Goal: Task Accomplishment & Management: Use online tool/utility

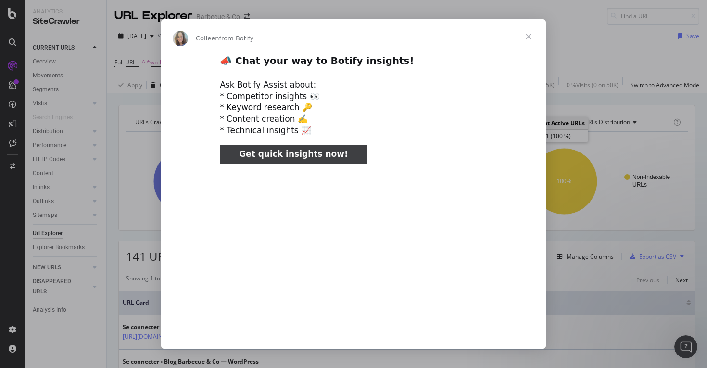
scroll to position [193, 0]
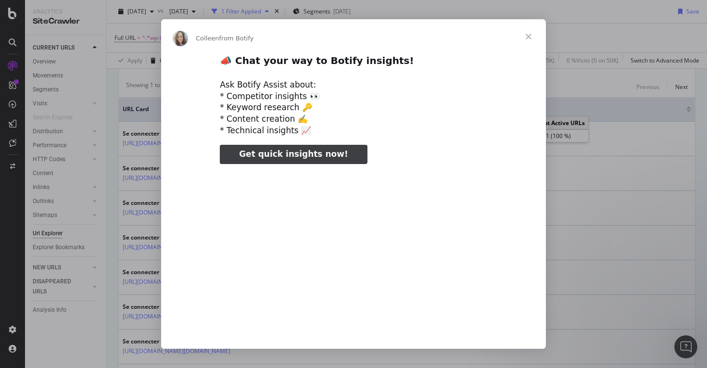
click at [530, 38] on span "Close" at bounding box center [528, 36] width 35 height 35
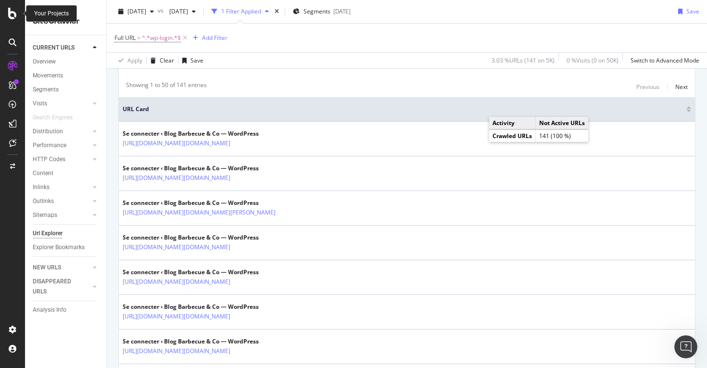
click at [14, 18] on icon at bounding box center [12, 14] width 9 height 12
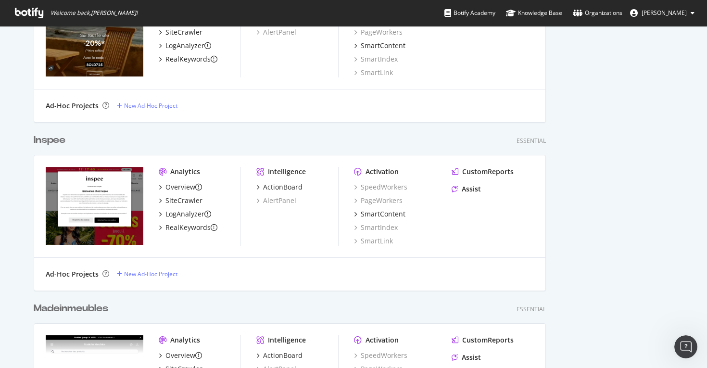
scroll to position [472, 0]
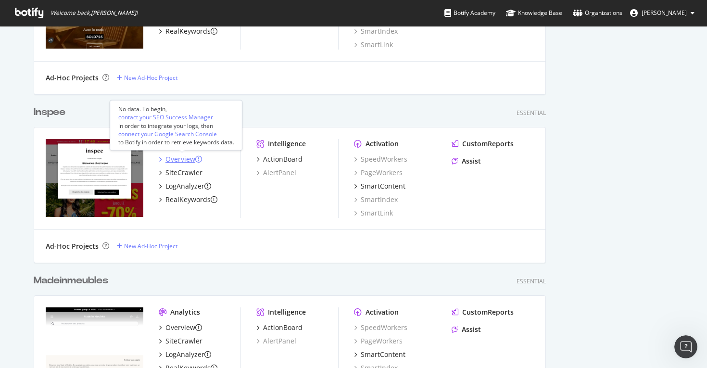
click at [183, 161] on div "Overview" at bounding box center [180, 159] width 30 height 10
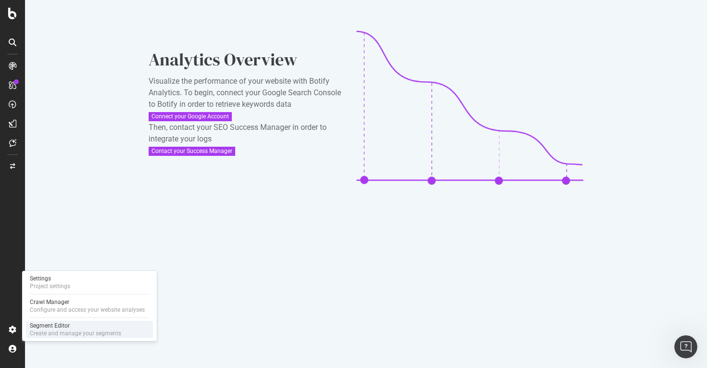
click at [63, 329] on div "Segment Editor" at bounding box center [75, 326] width 91 height 8
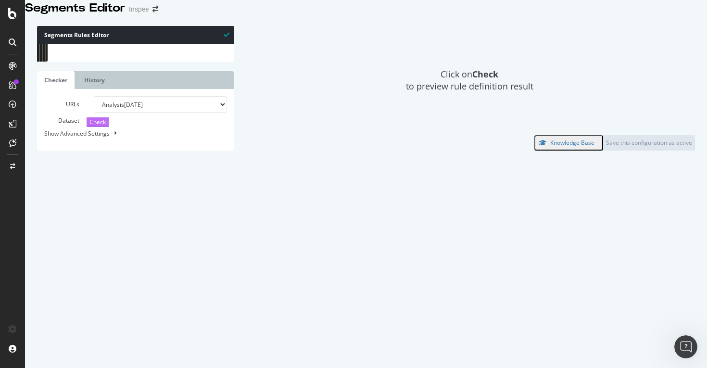
click at [89, 126] on span "Check" at bounding box center [97, 122] width 16 height 8
click at [185, 113] on select "Analysis [DATE] Analysis [DATE] Analysis [DATE] Analysis [DATE] Analysis [DATE]…" at bounding box center [161, 104] width 134 height 16
select select "analysis:20250514"
click at [94, 113] on select "Analysis [DATE] Analysis [DATE] Analysis [DATE] Analysis [DATE] Analysis [DATE]…" at bounding box center [161, 104] width 134 height 16
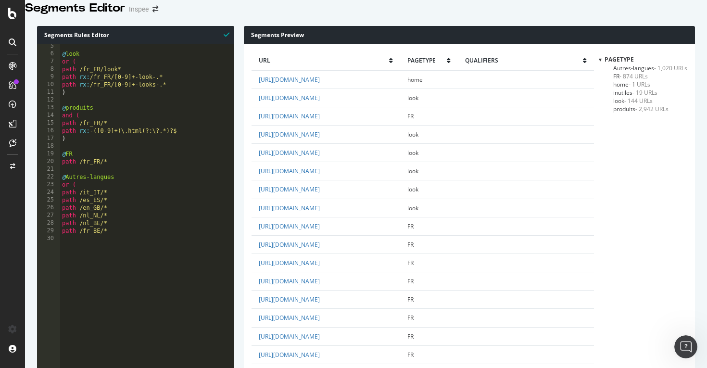
scroll to position [33, 0]
click at [621, 113] on span "produits - 2,942 URLs" at bounding box center [640, 109] width 55 height 8
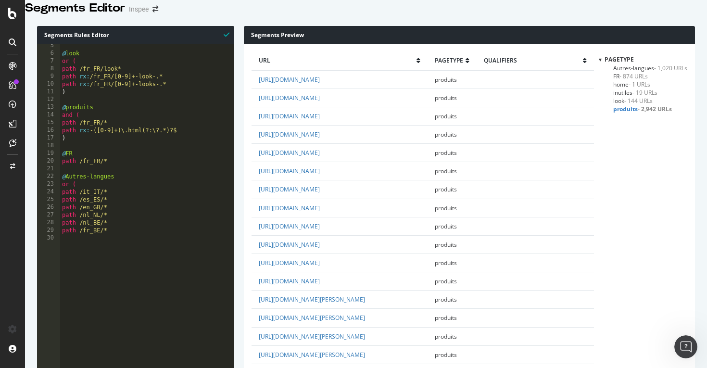
click at [125, 117] on div "@ look or ( path /fr_FR/look* path rx : /fr_FR/[0-9]+-look-.* path rx : /fr_FR/…" at bounding box center [147, 140] width 174 height 196
click at [89, 166] on div "@ look or ( path /fr_FR/look* path rx : /fr_FR/[0-9]+-look-.* path rx : /fr_FR/…" at bounding box center [147, 140] width 174 height 196
click at [69, 165] on div "@ look or ( path /fr_FR/look* path rx : /fr_FR/[0-9]+-look-.* path rx : /fr_FR/…" at bounding box center [147, 140] width 174 height 196
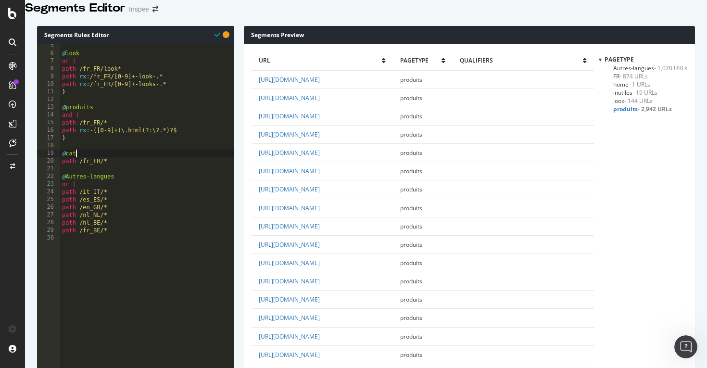
scroll to position [0, 0]
click at [114, 173] on div "@ look or ( path /fr_FR/look* path rx : /fr_FR/[0-9]+-look-.* path rx : /fr_FR/…" at bounding box center [147, 140] width 174 height 196
type textarea "path /fr_FR/*"
type textarea "@cat/robes"
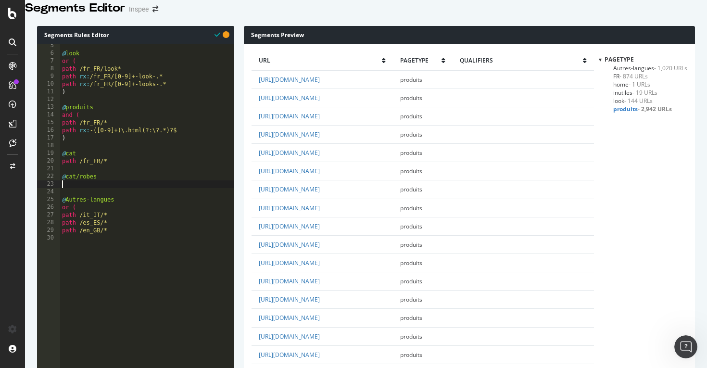
scroll to position [0, 0]
click at [61, 129] on div "@ look or ( path /fr_FR/look* path rx : /fr_FR/[0-9]+-look-.* path rx : /fr_FR/…" at bounding box center [147, 140] width 174 height 196
click at [83, 153] on div "@ look or ( path /fr_FR/look* path rx : /fr_FR/[0-9]+-look-.* path rx : /fr_FR/…" at bounding box center [147, 140] width 174 height 196
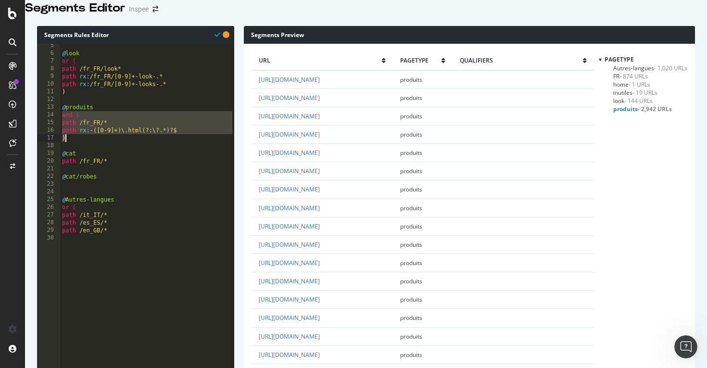
type textarea "path rx:-([0-9]+)\.html(?:\?.*)?$ )"
click at [73, 197] on div "@ look or ( path /fr_FR/look* path rx : /fr_FR/[0-9]+-look-.* path rx : /fr_FR/…" at bounding box center [147, 140] width 174 height 196
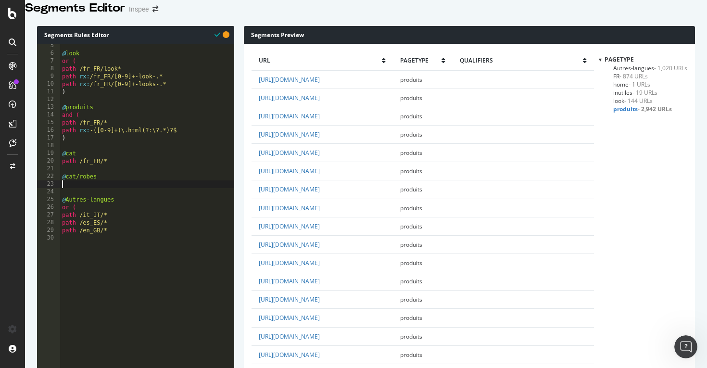
paste textarea ")"
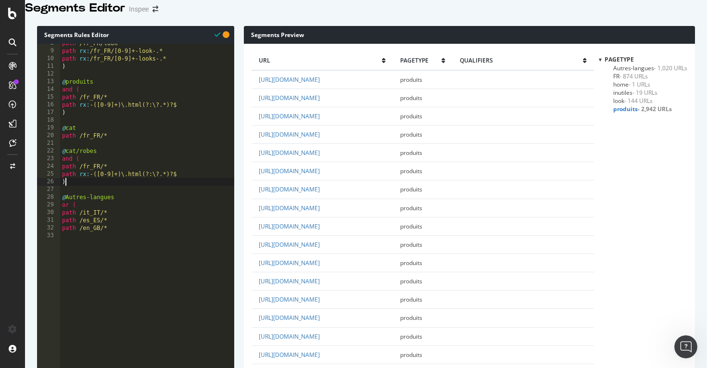
scroll to position [58, 0]
click at [187, 186] on div "path /fr_FR/look* path rx : /fr_FR/[0-9]+-look-.* path rx : /fr_FR/[0-9]+-looks…" at bounding box center [147, 137] width 174 height 196
click at [623, 80] on span "- 874 URLs" at bounding box center [636, 76] width 28 height 8
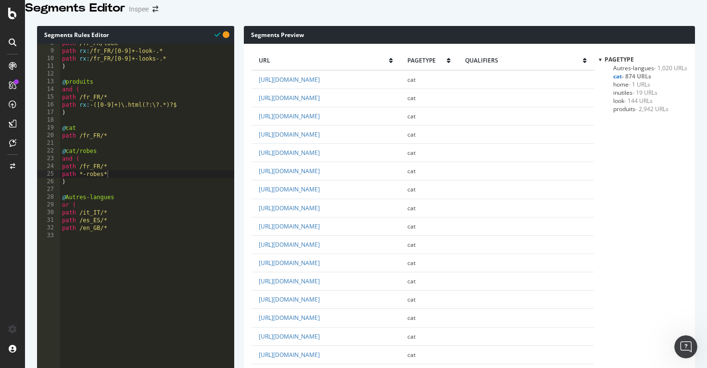
click at [65, 189] on div "path /fr_FR/look* path rx : /fr_FR/[0-9]+-look-.* path rx : /fr_FR/[0-9]+-looks…" at bounding box center [147, 137] width 174 height 196
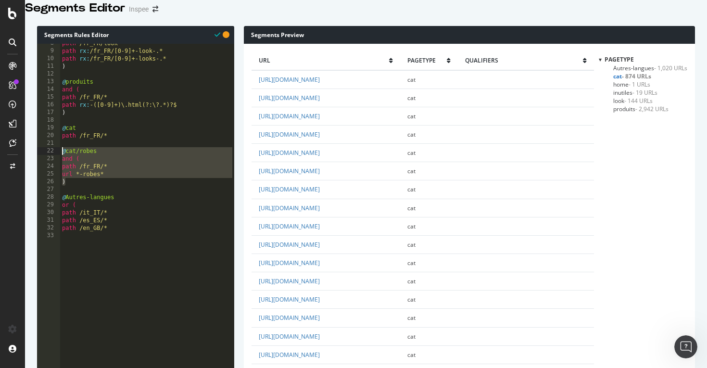
drag, startPoint x: 69, startPoint y: 194, endPoint x: 50, endPoint y: 163, distance: 36.7
type textarea "@cat/robes and ("
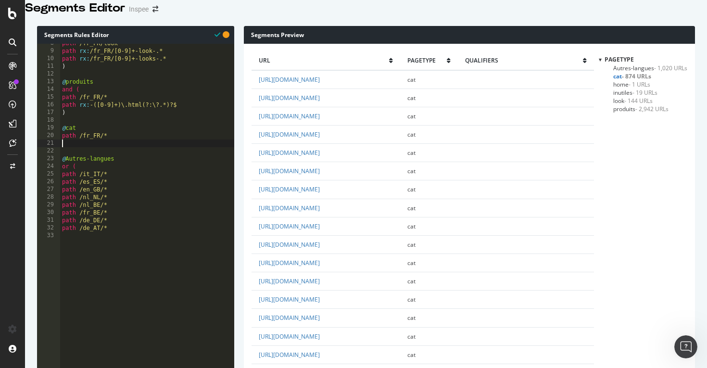
click at [62, 142] on div "path /fr_FR/look* path rx : /fr_FR/[0-9]+-look-.* path rx : /fr_FR/[0-9]+-looks…" at bounding box center [147, 137] width 174 height 196
type textarea "@cat"
paste textarea ")"
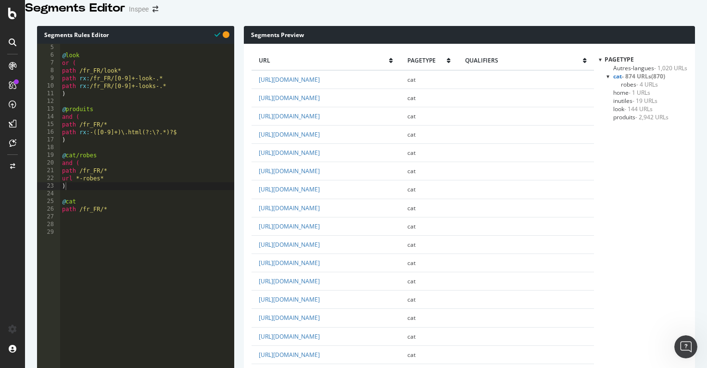
scroll to position [24, 0]
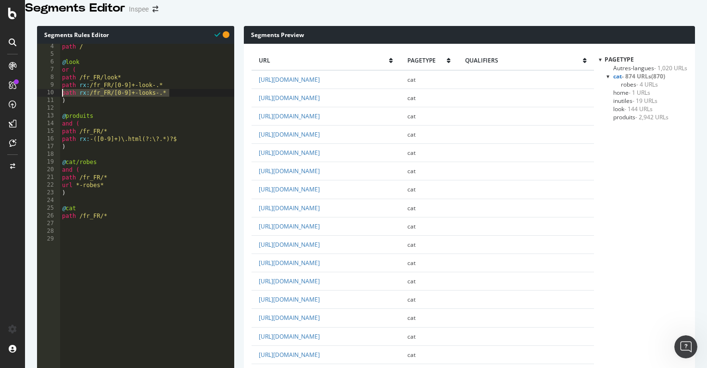
drag, startPoint x: 170, startPoint y: 104, endPoint x: 62, endPoint y: 106, distance: 108.3
click at [62, 106] on div "path / @ look or ( path /fr_FR/look* path rx : /fr_FR/[0-9]+-look-.* path rx : …" at bounding box center [147, 141] width 174 height 196
type textarea "path rx:/fr_FR/[0-9]+-looks-.*"
click at [186, 105] on div "path / @ look or ( path /fr_FR/look* path rx : /fr_FR/[0-9]+-look-.* path rx : …" at bounding box center [147, 141] width 174 height 196
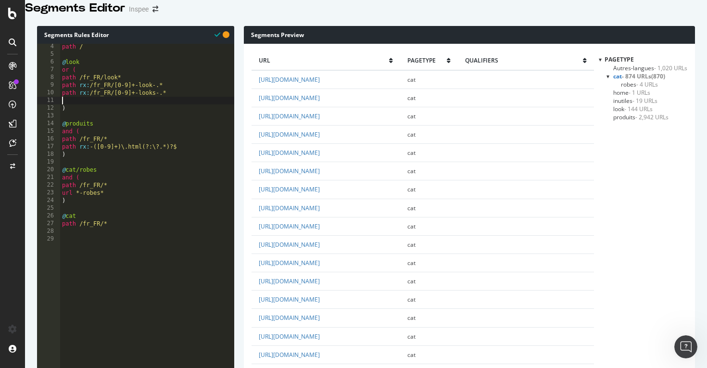
paste textarea "path rx:/fr_FR/[0-9]+-looks-.*"
click at [136, 113] on div "path / @ look or ( path /fr_FR/look* path rx : /fr_FR/[0-9]+-look-.* path rx : …" at bounding box center [147, 141] width 174 height 196
click at [135, 113] on div "path / @ look or ( path /fr_FR/look* path rx : /fr_FR/[0-9]+-look-.* path rx : …" at bounding box center [147, 141] width 174 height 196
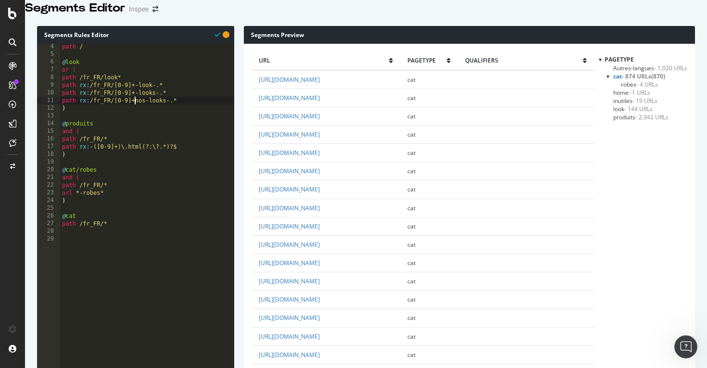
scroll to position [0, 6]
click at [621, 113] on span "look - 146 URLs" at bounding box center [632, 109] width 39 height 8
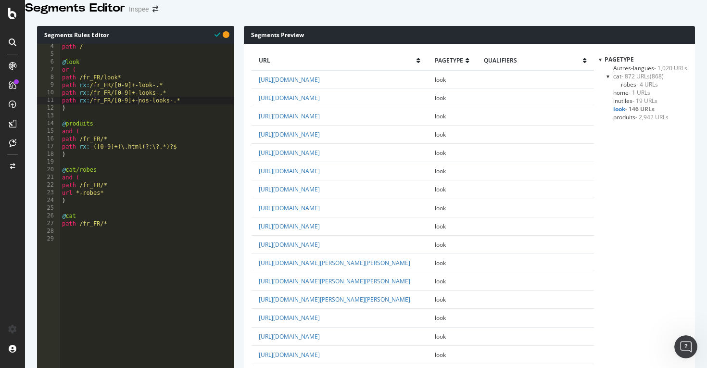
click at [619, 80] on span "cat - 872 URLs" at bounding box center [631, 76] width 37 height 8
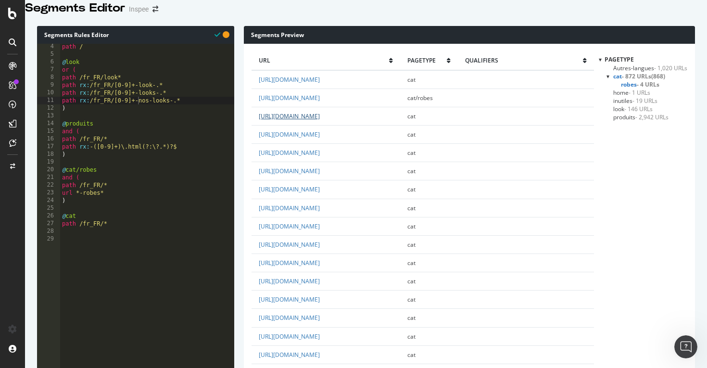
scroll to position [13, 0]
click at [75, 119] on div "path / @ look or ( path /fr_FR/look* path rx : /fr_FR/[0-9]+-look-.* path rx : …" at bounding box center [147, 141] width 174 height 196
click at [63, 74] on div "path / @ look or ( path /fr_FR/look* path rx : /fr_FR/[0-9]+-look-.* path rx : …" at bounding box center [147, 141] width 174 height 196
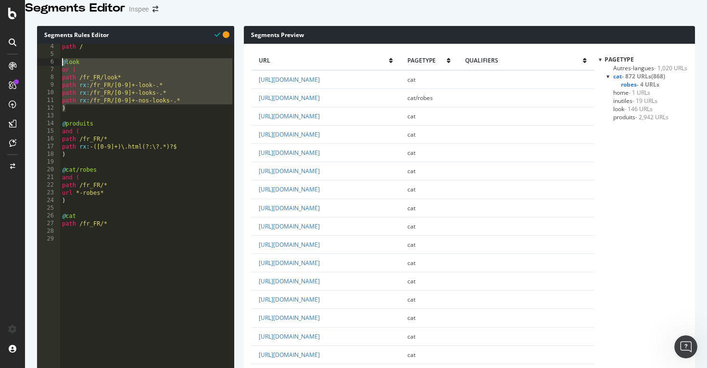
click at [88, 122] on div "path / @ look or ( path /fr_FR/look* path rx : /fr_FR/[0-9]+-look-.* path rx : …" at bounding box center [147, 141] width 174 height 196
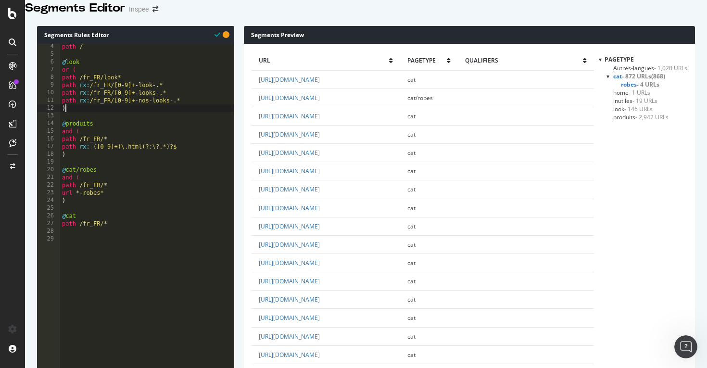
type textarea ")"
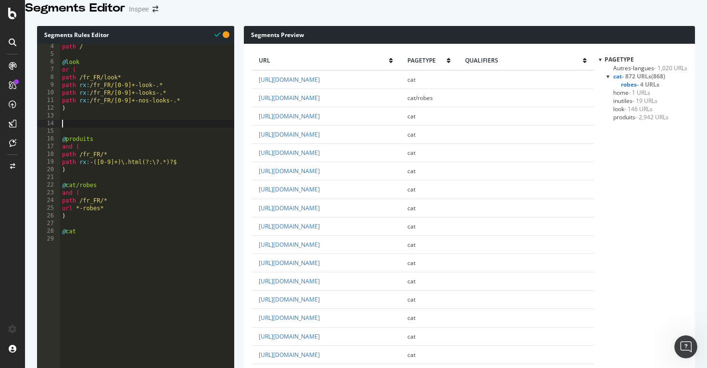
paste textarea ")"
click at [75, 134] on div "path / @ look or ( path /fr_FR/look* path rx : /fr_FR/[0-9]+-look-.* path rx : …" at bounding box center [147, 141] width 174 height 196
click at [111, 152] on div "path / @ look or ( path /fr_FR/look* path rx : /fr_FR/[0-9]+-look-.* path rx : …" at bounding box center [147, 141] width 174 height 196
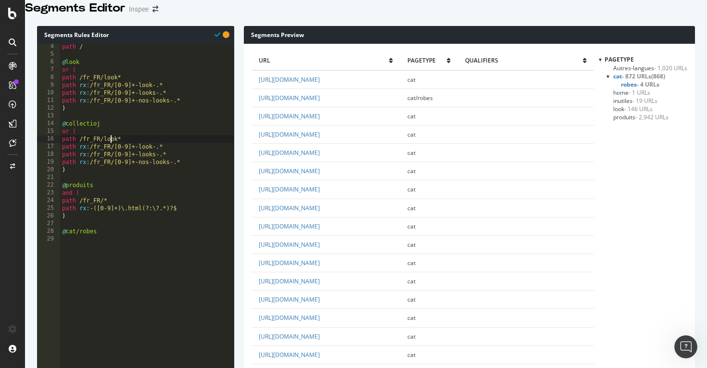
click at [111, 152] on div "path / @ look or ( path /fr_FR/look* path rx : /fr_FR/[0-9]+-look-.* path rx : …" at bounding box center [147, 141] width 174 height 196
drag, startPoint x: 127, startPoint y: 153, endPoint x: 54, endPoint y: 153, distance: 72.6
type textarea "path /fr_FR/look*"
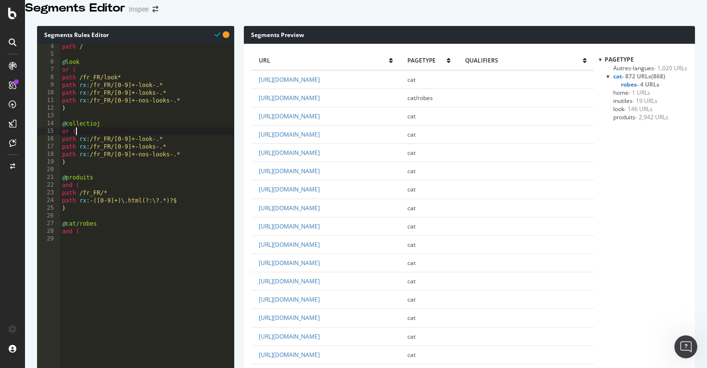
click at [148, 151] on div "path / @ look or ( path /fr_FR/look* path rx : /fr_FR/[0-9]+-look-.* path rx : …" at bounding box center [147, 141] width 174 height 196
click at [145, 161] on div "path / @ look or ( path /fr_FR/look* path rx : /fr_FR/[0-9]+-look-.* path rx : …" at bounding box center [147, 141] width 174 height 196
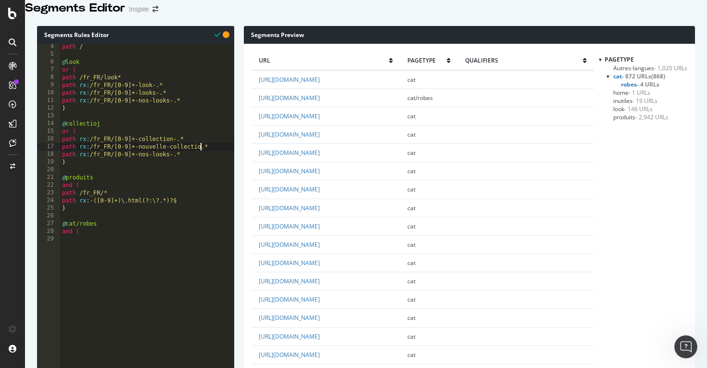
scroll to position [0, 12]
drag, startPoint x: 184, startPoint y: 167, endPoint x: 53, endPoint y: 165, distance: 130.4
type textarea "path rx:/fr_FR/[0-9]+-nos-looks-.*"
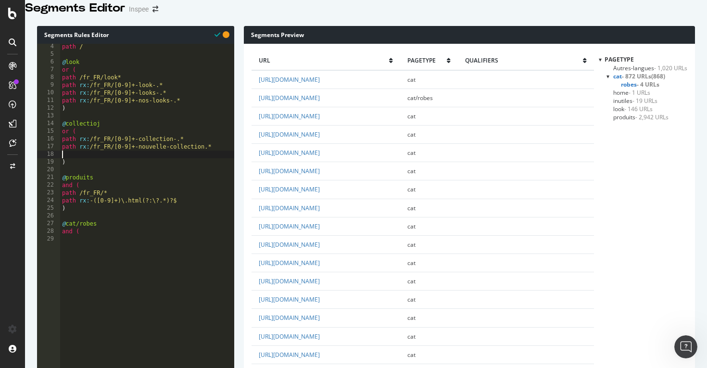
scroll to position [0, 0]
click at [109, 135] on div "path / @ look or ( path /fr_FR/look* path rx : /fr_FR/[0-9]+-look-.* path rx : …" at bounding box center [147, 141] width 174 height 196
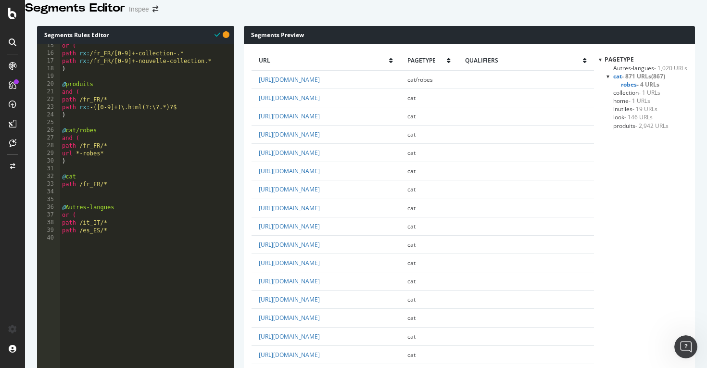
scroll to position [117, 0]
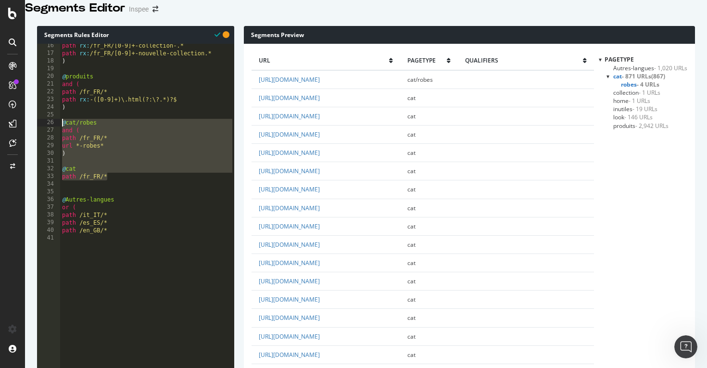
drag, startPoint x: 120, startPoint y: 191, endPoint x: 49, endPoint y: 135, distance: 90.5
click at [86, 149] on div "path rx : /fr_FR/[0-9]+-collection-.* path rx : /fr_FR/[0-9]+-nouvelle-collecti…" at bounding box center [147, 140] width 174 height 196
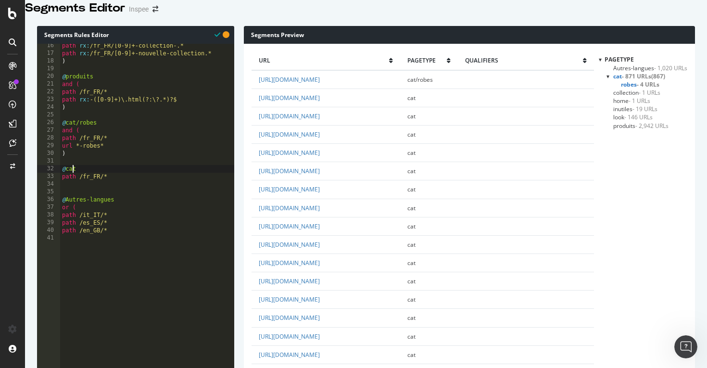
click at [72, 180] on div "path rx : /fr_FR/[0-9]+-collection-.* path rx : /fr_FR/[0-9]+-nouvelle-collecti…" at bounding box center [147, 140] width 174 height 196
click at [76, 177] on div "path rx : /fr_FR/[0-9]+-collection-.* path rx : /fr_FR/[0-9]+-nouvelle-collecti…" at bounding box center [147, 138] width 174 height 196
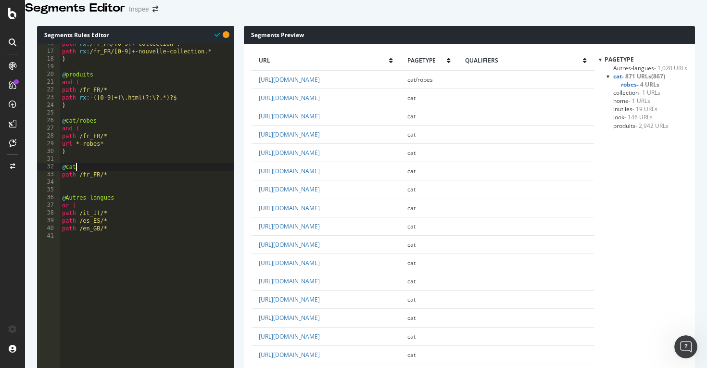
scroll to position [0, 0]
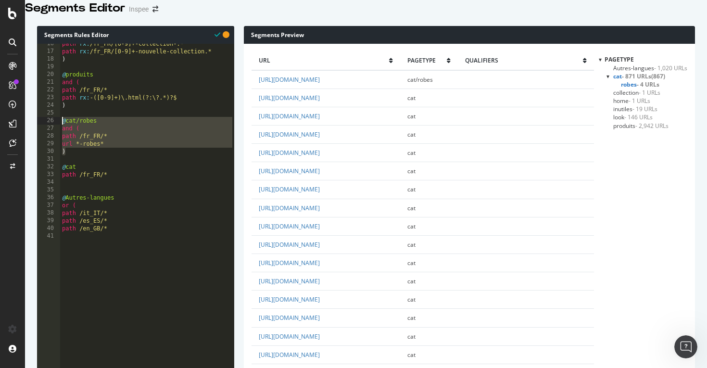
drag, startPoint x: 70, startPoint y: 165, endPoint x: 53, endPoint y: 132, distance: 37.2
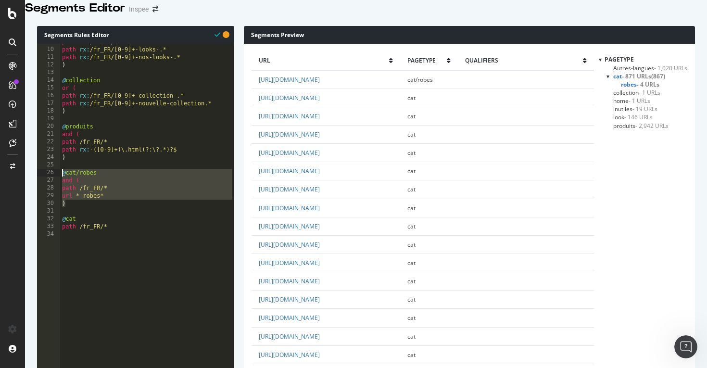
scroll to position [68, 0]
click at [78, 215] on div "path rx : /fr_FR/[0-9]+-look-.* path rx : /fr_FR/[0-9]+-looks-.* path rx : /fr_…" at bounding box center [147, 135] width 174 height 196
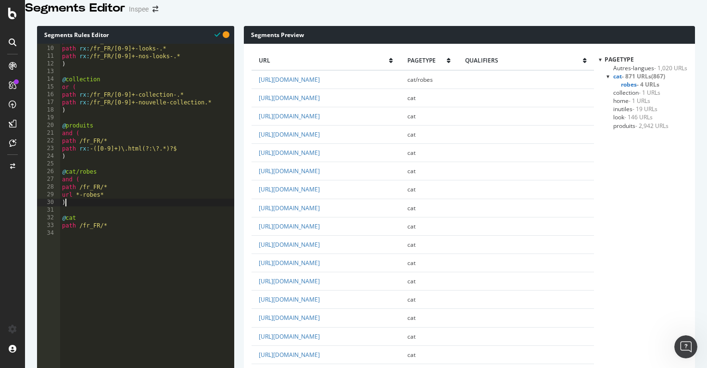
type textarea ")"
paste textarea ")"
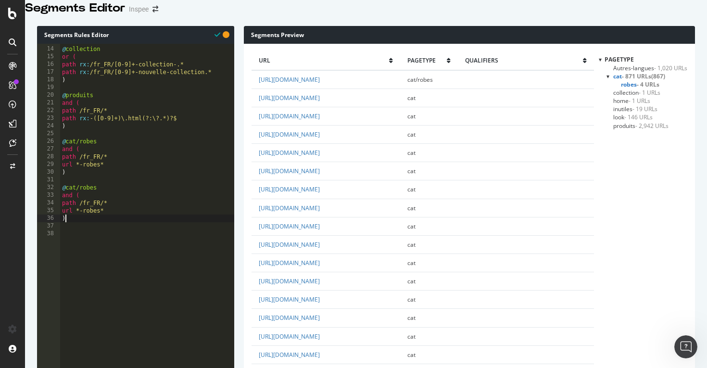
scroll to position [96, 0]
drag, startPoint x: 191, startPoint y: 80, endPoint x: 59, endPoint y: 79, distance: 131.3
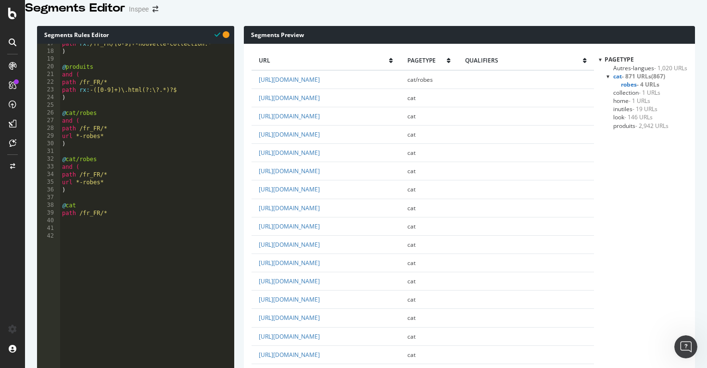
scroll to position [127, 0]
drag, startPoint x: 108, startPoint y: 147, endPoint x: 54, endPoint y: 146, distance: 54.4
paste textarea "path rx:/fr_FR/[0-9]+-collection-.*"
click at [145, 150] on div "path rx : /fr_FR/[0-9]+-nouvelle-collection.* ) @ produits and ( path /fr_FR/* …" at bounding box center [147, 137] width 174 height 196
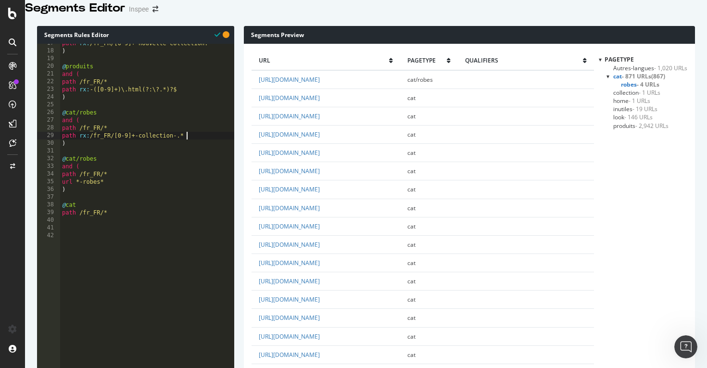
click at [145, 150] on div "path rx : /fr_FR/[0-9]+-nouvelle-collection.* ) @ produits and ( path /fr_FR/* …" at bounding box center [147, 137] width 174 height 196
drag, startPoint x: 117, startPoint y: 138, endPoint x: 57, endPoint y: 133, distance: 59.8
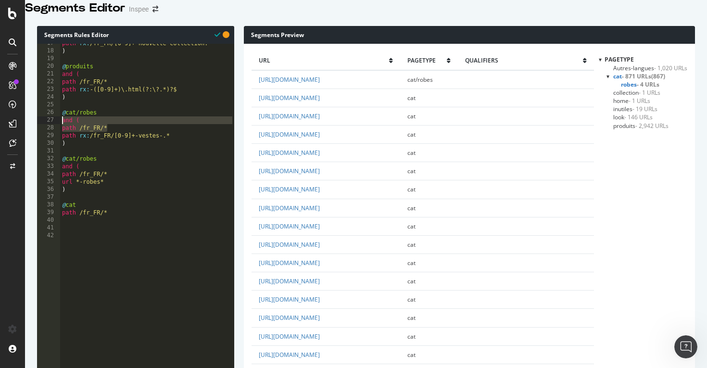
type textarea "and ( path /fr_FR/*"
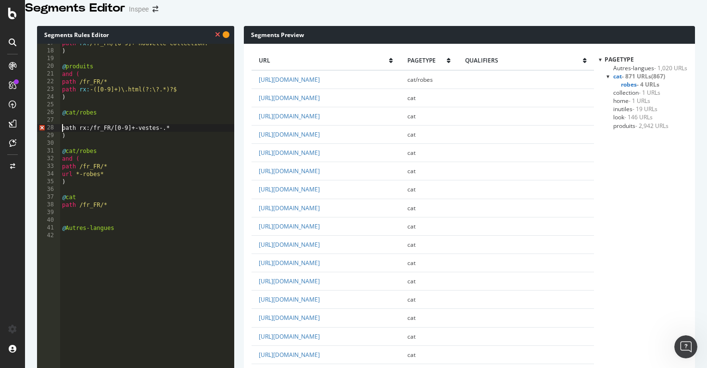
type textarea ")"
type textarea "path rx:/fr_FR/[0-9]+-vestes-.*"
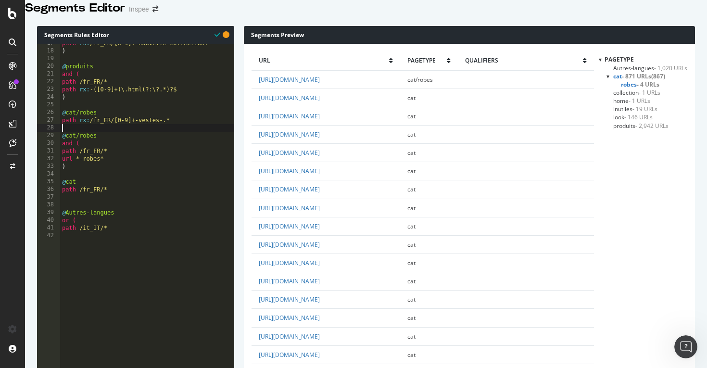
click at [90, 122] on div "path rx : /fr_FR/[0-9]+-nouvelle-collection.* ) @ produits and ( path /fr_FR/* …" at bounding box center [147, 137] width 174 height 196
drag, startPoint x: 178, startPoint y: 132, endPoint x: 56, endPoint y: 133, distance: 122.2
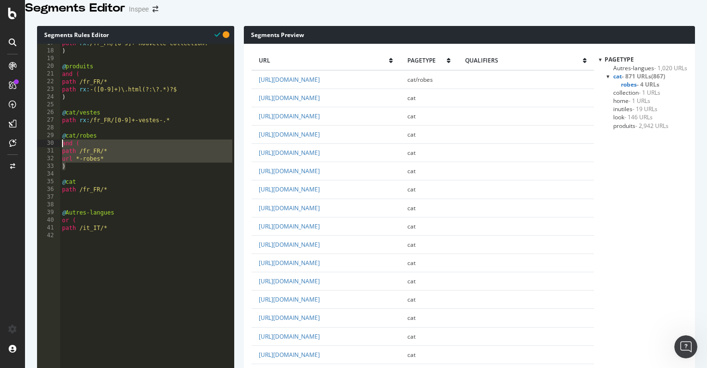
drag, startPoint x: 69, startPoint y: 178, endPoint x: 58, endPoint y: 155, distance: 25.0
paste textarea "path rx:/fr_FR/[0-9]+-vestes-.*"
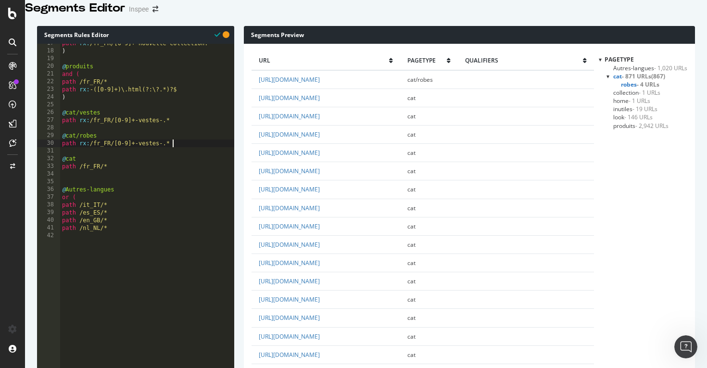
click at [152, 157] on div "path rx : /fr_FR/[0-9]+-nouvelle-collection.* ) @ produits and ( path /fr_FR/* …" at bounding box center [147, 137] width 174 height 196
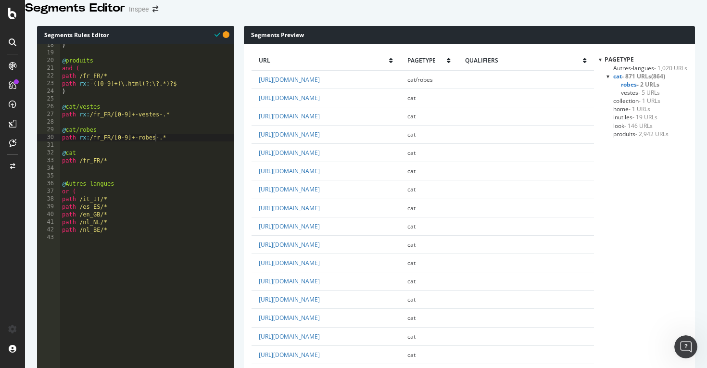
scroll to position [133, 0]
drag, startPoint x: 176, startPoint y: 148, endPoint x: 60, endPoint y: 142, distance: 116.5
type textarea "@cat/robes path rx:/fr_FR/[0-9]+-robes-.*"
click at [64, 157] on div ") @ produits and ( path /fr_FR/* path rx : -([0-9]+)\.html(?:\?.*)?$ ) @ cat/ve…" at bounding box center [147, 139] width 174 height 196
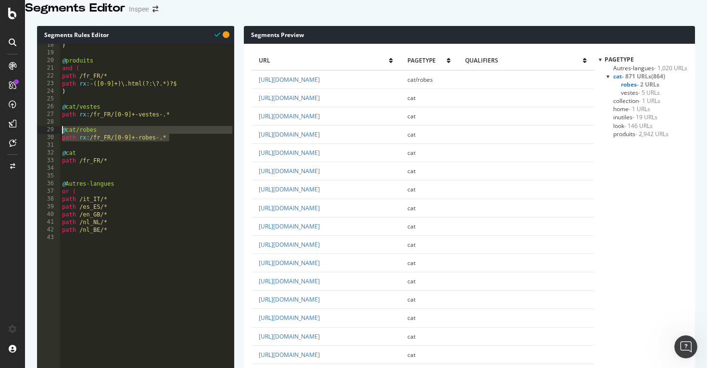
scroll to position [0, 0]
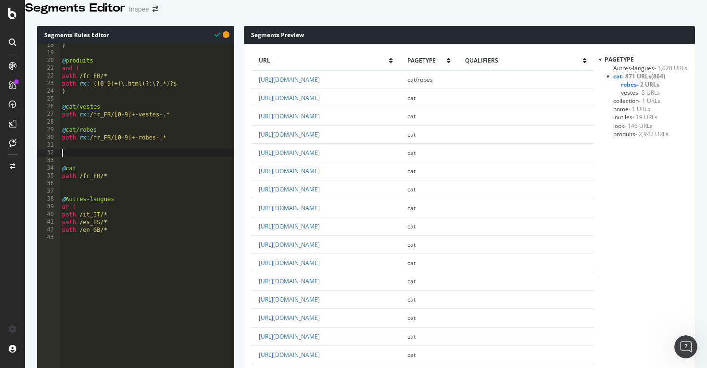
paste textarea "path rx:/fr_FR/[0-9]+-robes-.*"
click at [90, 166] on div ") @ produits and ( path /fr_FR/* path rx : -([0-9]+)\.html(?:\?.*)?$ ) @ cat/ve…" at bounding box center [147, 139] width 174 height 196
click at [150, 173] on div ") @ produits and ( path /fr_FR/* path rx : -([0-9]+)\.html(?:\?.*)?$ ) @ cat/ve…" at bounding box center [147, 139] width 174 height 196
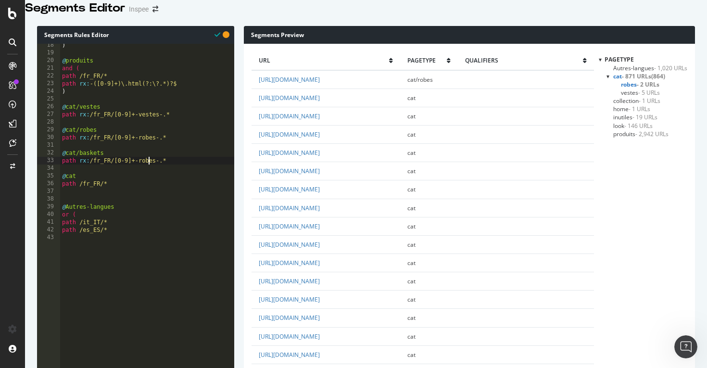
click at [150, 173] on div ") @ produits and ( path /fr_FR/* path rx : -([0-9]+)\.html(?:\?.*)?$ ) @ cat/ve…" at bounding box center [147, 139] width 174 height 196
type textarea "path rx:/fr_FR/[0-9]+-baskets-.*"
click at [191, 174] on div ") @ produits and ( path /fr_FR/* path rx : -([0-9]+)\.html(?:\?.*)?$ ) @ cat/ve…" at bounding box center [147, 139] width 174 height 196
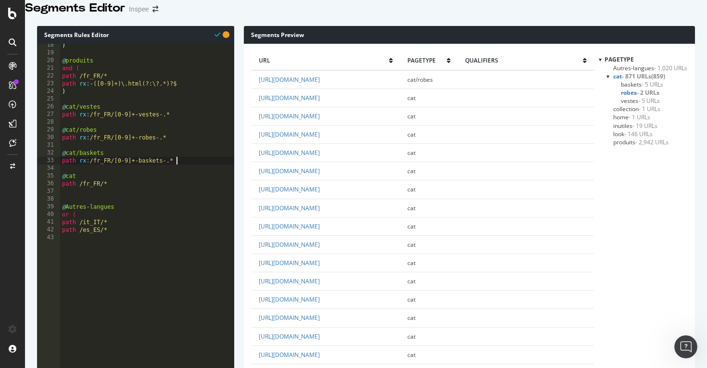
scroll to position [0, 0]
paste textarea "path rx:/fr_FR/[0-9]+-robes-.*"
click at [88, 188] on div ") @ produits and ( path /fr_FR/* path rx : -([0-9]+)\.html(?:\?.*)?$ ) @ cat/ve…" at bounding box center [147, 139] width 174 height 196
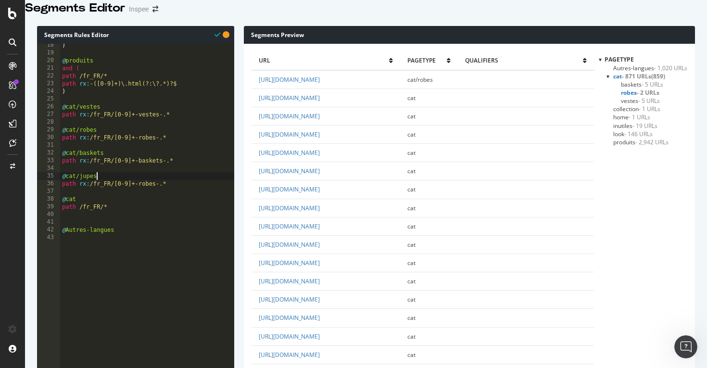
click at [146, 196] on div ") @ produits and ( path /fr_FR/* path rx : -([0-9]+)\.html(?:\?.*)?$ ) @ cat/ve…" at bounding box center [147, 139] width 174 height 196
type textarea "path rx:/fr_FR/[0-9]+-jupes-.*"
click at [184, 194] on div ") @ produits and ( path /fr_FR/* path rx : -([0-9]+)\.html(?:\?.*)?$ ) @ cat/ve…" at bounding box center [147, 139] width 174 height 196
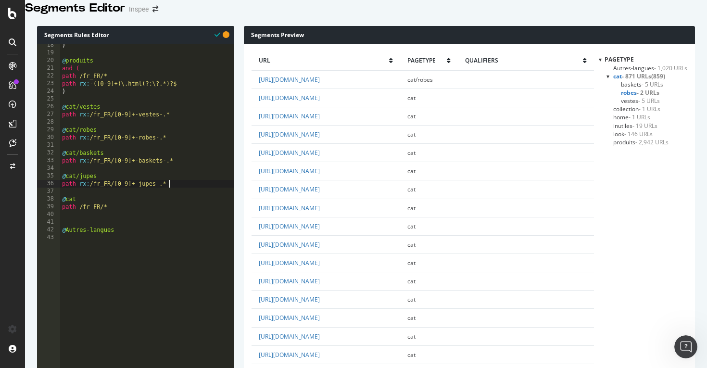
scroll to position [0, 0]
paste textarea "path rx:/fr_FR/[0-9]+-robes-.*"
click at [93, 212] on div ") @ produits and ( path /fr_FR/* path rx : -([0-9]+)\.html(?:\?.*)?$ ) @ cat/ve…" at bounding box center [147, 139] width 174 height 196
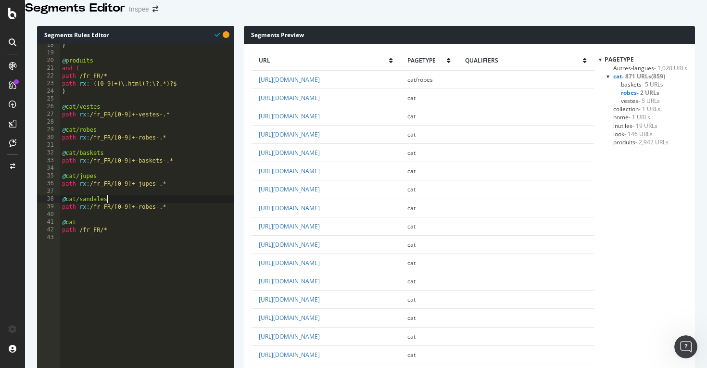
click at [148, 220] on div ") @ produits and ( path /fr_FR/* path rx : -([0-9]+)\.html(?:\?.*)?$ ) @ cat/ve…" at bounding box center [147, 139] width 174 height 196
click at [169, 218] on div ") @ produits and ( path /fr_FR/* path rx : -([0-9]+)\.html(?:\?.*)?$ ) @ cat/ve…" at bounding box center [147, 139] width 174 height 196
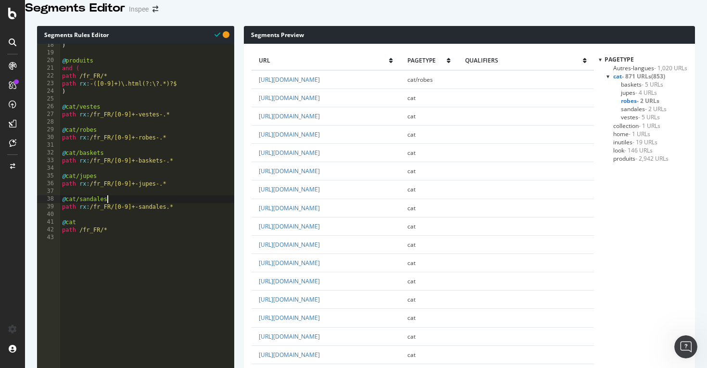
scroll to position [0, 3]
type textarea "@cat/sandales"
click at [159, 196] on div ") @ produits and ( path /fr_FR/* path rx : -([0-9]+)\.html(?:\?.*)?$ ) @ cat/ve…" at bounding box center [147, 139] width 174 height 196
click at [167, 172] on div ") @ produits and ( path /fr_FR/* path rx : -([0-9]+)\.html(?:\?.*)?$ ) @ cat/ve…" at bounding box center [147, 139] width 174 height 196
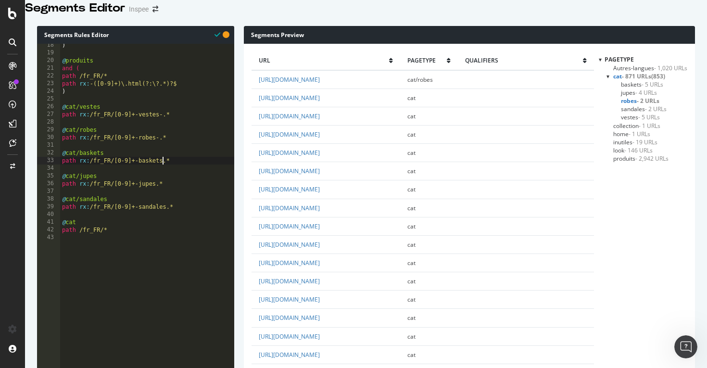
click at [159, 149] on div ") @ produits and ( path /fr_FR/* path rx : -([0-9]+)\.html(?:\?.*)?$ ) @ cat/ve…" at bounding box center [147, 139] width 174 height 196
click at [162, 127] on div ") @ produits and ( path /fr_FR/* path rx : -([0-9]+)\.html(?:\?.*)?$ ) @ cat/ve…" at bounding box center [147, 139] width 174 height 196
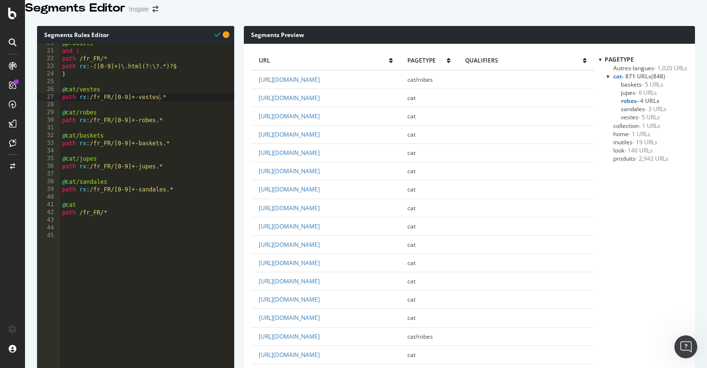
scroll to position [271, 0]
click at [617, 80] on span "cat - 871 URLs" at bounding box center [632, 76] width 38 height 8
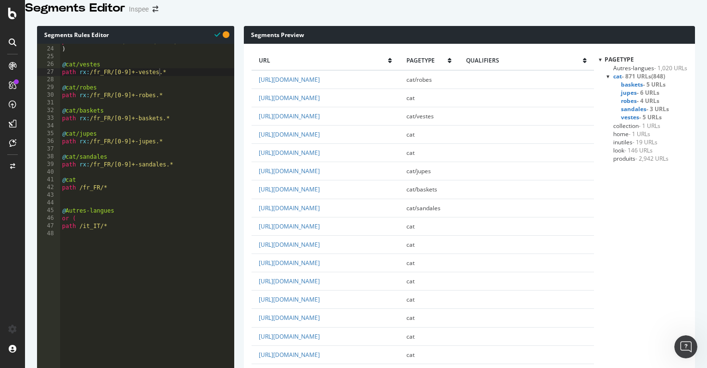
scroll to position [176, 0]
drag, startPoint x: 183, startPoint y: 175, endPoint x: 58, endPoint y: 166, distance: 125.4
click at [58, 161] on div "38" at bounding box center [48, 157] width 23 height 8
click at [183, 177] on div "path rx : -([0-9]+)\.html(?:\?.*)?$ ) @ cat/vestes path rx : /fr_FR/[0-9]+-vest…" at bounding box center [147, 136] width 174 height 196
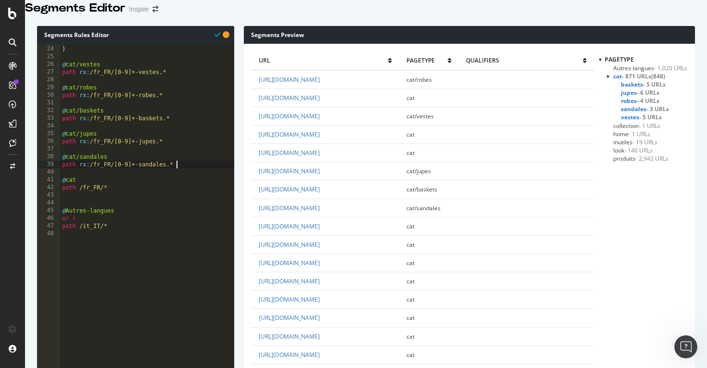
type textarea "path rx:/fr_FR/[0-9]+-sandales.*"
paste textarea "path rx:/fr_FR/[0-9]+-sandales.*"
click at [96, 189] on div "path rx : -([0-9]+)\.html(?:\?.*)?$ ) @ cat/vestes path rx : /fr_FR/[0-9]+-vest…" at bounding box center [147, 136] width 174 height 196
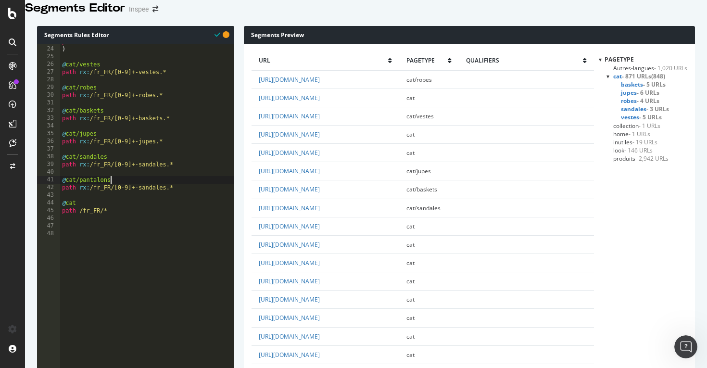
click at [158, 201] on div "path rx : -([0-9]+)\.html(?:\?.*)?$ ) @ cat/vestes path rx : /fr_FR/[0-9]+-vest…" at bounding box center [147, 136] width 174 height 196
type textarea "path rx:/fr_FR/[0-9]+-pantalons.*"
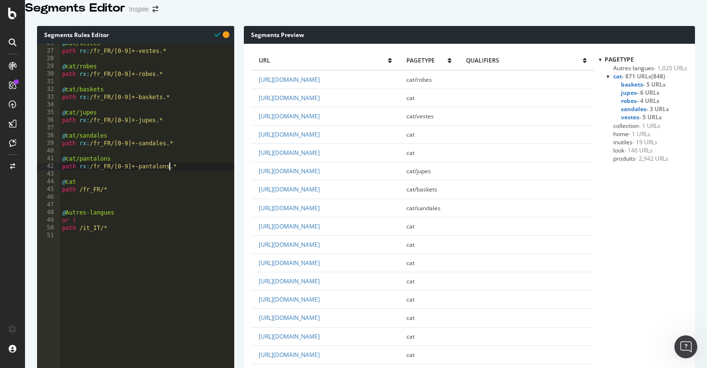
scroll to position [199, 0]
click at [197, 175] on div "@ cat/vestes path rx : /fr_FR/[0-9]+-vestes.* @ cat/robes path rx : /fr_FR/[0-9…" at bounding box center [147, 135] width 174 height 196
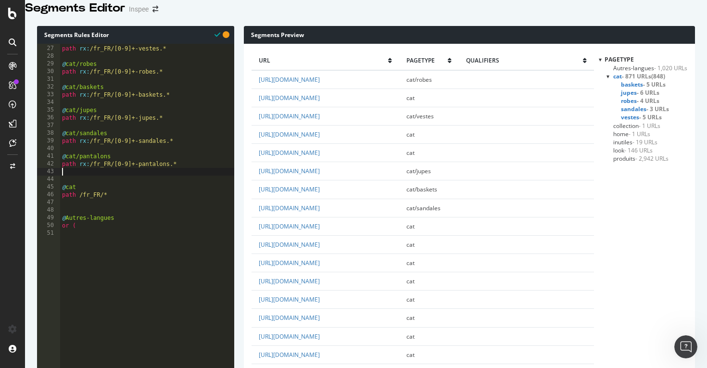
scroll to position [0, 0]
paste textarea "path rx:/fr_FR/[0-9]+-sandales.*"
click at [150, 197] on div "@ cat/vestes path rx : /fr_FR/[0-9]+-vestes.* @ cat/robes path rx : /fr_FR/[0-9…" at bounding box center [147, 135] width 174 height 196
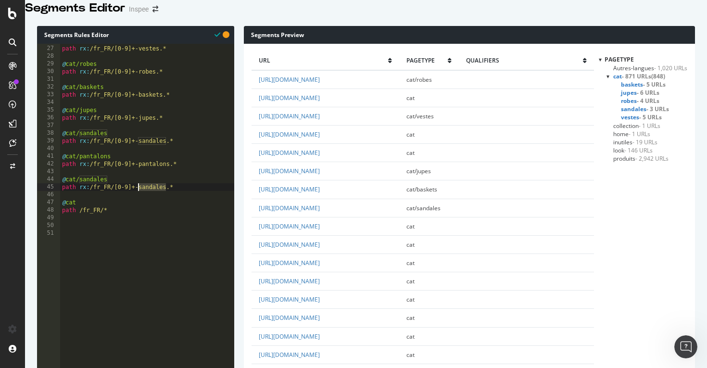
click at [101, 190] on div "@ cat/vestes path rx : /fr_FR/[0-9]+-vestes.* @ cat/robes path rx : /fr_FR/[0-9…" at bounding box center [147, 135] width 174 height 196
click at [145, 199] on div "@ cat/vestes path rx : /fr_FR/[0-9]+-vestes.* @ cat/robes path rx : /fr_FR/[0-9…" at bounding box center [147, 135] width 174 height 196
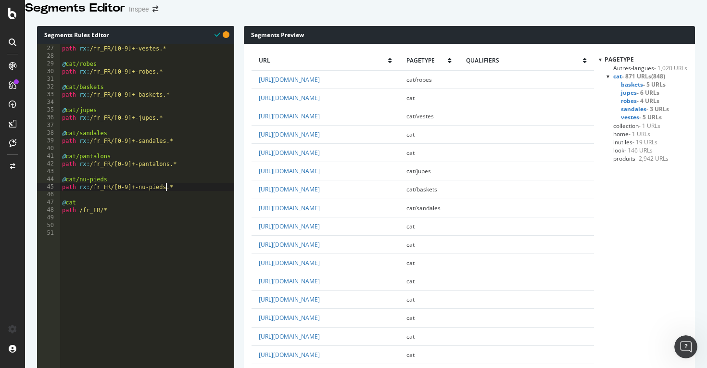
scroll to position [0, 8]
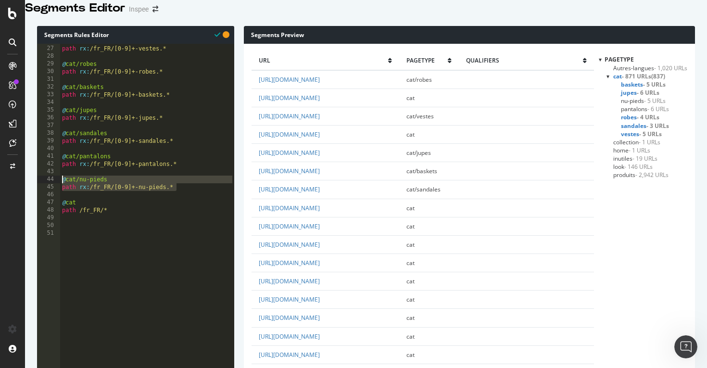
drag, startPoint x: 179, startPoint y: 199, endPoint x: 62, endPoint y: 192, distance: 117.6
click at [62, 192] on div "@ cat/vestes path rx : /fr_FR/[0-9]+-vestes.* @ cat/robes path rx : /fr_FR/[0-9…" at bounding box center [147, 135] width 174 height 196
click at [189, 199] on div "@ cat/vestes path rx : /fr_FR/[0-9]+-vestes.* @ cat/robes path rx : /fr_FR/[0-9…" at bounding box center [147, 135] width 174 height 196
type textarea "path rx:/fr_FR/[0-9]+-nu-pieds.*"
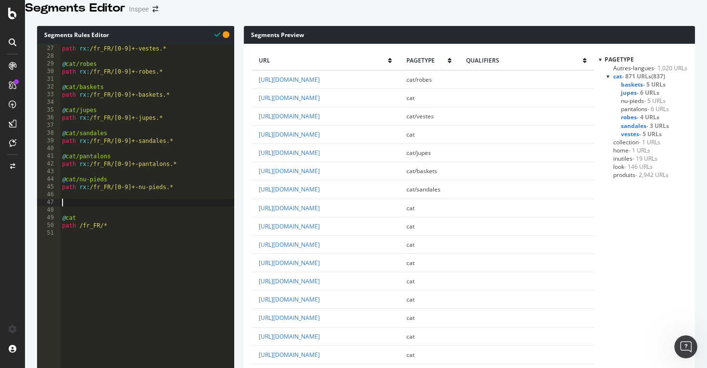
paste textarea "path rx:/fr_FR/[0-9]+-nu-pieds.*"
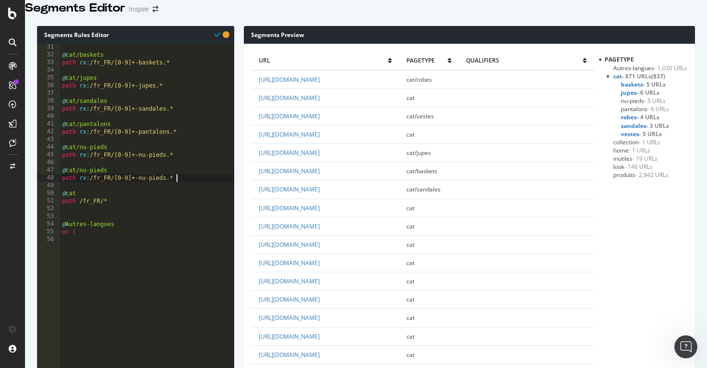
scroll to position [231, 0]
click at [101, 182] on div "@ cat/baskets path rx : /fr_FR/[0-9]+-baskets.* @ cat/jupes path rx : /fr_FR/[0…" at bounding box center [147, 141] width 174 height 196
click at [153, 190] on div "@ cat/baskets path rx : /fr_FR/[0-9]+-baskets.* @ cat/jupes path rx : /fr_FR/[0…" at bounding box center [147, 141] width 174 height 196
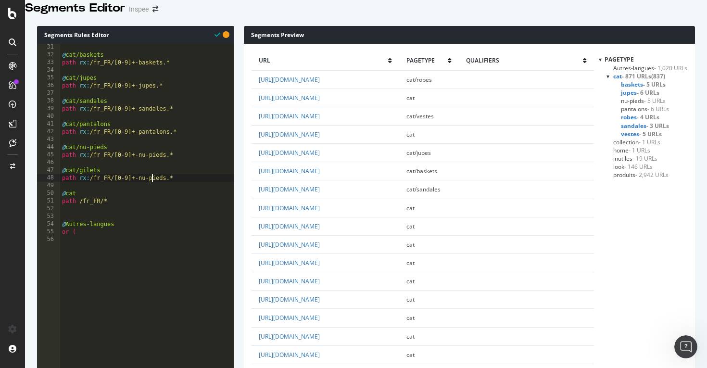
click at [153, 190] on div "@ cat/baskets path rx : /fr_FR/[0-9]+-baskets.* @ cat/jupes path rx : /fr_FR/[0…" at bounding box center [147, 141] width 174 height 196
drag, startPoint x: 175, startPoint y: 191, endPoint x: 57, endPoint y: 183, distance: 117.6
click at [182, 191] on div "@ cat/baskets path rx : /fr_FR/[0-9]+-baskets.* @ cat/jupes path rx : /fr_FR/[0…" at bounding box center [147, 141] width 174 height 196
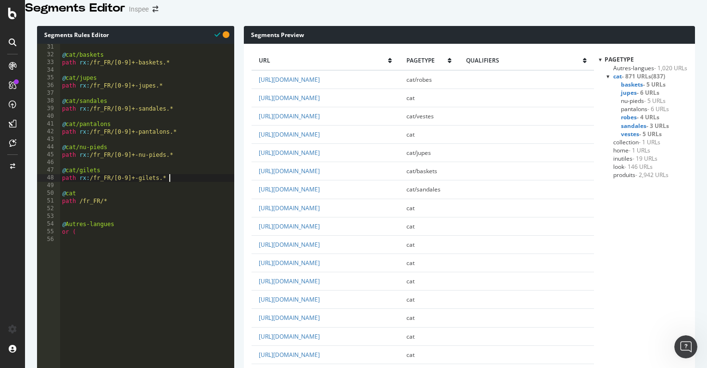
type textarea "path rx:/fr_FR/[0-9]+-gilets.*"
paste textarea "path rx:/fr_FR/[0-9]+-gilets.*"
click at [90, 208] on div "@ cat/baskets path rx : /fr_FR/[0-9]+-baskets.* @ cat/jupes path rx : /fr_FR/[0…" at bounding box center [147, 141] width 174 height 196
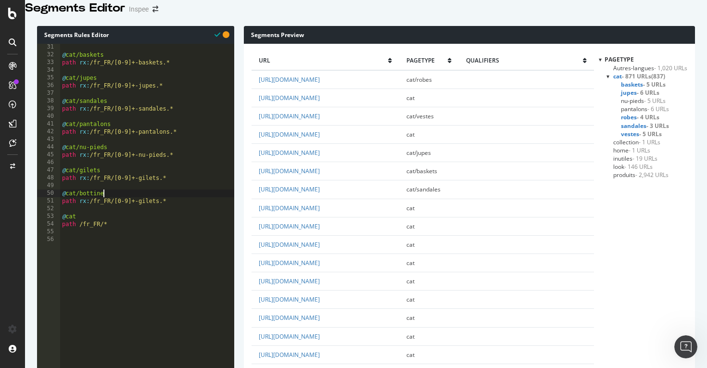
scroll to position [0, 3]
click at [150, 212] on div "@ cat/baskets path rx : /fr_FR/[0-9]+-baskets.* @ cat/jupes path rx : /fr_FR/[0…" at bounding box center [147, 141] width 174 height 196
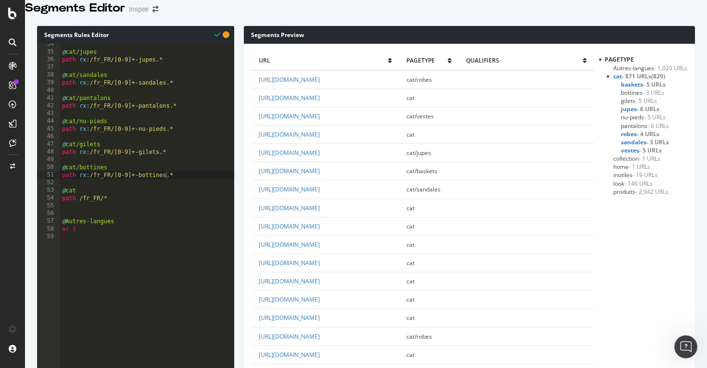
scroll to position [257, 0]
drag, startPoint x: 183, startPoint y: 188, endPoint x: 59, endPoint y: 177, distance: 125.0
click at [186, 189] on div "@ cat/jupes path rx : /fr_FR/[0-9]+-jupes.* @ cat/sandales path rx : /fr_FR/[0-…" at bounding box center [147, 138] width 174 height 196
type textarea "path rx:/fr_FR/[0-9]+-bottines.*"
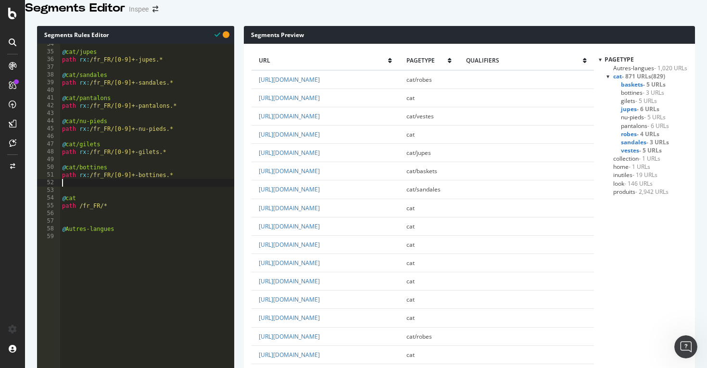
scroll to position [0, 0]
paste textarea "path rx:/fr_FR/[0-9]+-bottines.*"
click at [94, 201] on div "@ cat/jupes path rx : /fr_FR/[0-9]+-jupes.* @ cat/sandales path rx : /fr_FR/[0-…" at bounding box center [147, 138] width 174 height 196
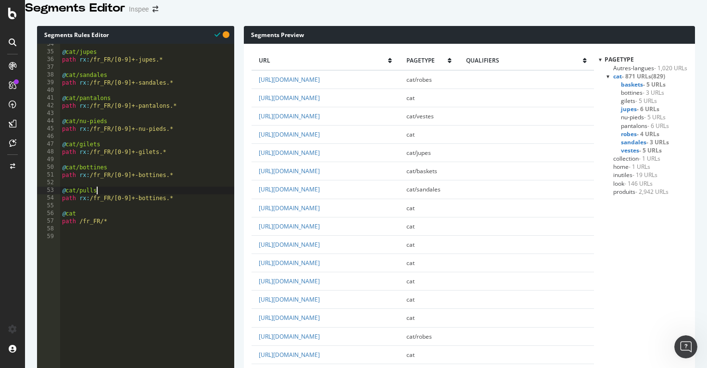
click at [148, 211] on div "@ cat/jupes path rx : /fr_FR/[0-9]+-jupes.* @ cat/sandales path rx : /fr_FR/[0-…" at bounding box center [147, 138] width 174 height 196
type textarea "path rx:/fr_FR/[0-9]+-pulls.*"
click at [175, 214] on div "@ cat/jupes path rx : /fr_FR/[0-9]+-jupes.* @ cat/sandales path rx : /fr_FR/[0-…" at bounding box center [147, 138] width 174 height 196
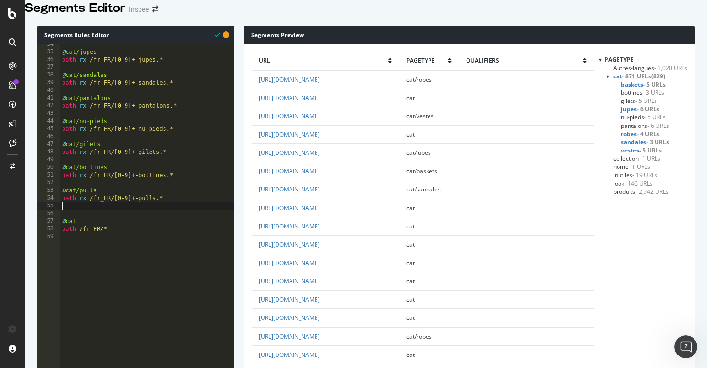
scroll to position [0, 0]
paste textarea "path rx:/fr_FR/[0-9]+-bottines.*"
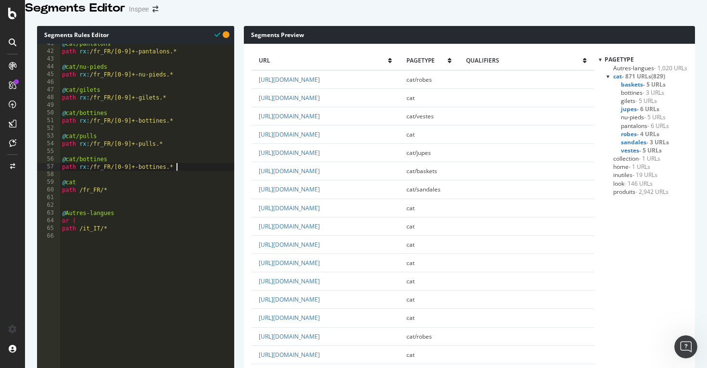
click at [103, 172] on div "@ cat/pantalons path rx : /fr_FR/[0-9]+-pantalons.* @ cat/nu-pieds path rx : /f…" at bounding box center [147, 138] width 174 height 196
click at [147, 178] on div "@ cat/pantalons path rx : /fr_FR/[0-9]+-pantalons.* @ cat/nu-pieds path rx : /f…" at bounding box center [147, 138] width 174 height 196
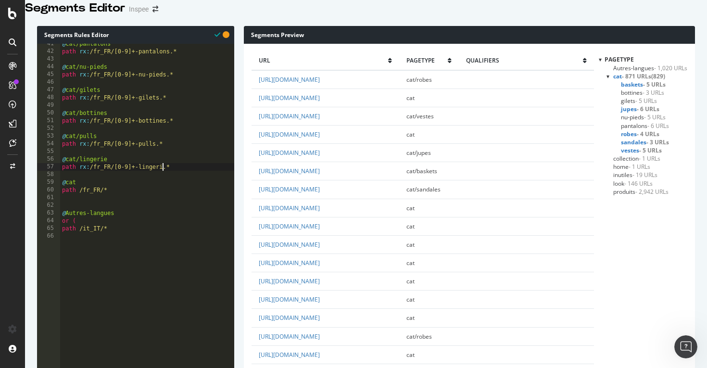
scroll to position [0, 8]
type textarea "path rx:/fr_FR/[0-9]+-lingerie.*"
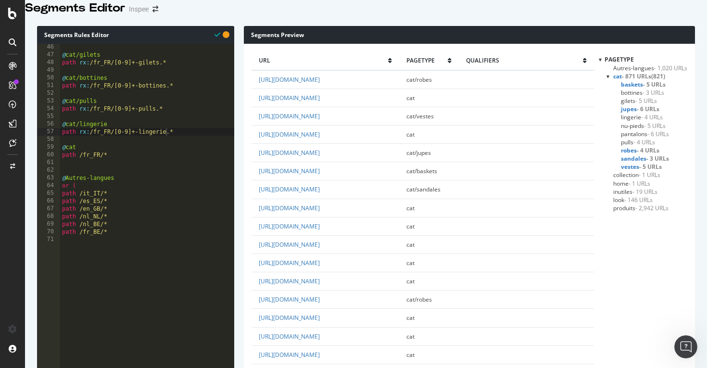
scroll to position [348, 0]
click at [193, 143] on div "@ cat/gilets path rx : /fr_FR/[0-9]+-gilets.* @ cat/bottines path rx : /fr_FR/[…" at bounding box center [147, 140] width 174 height 196
paste textarea "path rx:/fr_FR/[0-9]+-bottines.*"
click at [94, 158] on div "@ cat/gilets path rx : /fr_FR/[0-9]+-gilets.* @ cat/bottines path rx : /fr_FR/[…" at bounding box center [147, 140] width 174 height 196
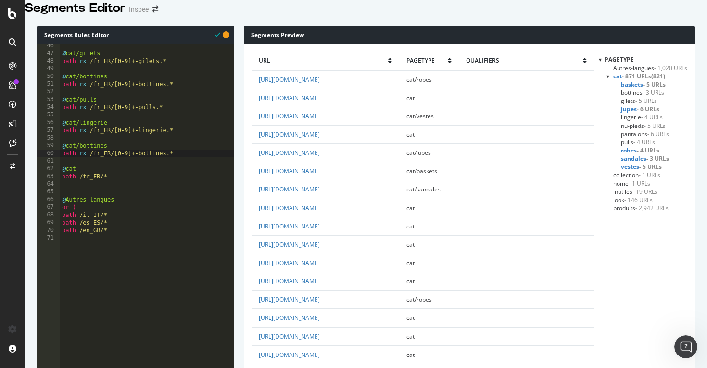
click at [94, 158] on div "@ cat/gilets path rx : /fr_FR/[0-9]+-gilets.* @ cat/bottines path rx : /fr_FR/[…" at bounding box center [147, 140] width 174 height 196
click at [156, 168] on div "@ cat/gilets path rx : /fr_FR/[0-9]+-gilets.* @ cat/bottines path rx : /fr_FR/[…" at bounding box center [147, 140] width 174 height 196
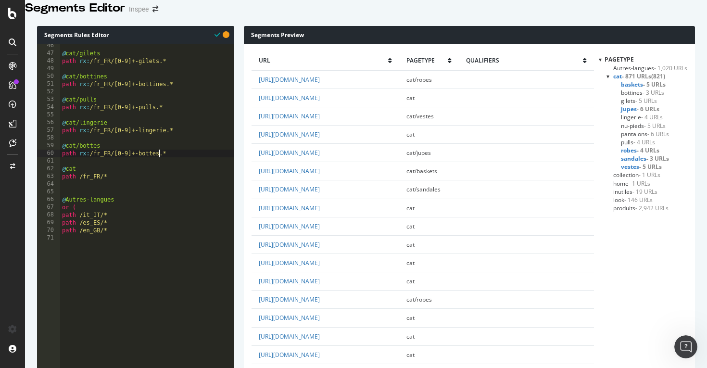
type textarea "path rx:/fr_FR/[0-9]+-bottes.*"
click at [179, 167] on div "@ cat/gilets path rx : /fr_FR/[0-9]+-gilets.* @ cat/bottines path rx : /fr_FR/[…" at bounding box center [147, 140] width 174 height 196
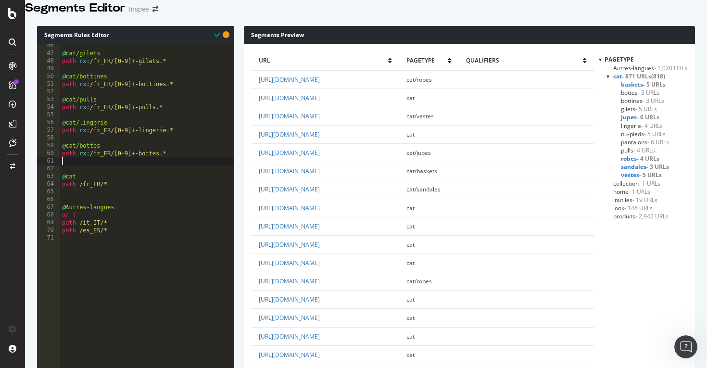
scroll to position [0, 0]
paste textarea "path rx:/fr_FR/[0-9]+-bottines.*"
click at [95, 181] on div "@ cat/gilets path rx : /fr_FR/[0-9]+-gilets.* @ cat/bottines path rx : /fr_FR/[…" at bounding box center [147, 140] width 174 height 196
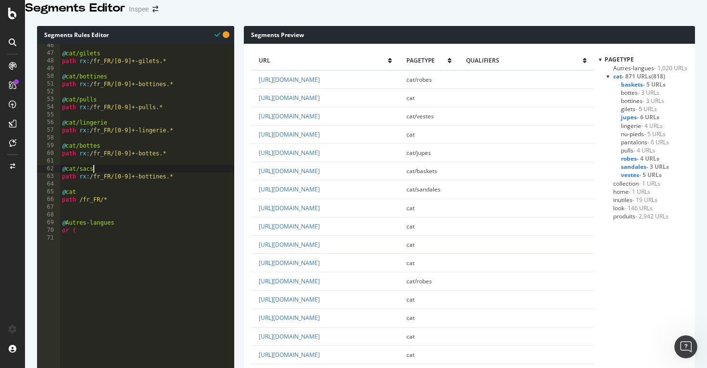
click at [150, 188] on div "@ cat/gilets path rx : /fr_FR/[0-9]+-gilets.* @ cat/bottines path rx : /fr_FR/[…" at bounding box center [147, 140] width 174 height 196
type textarea "path rx:/fr_FR/[0-9]+-sacs.*"
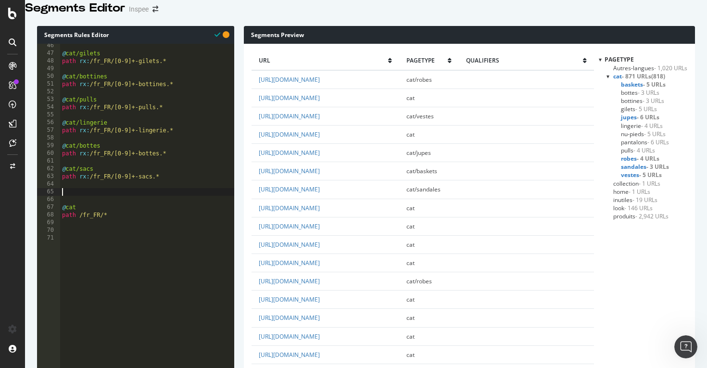
paste textarea "path rx:/fr_FR/[0-9]+-bottines.*"
click at [99, 205] on div "@ cat/gilets path rx : /fr_FR/[0-9]+-gilets.* @ cat/bottines path rx : /fr_FR/[…" at bounding box center [147, 140] width 174 height 196
click at [148, 212] on div "@ cat/gilets path rx : /fr_FR/[0-9]+-gilets.* @ cat/bottines path rx : /fr_FR/[…" at bounding box center [147, 140] width 174 height 196
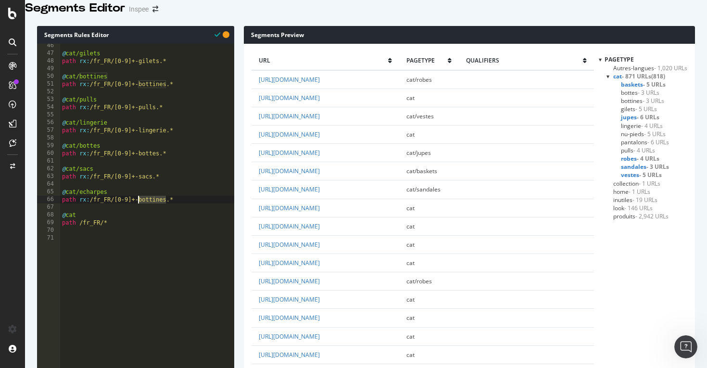
click at [148, 212] on div "@ cat/gilets path rx : /fr_FR/[0-9]+-gilets.* @ cat/bottines path rx : /fr_FR/[…" at bounding box center [147, 140] width 174 height 196
type textarea "path rx:/fr_FR/[0-9]+-echarpes.*"
click at [185, 213] on div "@ cat/gilets path rx : /fr_FR/[0-9]+-gilets.* @ cat/bottines path rx : /fr_FR/[…" at bounding box center [147, 140] width 174 height 196
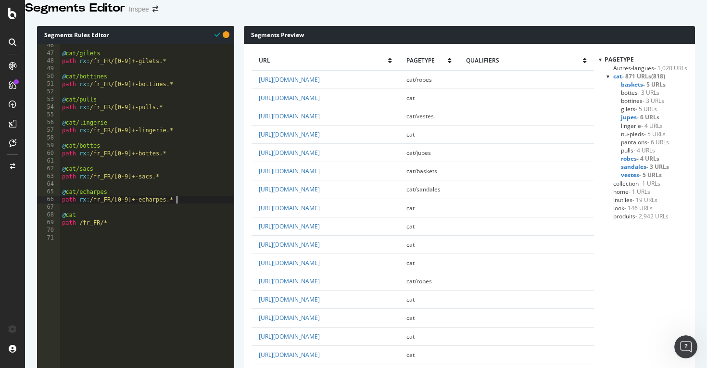
scroll to position [0, 0]
paste textarea "path rx:/fr_FR/[0-9]+-bottines.*"
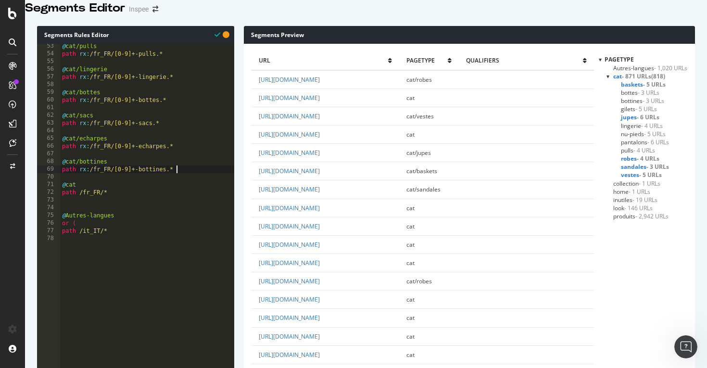
scroll to position [404, 0]
click at [103, 171] on div "@ cat/pulls path rx : /fr_FR/[0-9]+-pulls.* @ cat/lingerie path rx : /fr_FR/[0-…" at bounding box center [147, 138] width 174 height 196
click at [158, 181] on div "@ cat/pulls path rx : /fr_FR/[0-9]+-pulls.* @ cat/lingerie path rx : /fr_FR/[0-…" at bounding box center [147, 138] width 174 height 196
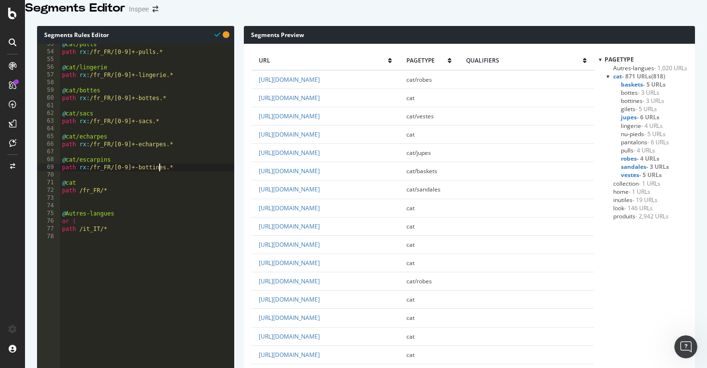
click at [158, 181] on div "@ cat/pulls path rx : /fr_FR/[0-9]+-pulls.* @ cat/lingerie path rx : /fr_FR/[0-…" at bounding box center [147, 138] width 174 height 196
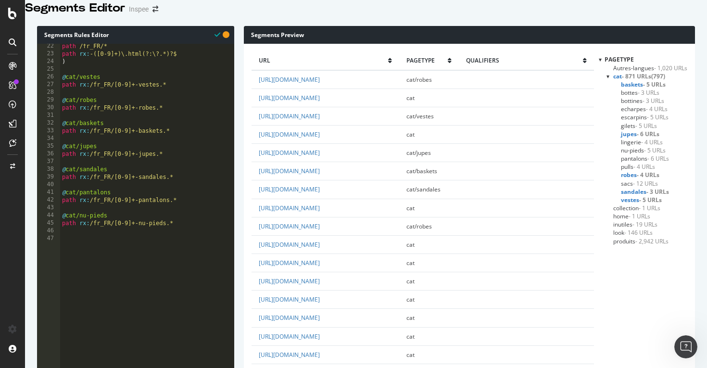
scroll to position [162, 0]
click at [155, 121] on div "path /fr_FR/* path rx : -([0-9]+)\.html(?:\?.*)?$ ) @ cat/vestes path rx : /fr_…" at bounding box center [147, 141] width 174 height 196
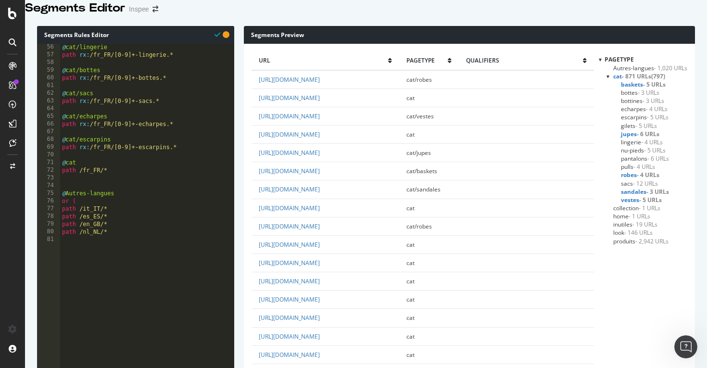
scroll to position [415, 0]
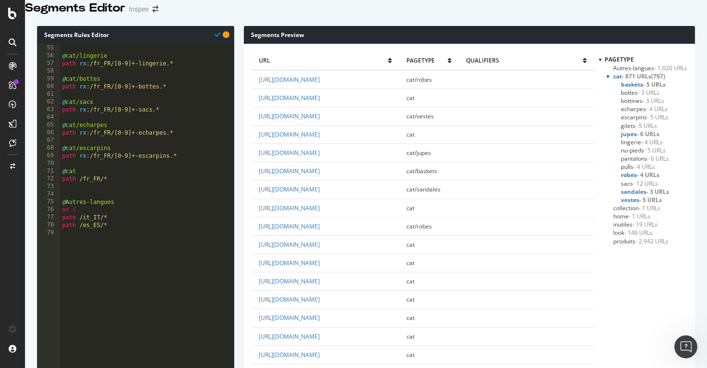
click at [153, 118] on div "path rx : /fr_FR/[0-9]+-pulls.* @ cat/lingerie path rx : /fr_FR/[0-9]+-lingerie…" at bounding box center [147, 135] width 174 height 196
click at [160, 100] on div "path rx : /fr_FR/[0-9]+-pulls.* @ cat/lingerie path rx : /fr_FR/[0-9]+-lingerie…" at bounding box center [147, 135] width 174 height 196
click at [165, 146] on div "path rx : /fr_FR/[0-9]+-pulls.* @ cat/lingerie path rx : /fr_FR/[0-9]+-lingerie…" at bounding box center [147, 135] width 174 height 196
click at [169, 169] on div "path rx : /fr_FR/[0-9]+-pulls.* @ cat/lingerie path rx : /fr_FR/[0-9]+-lingerie…" at bounding box center [147, 135] width 174 height 196
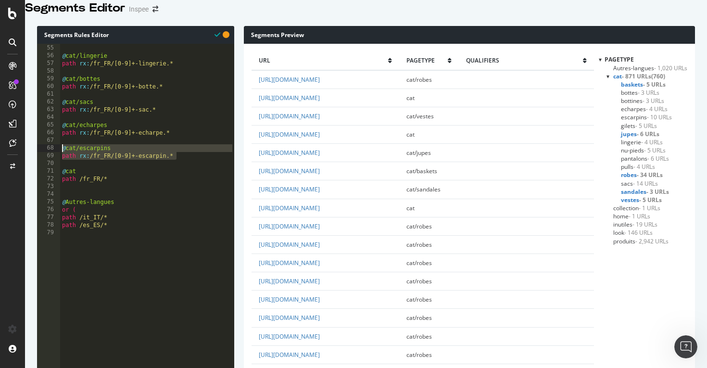
drag, startPoint x: 178, startPoint y: 166, endPoint x: 60, endPoint y: 156, distance: 118.3
click at [60, 156] on div "path rx : /fr_FR/[0-9]+-pulls.* @ cat/lingerie path rx : /fr_FR/[0-9]+-lingerie…" at bounding box center [147, 135] width 174 height 196
click at [182, 167] on div "path rx : /fr_FR/[0-9]+-pulls.* @ cat/lingerie path rx : /fr_FR/[0-9]+-lingerie…" at bounding box center [147, 135] width 174 height 196
type textarea "path rx:/fr_FR/[0-9]+-escarpin.*"
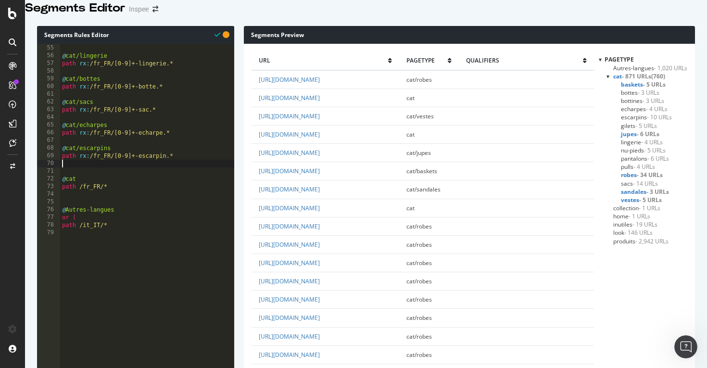
scroll to position [0, 0]
paste textarea "path rx:/fr_FR/[0-9]+-escarpin.*"
click at [101, 183] on div "path rx : /fr_FR/[0-9]+-pulls.* @ cat/lingerie path rx : /fr_FR/[0-9]+-lingerie…" at bounding box center [147, 135] width 174 height 196
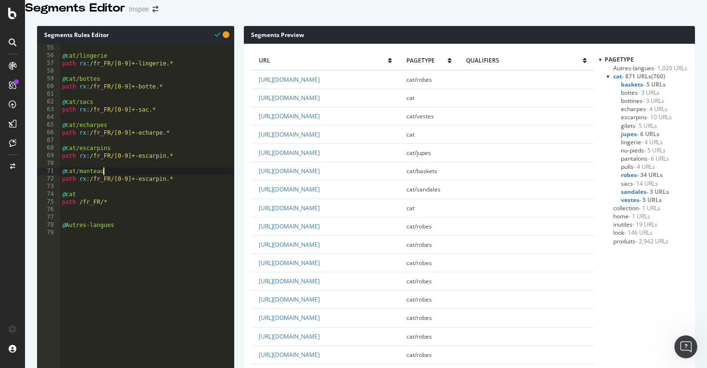
click at [152, 191] on div "path rx : /fr_FR/[0-9]+-pulls.* @ cat/lingerie path rx : /fr_FR/[0-9]+-lingerie…" at bounding box center [147, 135] width 174 height 196
drag, startPoint x: 175, startPoint y: 190, endPoint x: 58, endPoint y: 179, distance: 117.4
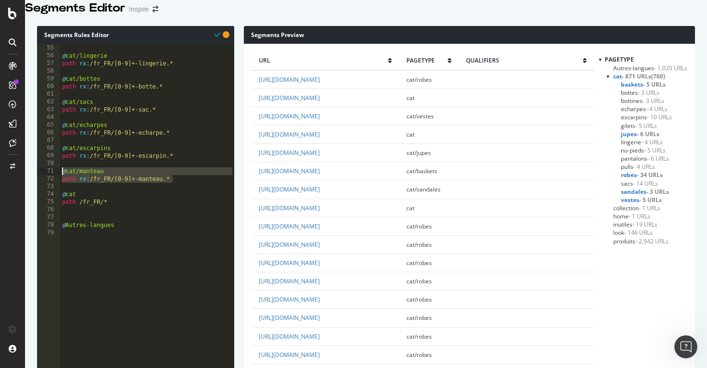
scroll to position [0, 3]
click at [183, 192] on div "path rx : /fr_FR/[0-9]+-pulls.* @ cat/lingerie path rx : /fr_FR/[0-9]+-lingerie…" at bounding box center [147, 135] width 174 height 196
type textarea "path rx:/fr_FR/[0-9]+-manteau.*"
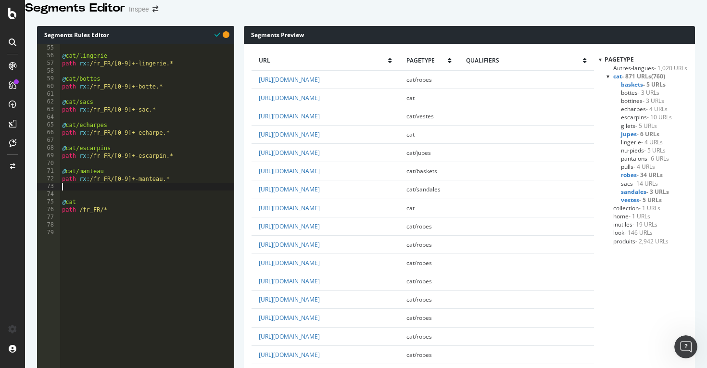
scroll to position [0, 0]
paste textarea "path rx:/fr_FR/[0-9]+-manteau.*"
click at [94, 207] on div "path rx : /fr_FR/[0-9]+-pulls.* @ cat/lingerie path rx : /fr_FR/[0-9]+-lingerie…" at bounding box center [147, 135] width 174 height 196
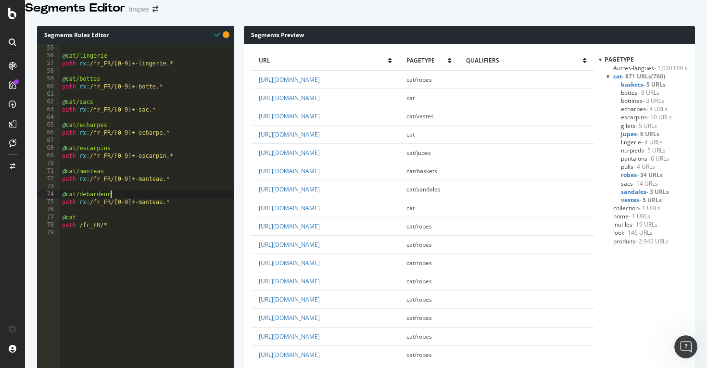
click at [150, 212] on div "path rx : /fr_FR/[0-9]+-pulls.* @ cat/lingerie path rx : /fr_FR/[0-9]+-lingerie…" at bounding box center [147, 135] width 174 height 196
type textarea "path rx:/fr_FR/[0-9]+-debardeur.*"
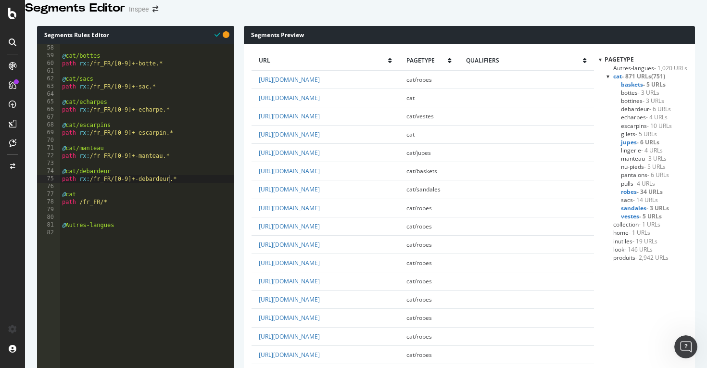
scroll to position [439, 0]
click at [195, 191] on div "@ cat/bottes path rx : /fr_FR/[0-9]+-botte.* @ cat/sacs path rx : /fr_FR/[0-9]+…" at bounding box center [147, 141] width 174 height 196
paste textarea "path rx:/fr_FR/[0-9]+-manteau.*"
click at [93, 207] on div "@ cat/bottes path rx : /fr_FR/[0-9]+-botte.* @ cat/sacs path rx : /fr_FR/[0-9]+…" at bounding box center [147, 141] width 174 height 196
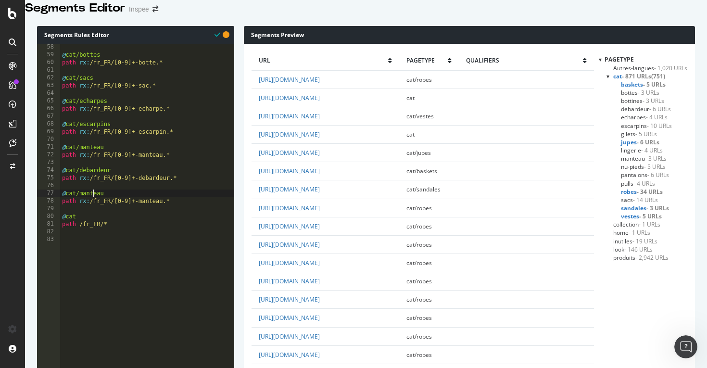
click at [93, 207] on div "@ cat/bottes path rx : /fr_FR/[0-9]+-botte.* @ cat/sacs path rx : /fr_FR/[0-9]+…" at bounding box center [147, 141] width 174 height 196
click at [145, 213] on div "@ cat/bottes path rx : /fr_FR/[0-9]+-botte.* @ cat/sacs path rx : /fr_FR/[0-9]+…" at bounding box center [147, 141] width 174 height 196
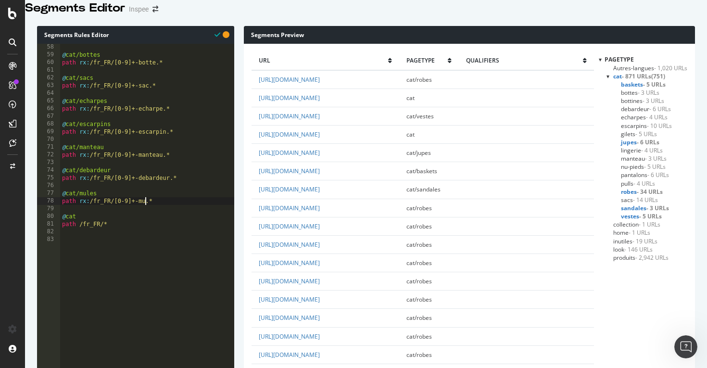
type textarea "path rx:/fr_FR/[0-9]+-mule.*"
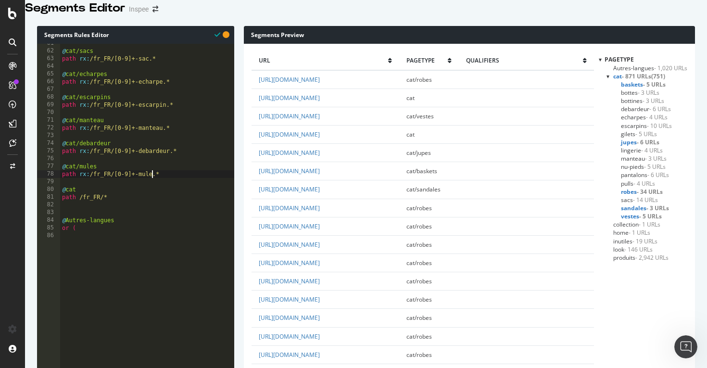
scroll to position [519, 0]
click at [179, 189] on div "@ cat/sacs path rx : /fr_FR/[0-9]+-sac.* @ cat/echarpes path rx : /fr_FR/[0-9]+…" at bounding box center [147, 137] width 174 height 196
paste textarea "path rx:/fr_FR/[0-9]+-manteau.*"
click at [90, 201] on div "@ cat/sacs path rx : /fr_FR/[0-9]+-sac.* @ cat/echarpes path rx : /fr_FR/[0-9]+…" at bounding box center [147, 137] width 174 height 196
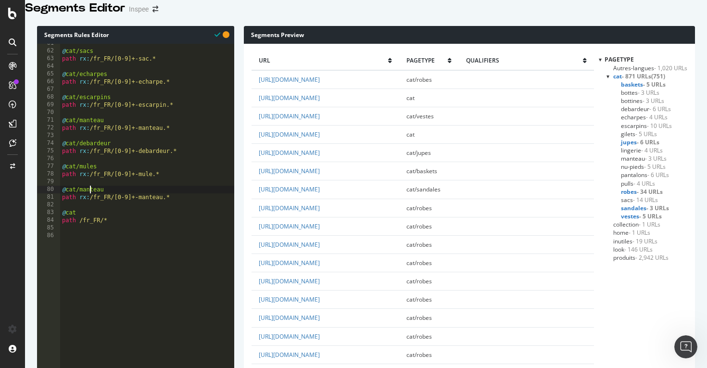
click at [90, 201] on div "@ cat/sacs path rx : /fr_FR/[0-9]+-sac.* @ cat/echarpes path rx : /fr_FR/[0-9]+…" at bounding box center [147, 137] width 174 height 196
click at [150, 210] on div "@ cat/sacs path rx : /fr_FR/[0-9]+-sac.* @ cat/echarpes path rx : /fr_FR/[0-9]+…" at bounding box center [147, 137] width 174 height 196
type textarea "path rx:/fr_FR/[0-9]+-chemise.*"
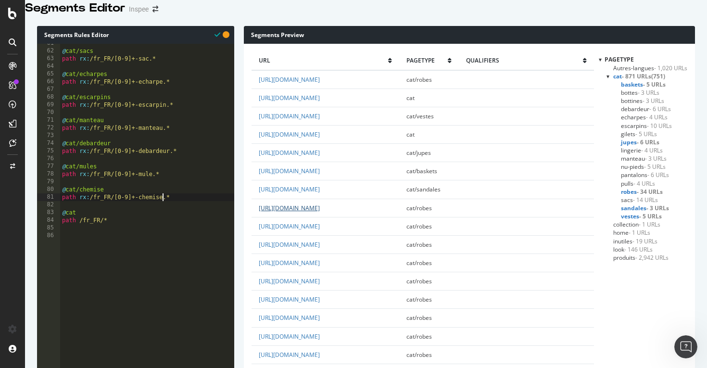
scroll to position [309, 0]
click at [192, 210] on div "@ cat/sacs path rx : /fr_FR/[0-9]+-sac.* @ cat/echarpes path rx : /fr_FR/[0-9]+…" at bounding box center [147, 137] width 174 height 196
paste textarea "path rx:/fr_FR/[0-9]+-manteau.*"
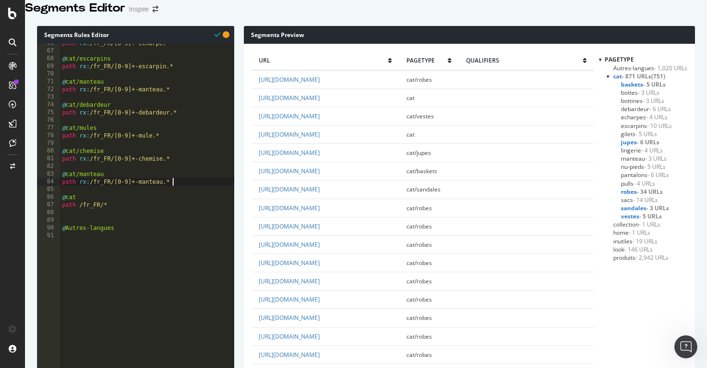
scroll to position [505, 0]
click at [98, 184] on div "path rx : /fr_FR/[0-9]+-echarpe.* @ cat/escarpins path rx : /fr_FR/[0-9]+-escar…" at bounding box center [147, 137] width 174 height 196
click at [155, 196] on div "path rx : /fr_FR/[0-9]+-echarpe.* @ cat/escarpins path rx : /fr_FR/[0-9]+-escar…" at bounding box center [147, 137] width 174 height 196
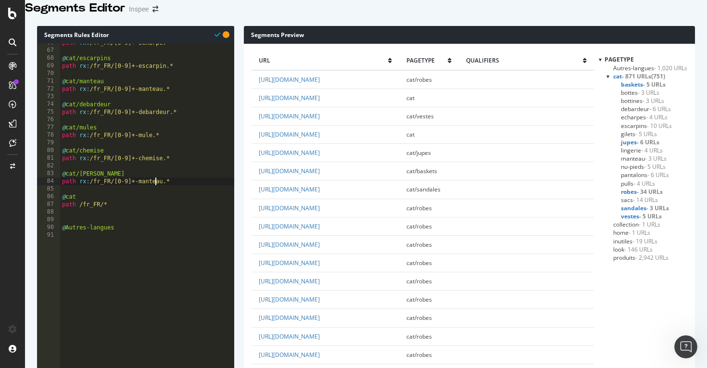
click at [155, 196] on div "path rx : /fr_FR/[0-9]+-echarpe.* @ cat/escarpins path rx : /fr_FR/[0-9]+-escar…" at bounding box center [147, 137] width 174 height 196
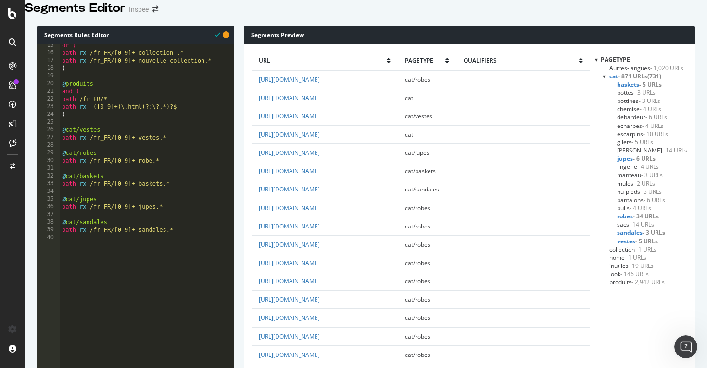
scroll to position [0, 0]
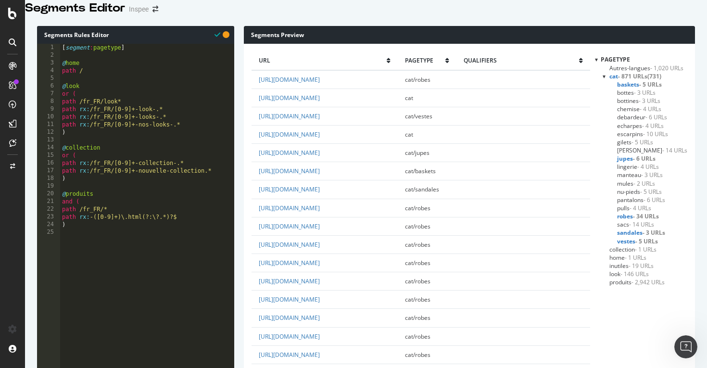
click at [187, 136] on div "[ segment : pagetype ] @ home path / @ look or ( path /fr_FR/look* path rx : /f…" at bounding box center [147, 142] width 174 height 196
type textarea "path rx:/fr_FR/[0-9]+-nos-looks-.*"
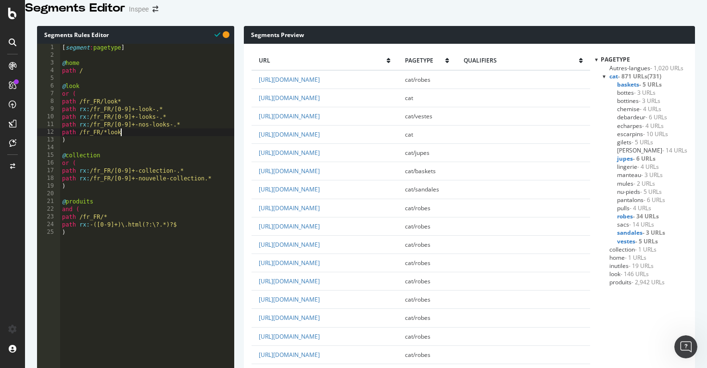
scroll to position [0, 4]
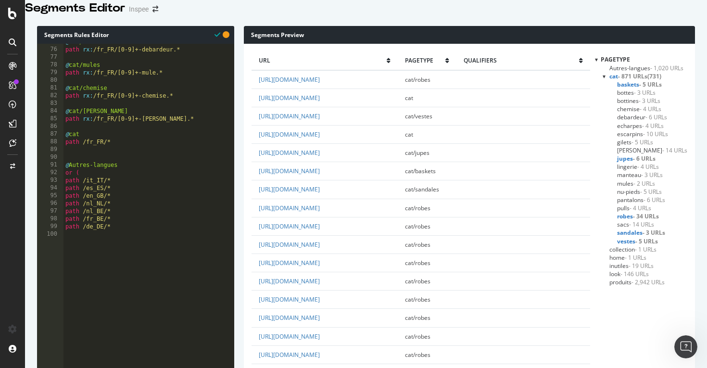
scroll to position [575, 0]
drag, startPoint x: 171, startPoint y: 132, endPoint x: 60, endPoint y: 125, distance: 111.9
click at [174, 131] on div "@ cat/debardeur path rx : /fr_FR/[0-9]+-debardeur.* @ cat/mules path rx : /fr_F…" at bounding box center [149, 136] width 171 height 196
type textarea "path rx:/fr_FR/[0-9]+-[PERSON_NAME].*"
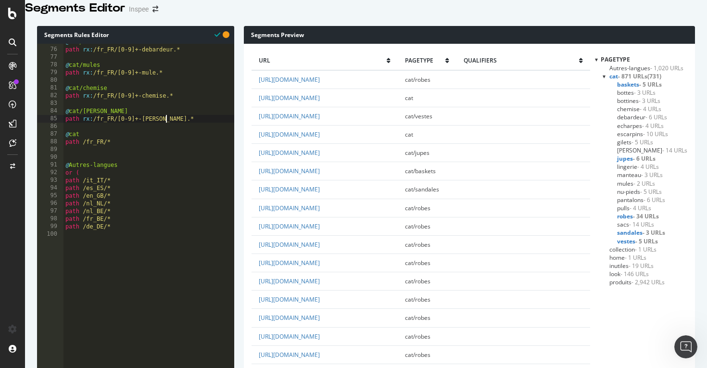
scroll to position [0, 0]
paste textarea "path rx:/fr_FR/[0-9]+-[PERSON_NAME].*"
click at [91, 149] on div "@ cat/debardeur path rx : /fr_FR/[0-9]+-debardeur.* @ cat/mules path rx : /fr_F…" at bounding box center [149, 136] width 171 height 196
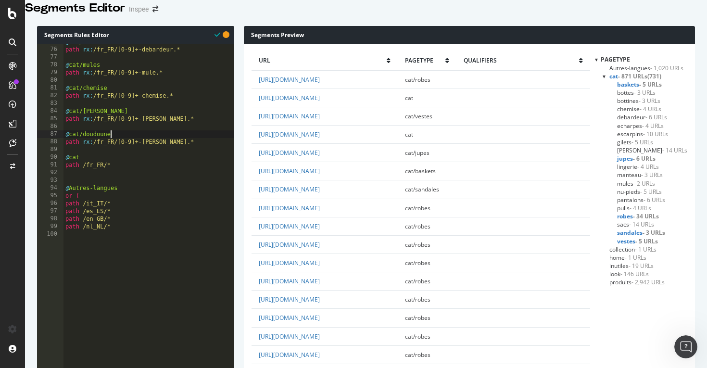
click at [150, 154] on div "@ cat/debardeur path rx : /fr_FR/[0-9]+-debardeur.* @ cat/mules path rx : /fr_F…" at bounding box center [149, 136] width 171 height 196
type textarea "path rx:/fr_FR/[0-9]+-doudoune.*"
click at [181, 153] on div "@ cat/debardeur path rx : /fr_FR/[0-9]+-debardeur.* @ cat/mules path rx : /fr_F…" at bounding box center [149, 136] width 171 height 196
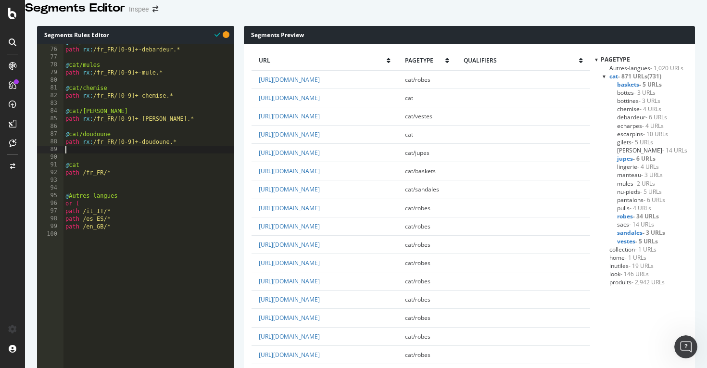
scroll to position [0, 0]
paste textarea "path rx:/fr_FR/[0-9]+-[PERSON_NAME].*"
click at [89, 168] on div "@ cat/debardeur path rx : /fr_FR/[0-9]+-debardeur.* @ cat/mules path rx : /fr_F…" at bounding box center [149, 136] width 171 height 196
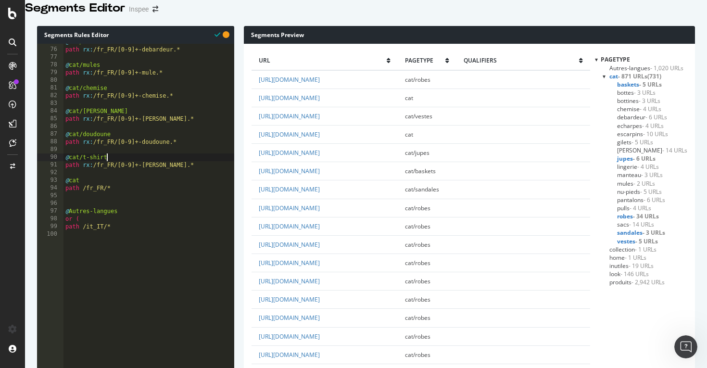
click at [146, 177] on div "@ cat/debardeur path rx : /fr_FR/[0-9]+-debardeur.* @ cat/mules path rx : /fr_F…" at bounding box center [149, 136] width 171 height 196
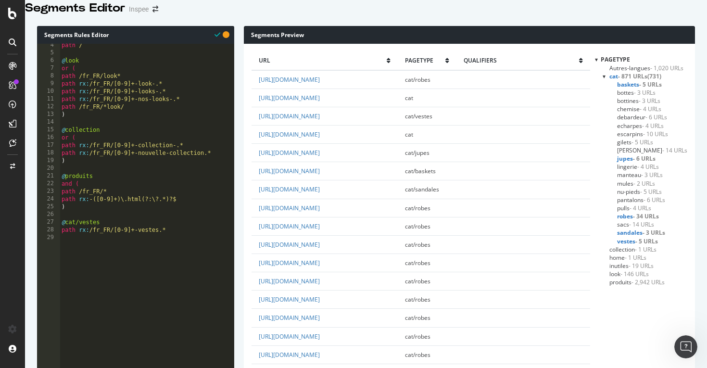
scroll to position [0, 0]
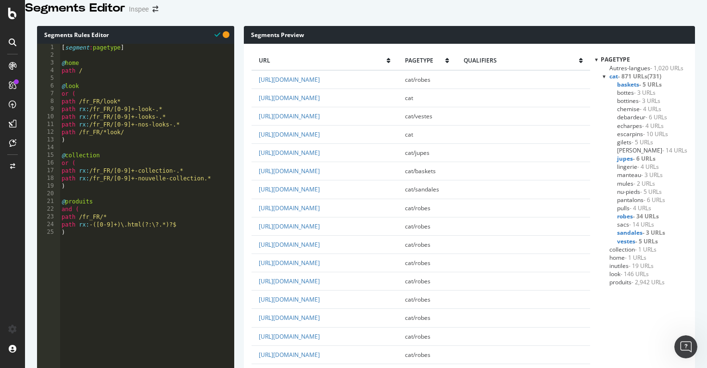
click at [128, 144] on div "[ segment : pagetype ] @ home path / @ look or ( path /fr_FR/look* path rx : /f…" at bounding box center [147, 142] width 175 height 196
click at [62, 142] on div "[ segment : pagetype ] @ home path / @ look or ( path /fr_FR/look* path rx : /f…" at bounding box center [147, 142] width 175 height 196
type textarea "path /fr_FR/*look/"
click at [140, 144] on div "[ segment : pagetype ] @ home path / @ look or ( path /fr_FR/look* path rx : /f…" at bounding box center [147, 142] width 175 height 196
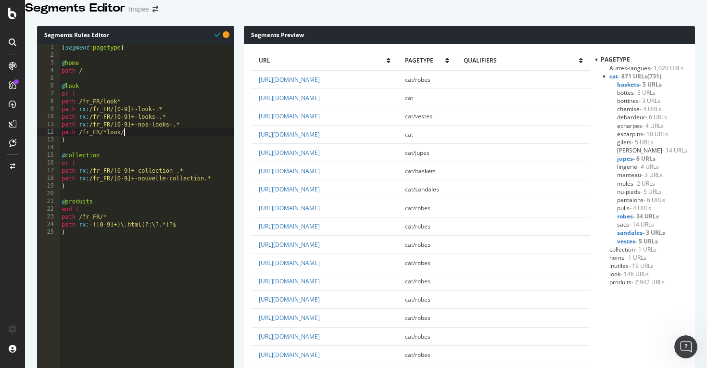
scroll to position [0, 0]
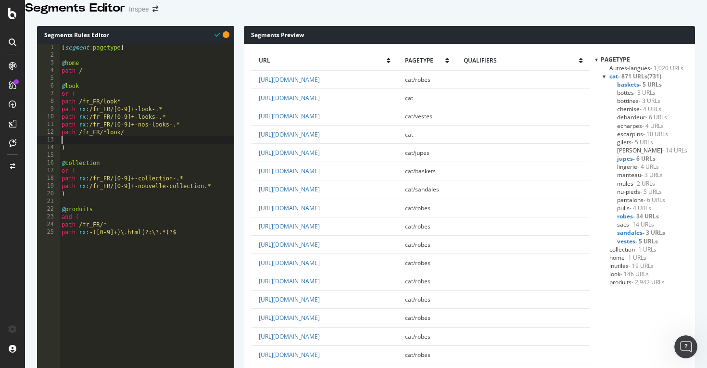
paste textarea "path /fr_FR/*look/"
click at [121, 152] on div "[ segment : pagetype ] @ home path / @ look or ( path /fr_FR/look* path rx : /f…" at bounding box center [147, 142] width 175 height 196
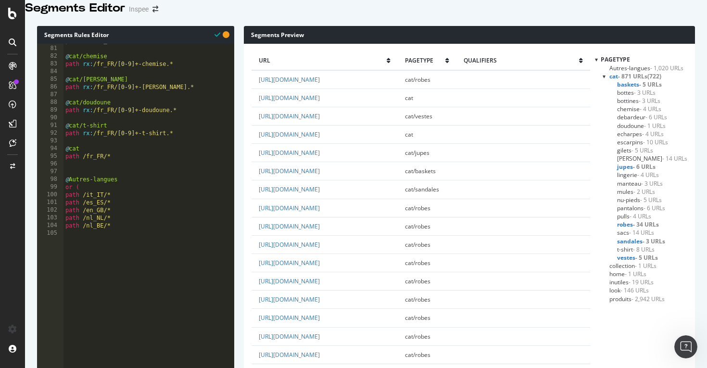
scroll to position [617, 0]
click at [177, 142] on div "@ cat/chemise path rx : /fr_FR/[0-9]+-chemise.* @ cat/[PERSON_NAME] rx : /fr_FR…" at bounding box center [149, 140] width 171 height 196
type textarea "path rx:/fr_FR/[0-9]+-t-shirt.*"
paste textarea "path /fr_FR/*look/"
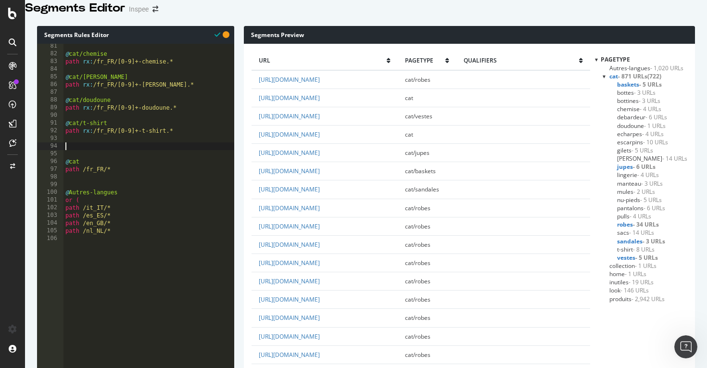
type textarea "path /fr_FR/*look/"
drag, startPoint x: 181, startPoint y: 143, endPoint x: 63, endPoint y: 133, distance: 118.8
type textarea "@cat/t-shirt path rx:/fr_FR/[0-9]+-t-shirt.*"
click at [65, 160] on div "@ cat/chemise path rx : /fr_FR/[0-9]+-chemise.* @ cat/[PERSON_NAME] rx : /fr_FR…" at bounding box center [149, 140] width 171 height 196
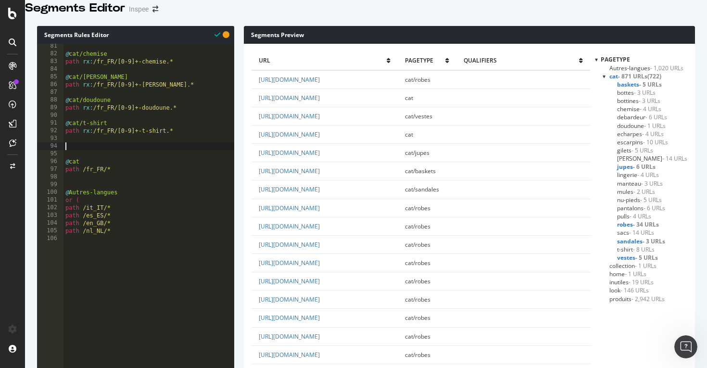
paste textarea "path rx:/fr_FR/[0-9]+-t-shirt.*"
click at [100, 159] on div "@ cat/chemise path rx : /fr_FR/[0-9]+-chemise.* @ cat/[PERSON_NAME] rx : /fr_FR…" at bounding box center [149, 140] width 171 height 196
click at [156, 166] on div "@ cat/chemise path rx : /fr_FR/[0-9]+-chemise.* @ cat/[PERSON_NAME] rx : /fr_FR…" at bounding box center [149, 140] width 171 height 196
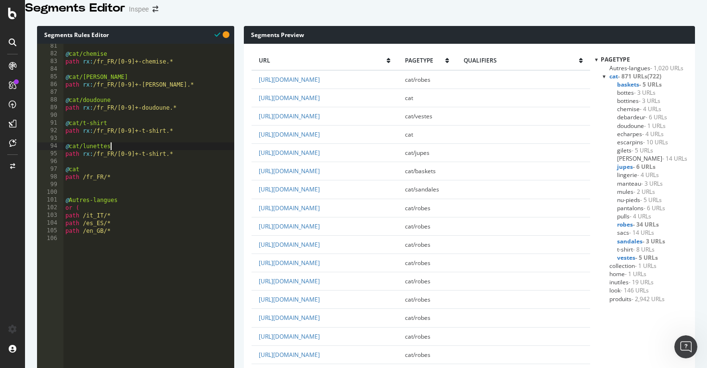
click at [156, 166] on div "@ cat/chemise path rx : /fr_FR/[0-9]+-chemise.* @ cat/[PERSON_NAME] rx : /fr_FR…" at bounding box center [149, 140] width 171 height 196
click at [191, 166] on div "@ cat/chemise path rx : /fr_FR/[0-9]+-chemise.* @ cat/[PERSON_NAME] rx : /fr_FR…" at bounding box center [149, 140] width 171 height 196
click at [67, 159] on div "@ cat/chemise path rx : /fr_FR/[0-9]+-chemise.* @ cat/[PERSON_NAME] rx : /fr_FR…" at bounding box center [149, 140] width 171 height 196
click at [188, 166] on div "@ cat/chemise path rx : /fr_FR/[0-9]+-chemise.* @ cat/[PERSON_NAME] rx : /fr_FR…" at bounding box center [149, 140] width 171 height 196
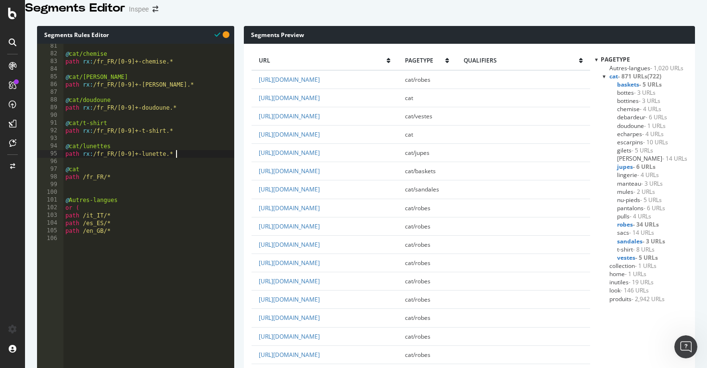
type textarea "path rx:/fr_FR/[0-9]+-lunette.*"
paste textarea "path rx:/fr_FR/[0-9]+-lunette.*"
click at [156, 189] on div "@ cat/chemise path rx : /fr_FR/[0-9]+-chemise.* @ cat/[PERSON_NAME] rx : /fr_FR…" at bounding box center [149, 140] width 171 height 196
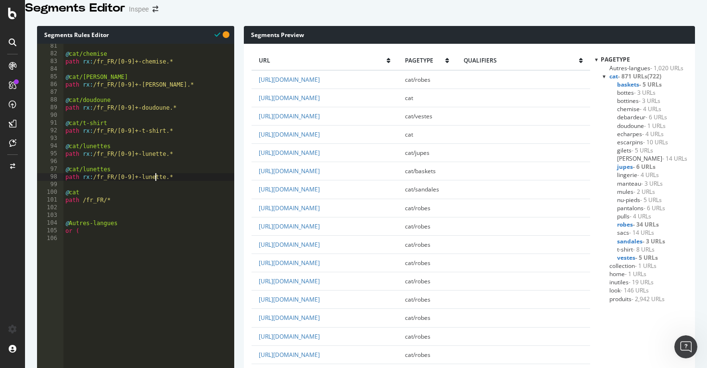
click at [156, 189] on div "@ cat/chemise path rx : /fr_FR/[0-9]+-chemise.* @ cat/[PERSON_NAME] rx : /fr_FR…" at bounding box center [149, 140] width 171 height 196
click at [99, 182] on div "@ cat/chemise path rx : /fr_FR/[0-9]+-chemise.* @ cat/[PERSON_NAME] rx : /fr_FR…" at bounding box center [149, 140] width 171 height 196
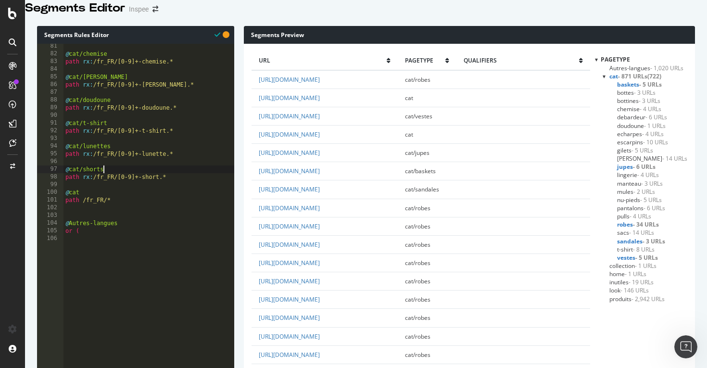
click at [174, 191] on div "@ cat/chemise path rx : /fr_FR/[0-9]+-chemise.* @ cat/[PERSON_NAME] rx : /fr_FR…" at bounding box center [149, 140] width 171 height 196
click at [66, 182] on div "@ cat/chemise path rx : /fr_FR/[0-9]+-chemise.* @ cat/[PERSON_NAME] rx : /fr_FR…" at bounding box center [149, 140] width 171 height 196
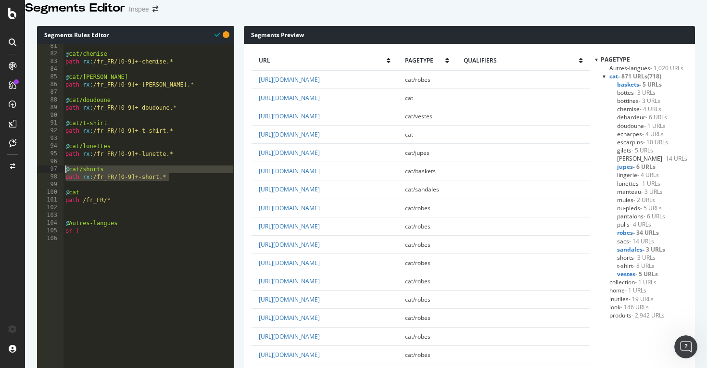
click at [191, 189] on div "@ cat/chemise path rx : /fr_FR/[0-9]+-chemise.* @ cat/[PERSON_NAME] rx : /fr_FR…" at bounding box center [149, 140] width 171 height 196
type textarea "path rx:/fr_FR/[0-9]+-short.*"
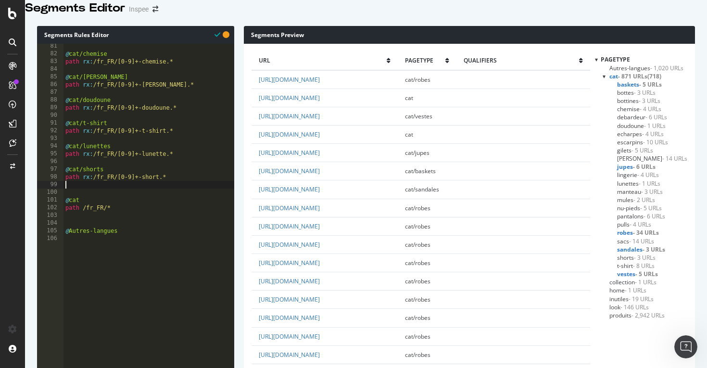
scroll to position [0, 0]
paste textarea "path rx:/fr_FR/[0-9]+-short.*"
click at [91, 205] on div "@ cat/chemise path rx : /fr_FR/[0-9]+-chemise.* @ cat/[PERSON_NAME] rx : /fr_FR…" at bounding box center [149, 140] width 171 height 196
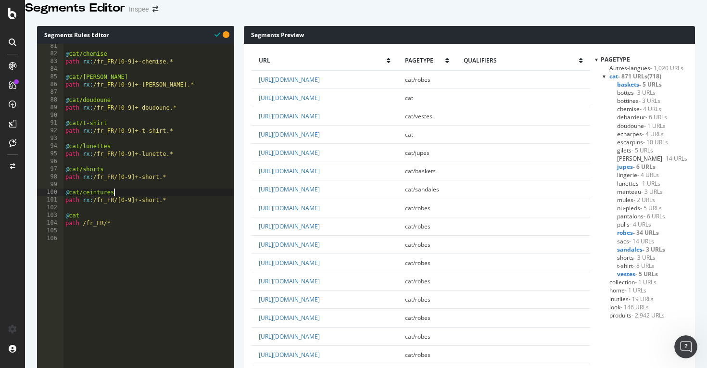
click at [146, 213] on div "@ cat/chemise path rx : /fr_FR/[0-9]+-chemise.* @ cat/[PERSON_NAME] rx : /fr_FR…" at bounding box center [149, 140] width 171 height 196
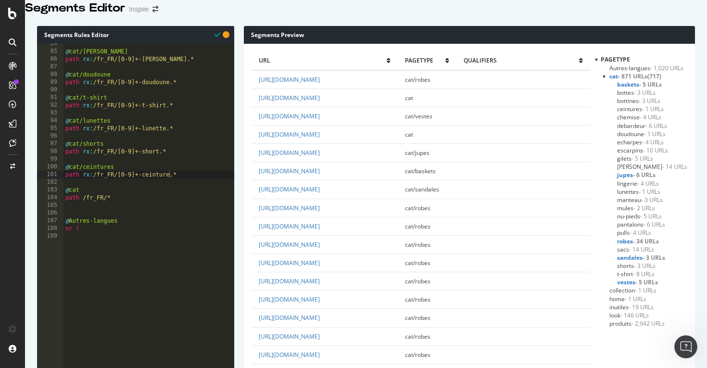
scroll to position [643, 0]
drag, startPoint x: 182, startPoint y: 186, endPoint x: 61, endPoint y: 178, distance: 121.5
click at [188, 183] on div "@ cat/[PERSON_NAME] rx : /fr_FR/[0-9]+-[PERSON_NAME].* @ cat/doudoune path rx :…" at bounding box center [149, 137] width 171 height 196
type textarea "path rx:/fr_FR/[0-9]+-ceinture.*"
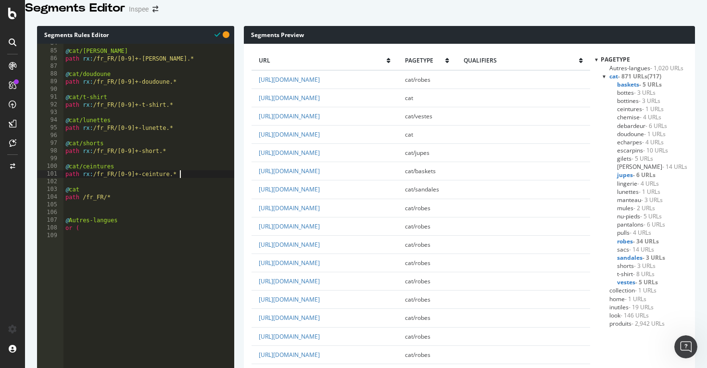
scroll to position [0, 0]
paste textarea "path rx:/fr_FR/[0-9]+-ceinture.*"
click at [105, 204] on div "@ cat/[PERSON_NAME] rx : /fr_FR/[0-9]+-[PERSON_NAME].* @ cat/doudoune path rx :…" at bounding box center [149, 137] width 171 height 196
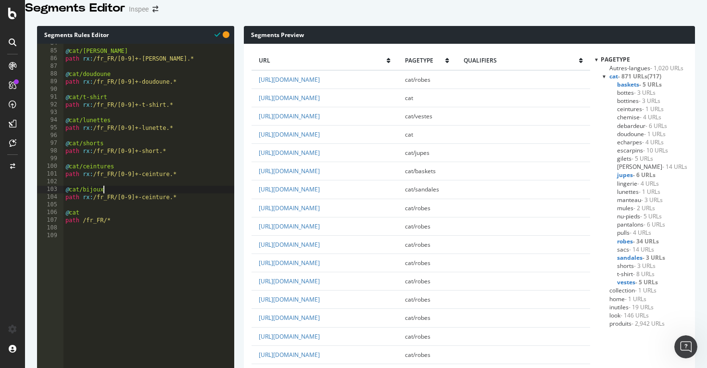
click at [158, 210] on div "@ cat/[PERSON_NAME] rx : /fr_FR/[0-9]+-[PERSON_NAME].* @ cat/doudoune path rx :…" at bounding box center [149, 137] width 171 height 196
type textarea "path rx:/fr_FR/[0-9]+-bijou.*"
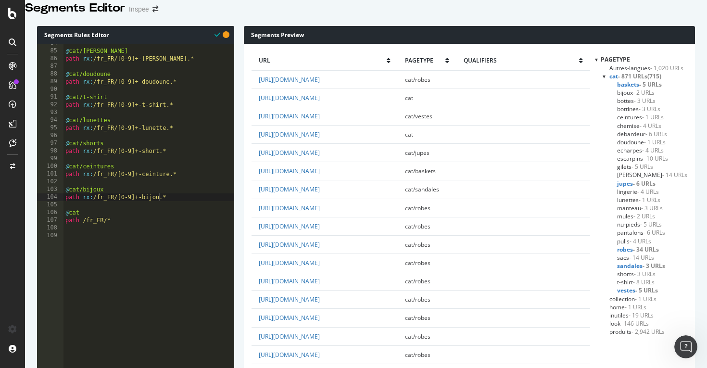
scroll to position [550, 0]
click at [183, 209] on div "@ cat/[PERSON_NAME] rx : /fr_FR/[0-9]+-[PERSON_NAME].* @ cat/doudoune path rx :…" at bounding box center [149, 137] width 171 height 196
paste textarea "path rx:/fr_FR/[0-9]+-ceinture.*"
click at [90, 224] on div "@ cat/[PERSON_NAME] rx : /fr_FR/[0-9]+-[PERSON_NAME].* @ cat/doudoune path rx :…" at bounding box center [149, 137] width 171 height 196
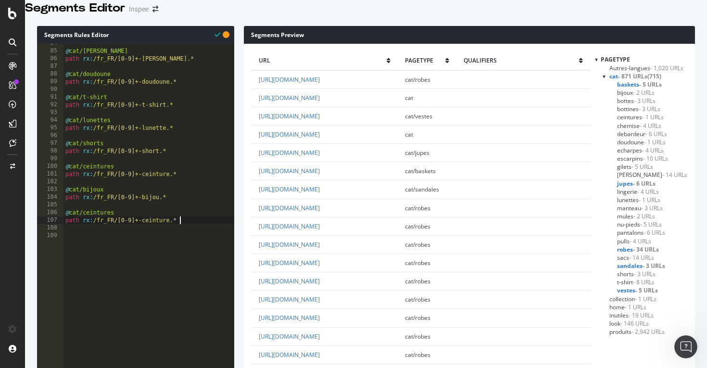
click at [90, 224] on div "@ cat/[PERSON_NAME] rx : /fr_FR/[0-9]+-[PERSON_NAME].* @ cat/doudoune path rx :…" at bounding box center [149, 137] width 171 height 196
click at [156, 232] on div "@ cat/[PERSON_NAME] rx : /fr_FR/[0-9]+-[PERSON_NAME].* @ cat/doudoune path rx :…" at bounding box center [149, 137] width 171 height 196
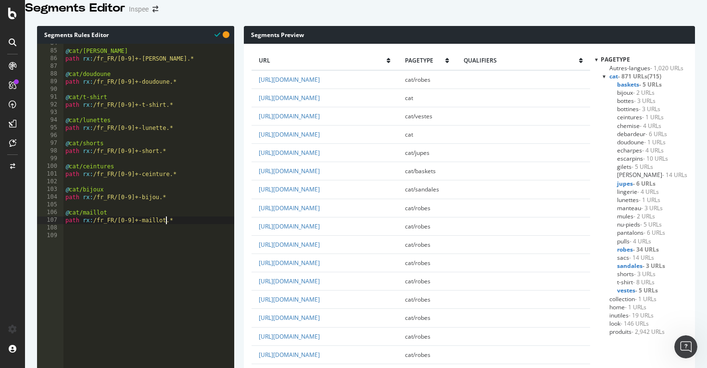
type textarea "path rx:/fr_FR/[0-9]+-maillot.*"
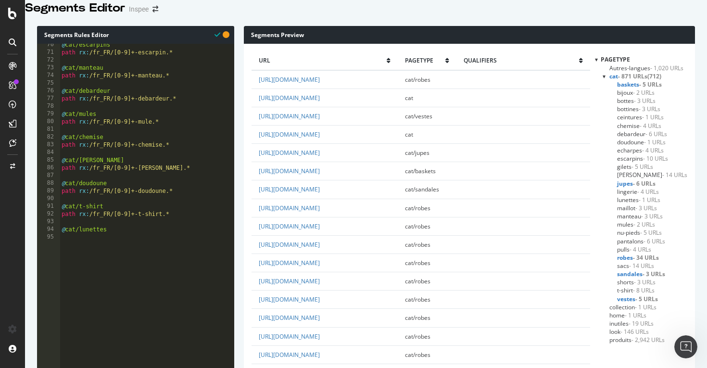
scroll to position [540, 0]
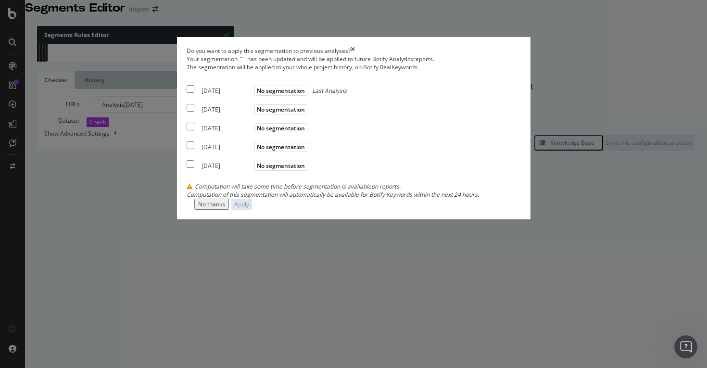
click at [225, 208] on div "No thanks" at bounding box center [211, 204] width 27 height 8
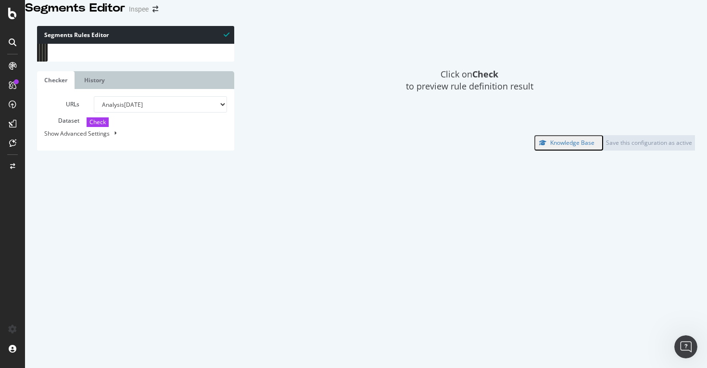
click at [141, 127] on div "[segment:pagetype] @home path / @look or ( path /fr_FR/look* path rx:/fr_FR/[0-…" at bounding box center [147, 142] width 175 height 196
click at [89, 126] on span "Check" at bounding box center [97, 122] width 16 height 8
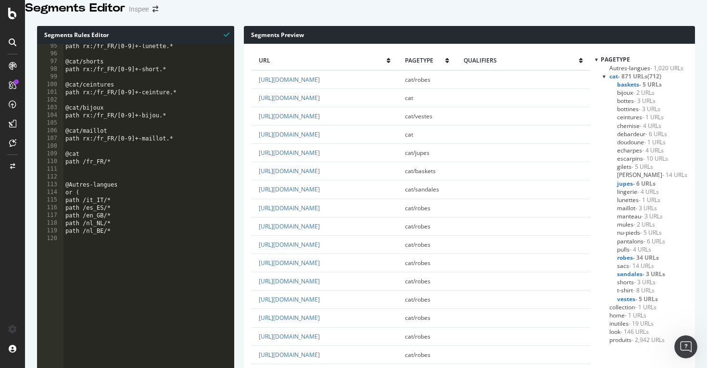
click at [158, 153] on div "path rx:/fr_FR/[0-9]+-lunette.* @cat/shorts path rx:/fr_FR/[0-9]+-short.* @cat/…" at bounding box center [149, 140] width 171 height 196
drag, startPoint x: 186, startPoint y: 153, endPoint x: 62, endPoint y: 143, distance: 124.0
click at [180, 150] on div "path rx:/fr_FR/[0-9]+-lunette.* @cat/shorts path rx:/fr_FR/[0-9]+-short.* @cat/…" at bounding box center [149, 140] width 171 height 196
type textarea "path rx:/fr_FR/[0-9]+-maillot.*"
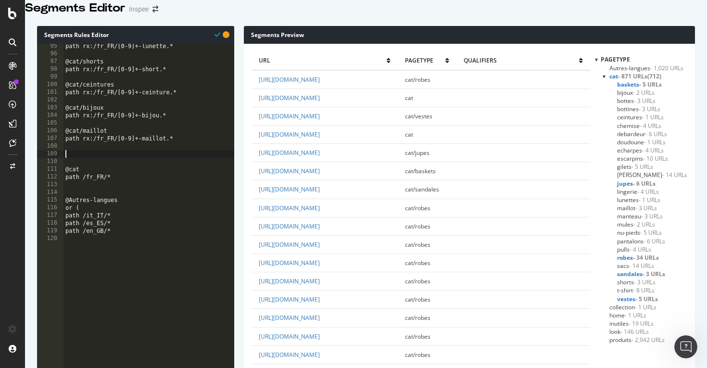
paste textarea "path rx:/fr_FR/[0-9]+-maillot.*"
click at [157, 177] on div "path rx:/fr_FR/[0-9]+-lunette.* @cat/shorts path rx:/fr_FR/[0-9]+-short.* @cat/…" at bounding box center [149, 140] width 171 height 196
click at [99, 166] on div "path rx:/fr_FR/[0-9]+-lunette.* @cat/shorts path rx:/fr_FR/[0-9]+-short.* @cat/…" at bounding box center [149, 140] width 171 height 196
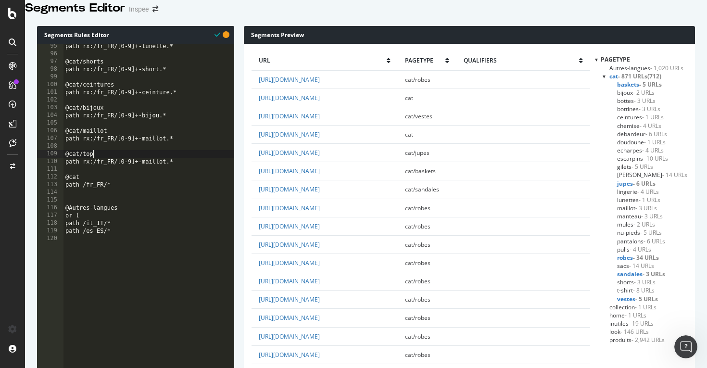
scroll to position [0, 2]
click at [148, 176] on div "path rx:/fr_FR/[0-9]+-lunette.* @cat/shorts path rx:/fr_FR/[0-9]+-short.* @cat/…" at bounding box center [149, 140] width 171 height 196
type textarea "path rx:/fr_FR/[0-9]+-top.*"
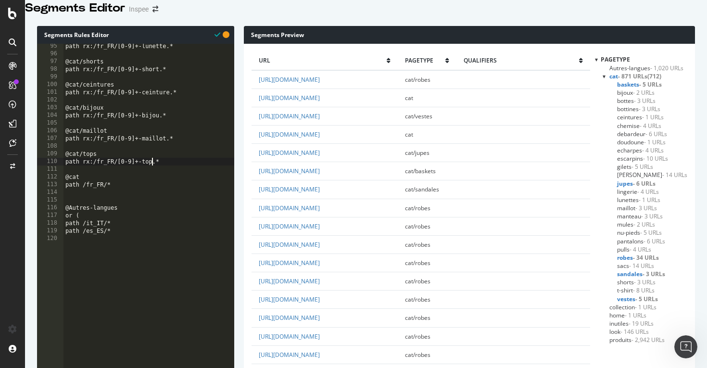
click at [168, 176] on div "path rx:/fr_FR/[0-9]+-lunette.* @cat/shorts path rx:/fr_FR/[0-9]+-short.* @cat/…" at bounding box center [149, 140] width 171 height 196
paste textarea "path rx:/fr_FR/[0-9]+-maillot.*"
click at [100, 187] on div "path rx:/fr_FR/[0-9]+-lunette.* @cat/shorts path rx:/fr_FR/[0-9]+-short.* @cat/…" at bounding box center [149, 140] width 171 height 196
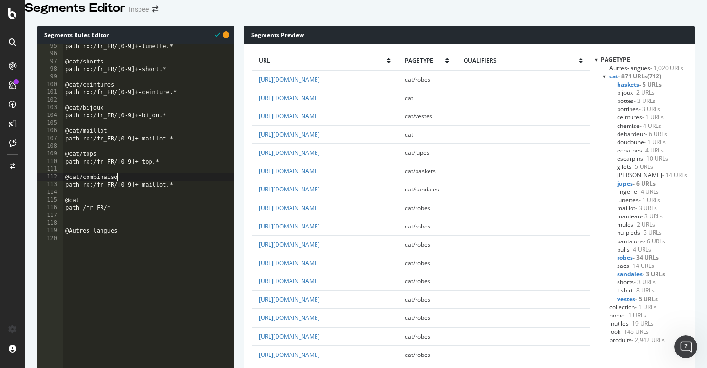
scroll to position [0, 4]
click at [153, 200] on div "path rx:/fr_FR/[0-9]+-lunette.* @cat/shorts path rx:/fr_FR/[0-9]+-short.* @cat/…" at bounding box center [149, 140] width 171 height 196
type textarea "path rx:/fr_FR/[0-9]+-combinaison.*"
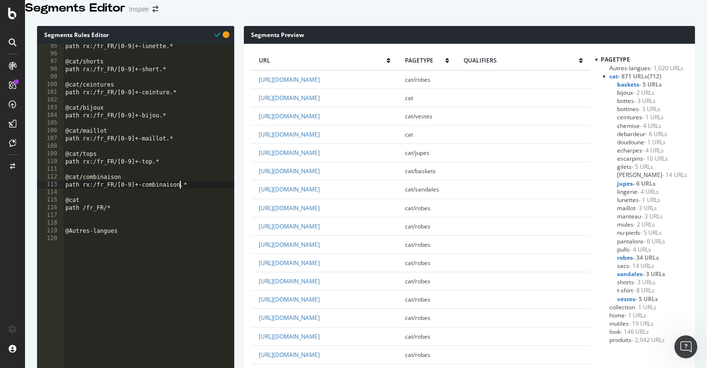
click at [204, 199] on div "path rx:/fr_FR/[0-9]+-lunette.* @cat/shorts path rx:/fr_FR/[0-9]+-short.* @cat/…" at bounding box center [149, 140] width 171 height 196
paste textarea "path rx:/fr_FR/[0-9]+-maillot.*"
click at [95, 215] on div "path rx:/fr_FR/[0-9]+-lunette.* @cat/shorts path rx:/fr_FR/[0-9]+-short.* @cat/…" at bounding box center [149, 140] width 171 height 196
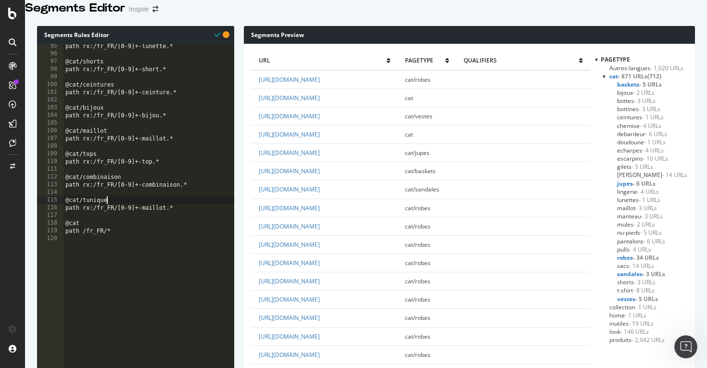
scroll to position [0, 3]
click at [158, 222] on div "path rx:/fr_FR/[0-9]+-lunette.* @cat/shorts path rx:/fr_FR/[0-9]+-short.* @cat/…" at bounding box center [149, 140] width 171 height 196
type textarea "path rx:/fr_FR/[0-9]+-tunique.*"
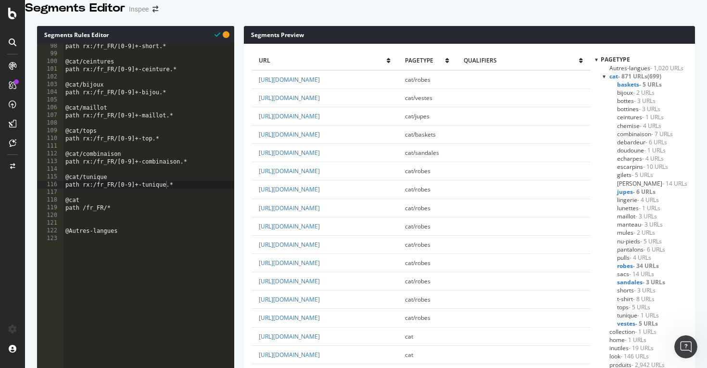
scroll to position [750, 0]
click at [183, 194] on div "path rx:/fr_FR/[0-9]+-short.* @cat/ceintures path rx:/fr_FR/[0-9]+-ceinture.* @…" at bounding box center [149, 139] width 171 height 196
paste textarea "path rx:/fr_FR/[0-9]+-maillot.*"
click at [95, 211] on div "path rx:/fr_FR/[0-9]+-short.* @cat/ceintures path rx:/fr_FR/[0-9]+-ceinture.* @…" at bounding box center [149, 139] width 171 height 196
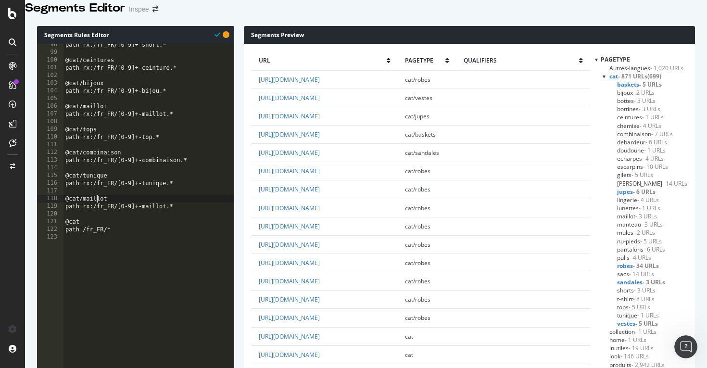
click at [95, 211] on div "path rx:/fr_FR/[0-9]+-short.* @cat/ceintures path rx:/fr_FR/[0-9]+-ceinture.* @…" at bounding box center [149, 139] width 171 height 196
click at [145, 218] on div "path rx:/fr_FR/[0-9]+-short.* @cat/ceintures path rx:/fr_FR/[0-9]+-ceinture.* @…" at bounding box center [149, 139] width 171 height 196
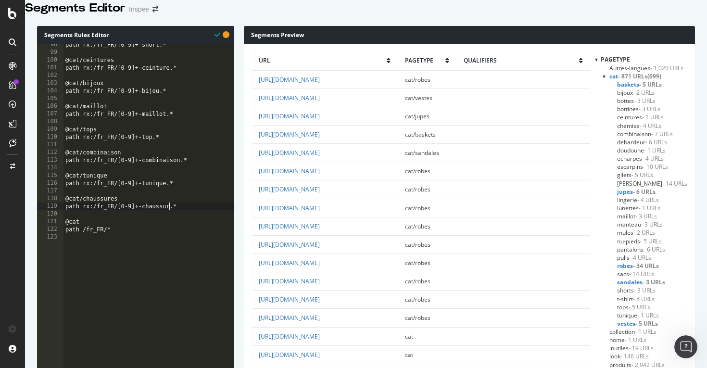
type textarea "path rx:/fr_FR/[0-9]+-chaussure.*"
click at [185, 218] on div "path rx:/fr_FR/[0-9]+-short.* @cat/ceintures path rx:/fr_FR/[0-9]+-ceinture.* @…" at bounding box center [149, 139] width 171 height 196
paste textarea "path rx:/fr_FR/[0-9]+-maillot.*"
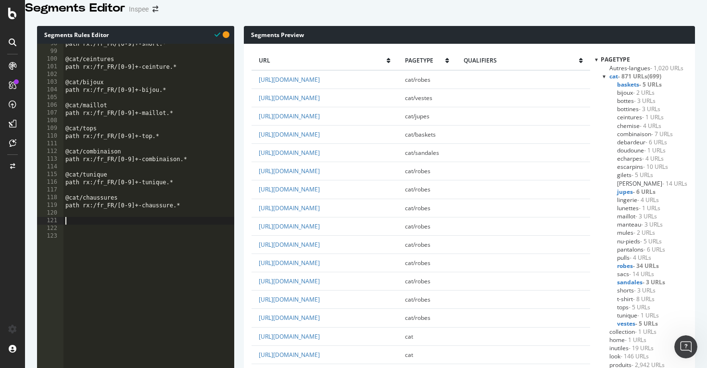
scroll to position [758, 0]
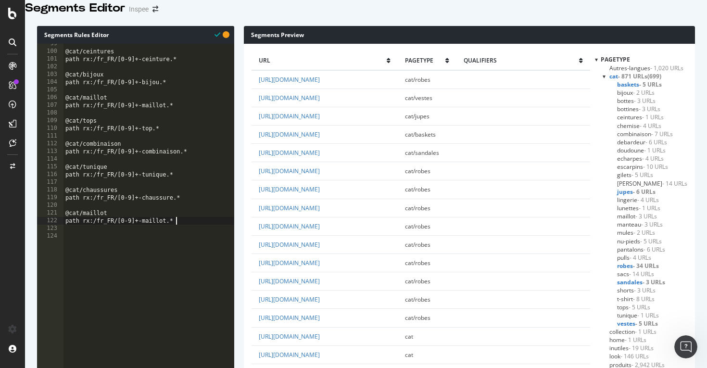
click at [99, 227] on div "@cat/ceintures path rx:/fr_FR/[0-9]+-ceinture.* @cat/bijoux path rx:/fr_FR/[0-9…" at bounding box center [149, 138] width 171 height 196
click at [156, 232] on div "@cat/ceintures path rx:/fr_FR/[0-9]+-ceinture.* @cat/bijoux path rx:/fr_FR/[0-9…" at bounding box center [149, 138] width 171 height 196
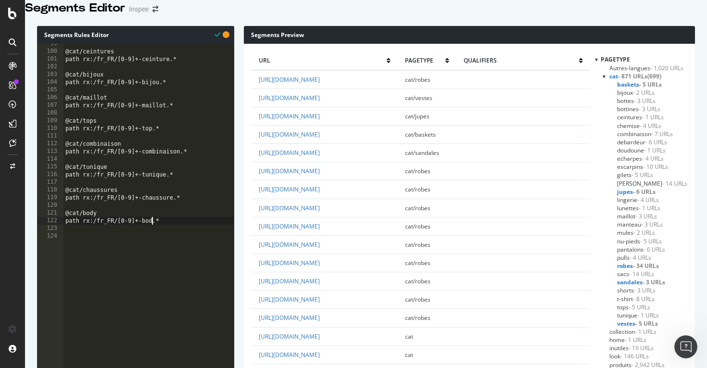
type textarea "path rx:/fr_FR/[0-9]+-body.*"
click at [173, 231] on div "@cat/ceintures path rx:/fr_FR/[0-9]+-ceinture.* @cat/bijoux path rx:/fr_FR/[0-9…" at bounding box center [149, 138] width 171 height 196
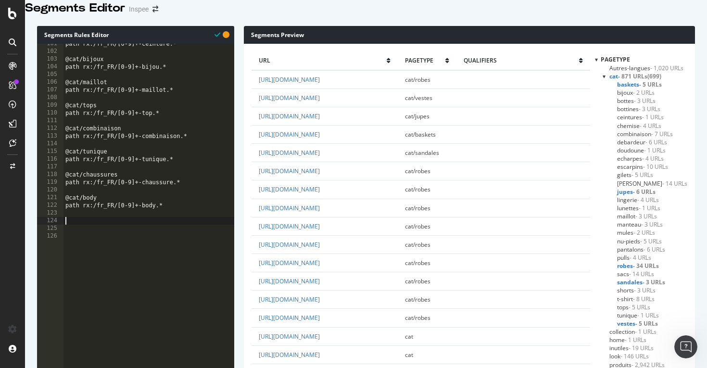
scroll to position [774, 0]
paste textarea "path rx:/fr_FR/[0-9]+-maillot.*"
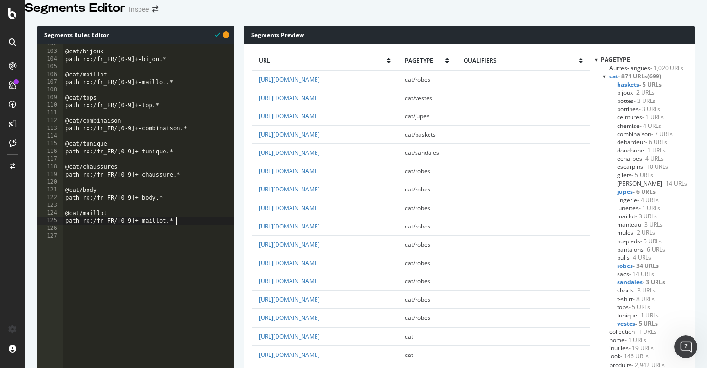
click at [96, 226] on div "@cat/bijoux path rx:/fr_FR/[0-9]+-bijou.* @cat/maillot path rx:/fr_FR/[0-9]+-ma…" at bounding box center [149, 138] width 171 height 196
click at [152, 233] on div "@cat/bijoux path rx:/fr_FR/[0-9]+-bijou.* @cat/maillot path rx:/fr_FR/[0-9]+-ma…" at bounding box center [149, 138] width 171 height 196
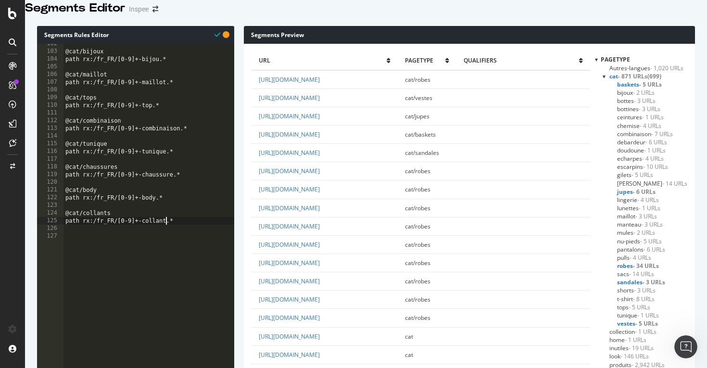
scroll to position [0, 8]
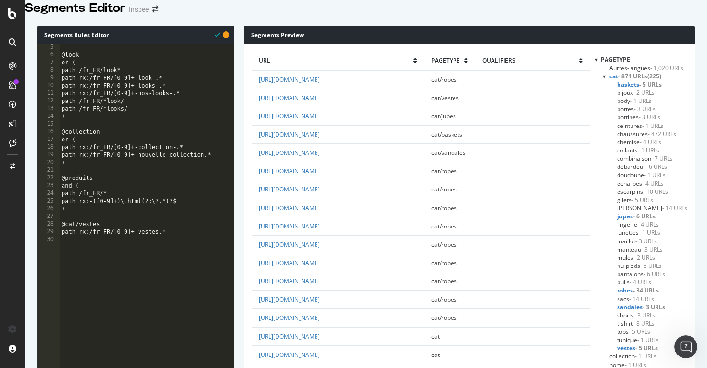
scroll to position [0, 0]
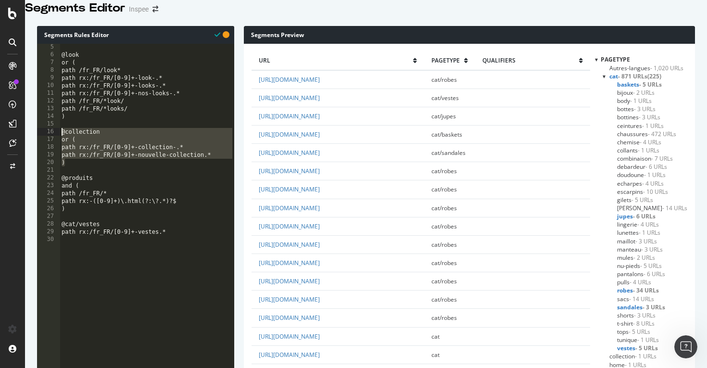
drag, startPoint x: 71, startPoint y: 178, endPoint x: 47, endPoint y: 146, distance: 39.5
click at [92, 172] on div "@look or ( path /fr_FR/look* path rx:/fr_FR/[0-9]+-look-.* path rx:/fr_FR/[0-9]…" at bounding box center [147, 141] width 175 height 196
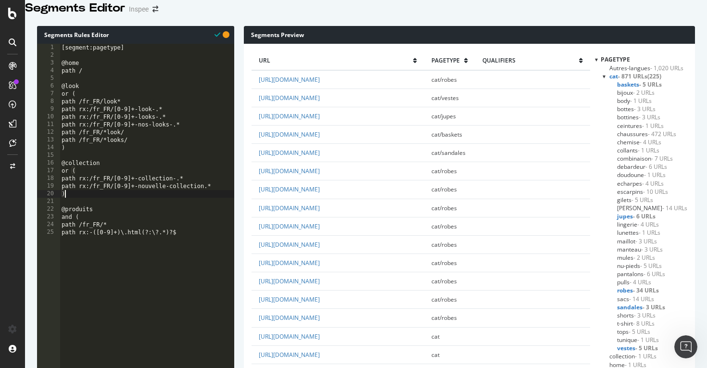
click at [94, 84] on div "[segment:pagetype] @home path / @look or ( path /fr_FR/look* path rx:/fr_FR/[0-…" at bounding box center [147, 142] width 175 height 196
type textarea "path /"
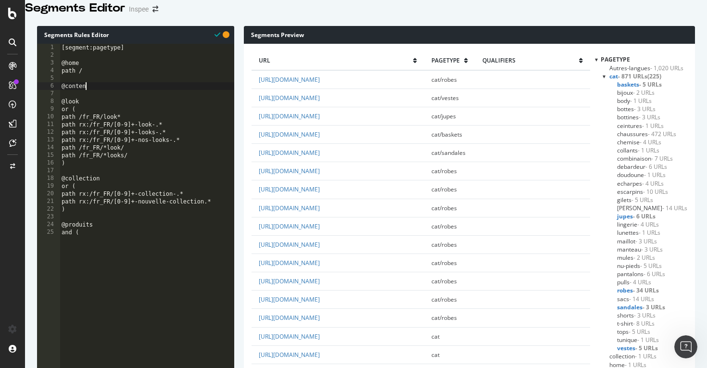
type textarea "@content"
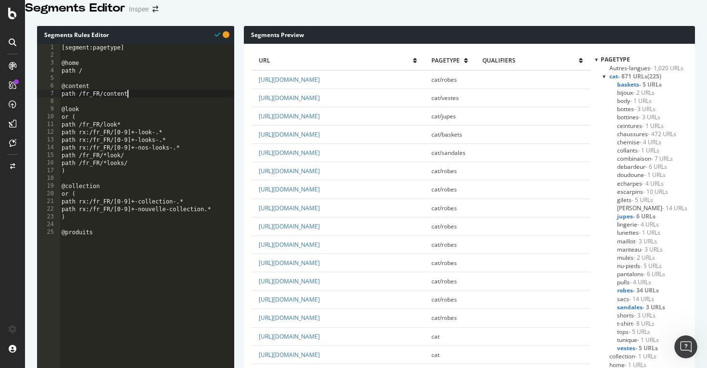
scroll to position [0, 5]
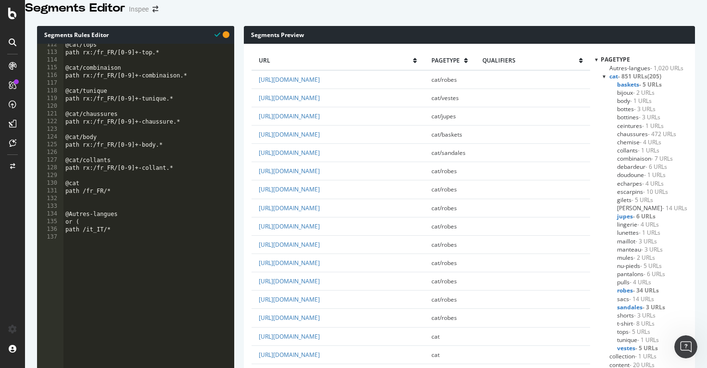
scroll to position [852, 0]
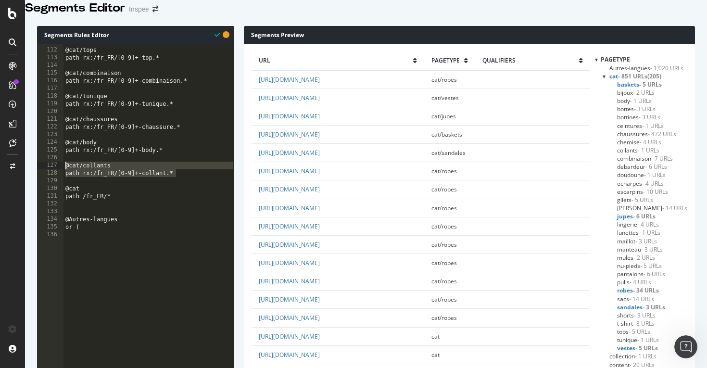
drag, startPoint x: 182, startPoint y: 186, endPoint x: 58, endPoint y: 180, distance: 123.7
click at [185, 184] on div "@cat/tops path rx:/fr_FR/[0-9]+-top.* @cat/combinaison path rx:/fr_FR/[0-9]+-co…" at bounding box center [149, 136] width 171 height 196
type textarea "path rx:/fr_FR/[0-9]+-collant.*"
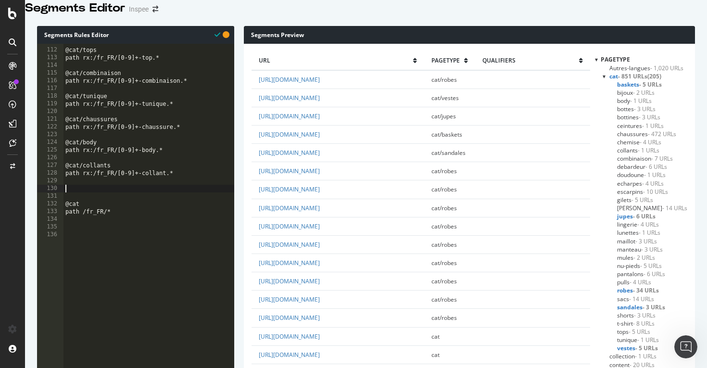
paste textarea "path rx:/fr_FR/[0-9]+-collant.*"
click at [102, 200] on div "@cat/tops path rx:/fr_FR/[0-9]+-top.* @cat/combinaison path rx:/fr_FR/[0-9]+-co…" at bounding box center [149, 136] width 171 height 196
click at [153, 208] on div "@cat/tops path rx:/fr_FR/[0-9]+-top.* @cat/combinaison path rx:/fr_FR/[0-9]+-co…" at bounding box center [149, 136] width 171 height 196
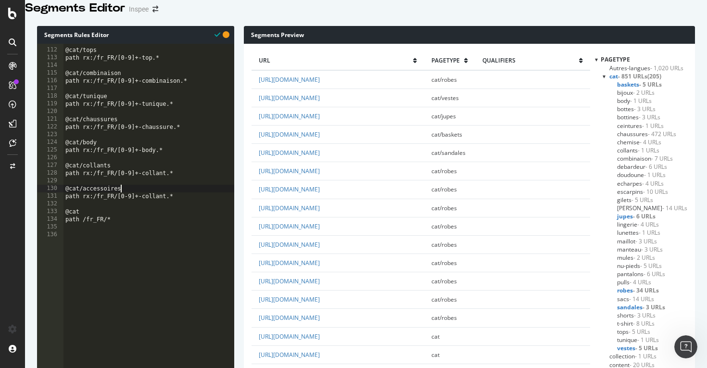
click at [153, 208] on div "@cat/tops path rx:/fr_FR/[0-9]+-top.* @cat/combinaison path rx:/fr_FR/[0-9]+-co…" at bounding box center [149, 136] width 171 height 196
type textarea "path rx:/fr_FR/[0-9]+-accessoire.*"
click at [206, 208] on div "@cat/tops path rx:/fr_FR/[0-9]+-top.* @cat/combinaison path rx:/fr_FR/[0-9]+-co…" at bounding box center [149, 136] width 171 height 196
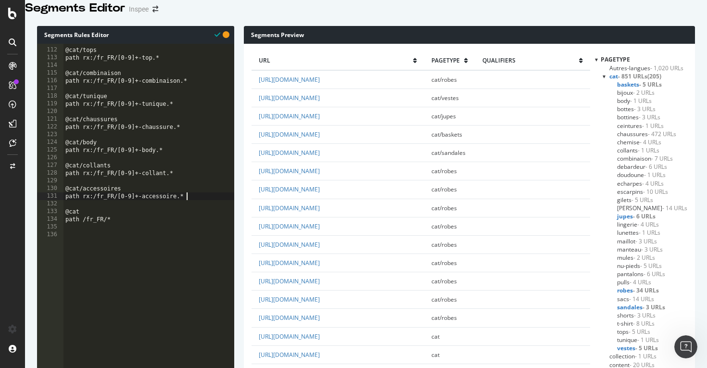
scroll to position [0, 0]
paste textarea "path rx:/fr_FR/[0-9]+-collant.*"
click at [95, 226] on div "@cat/tops path rx:/fr_FR/[0-9]+-top.* @cat/combinaison path rx:/fr_FR/[0-9]+-co…" at bounding box center [149, 136] width 171 height 196
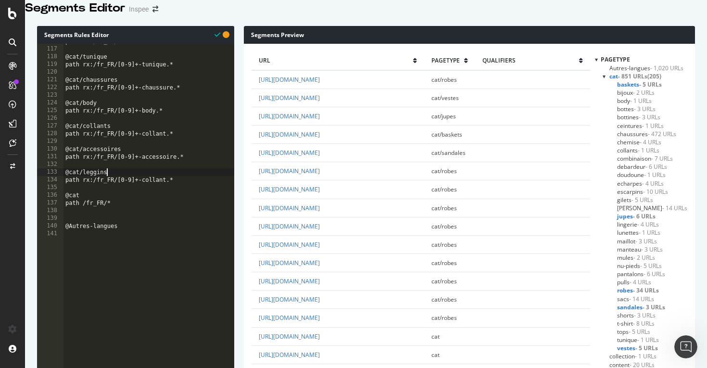
scroll to position [891, 0]
click at [160, 192] on div "path rx:/fr_FR/[0-9]+-combinaison.* @cat/tunique path rx:/fr_FR/[0-9]+-tunique.…" at bounding box center [149, 136] width 171 height 196
type textarea "path rx:/fr_FR/[0-9]+-leggin.*"
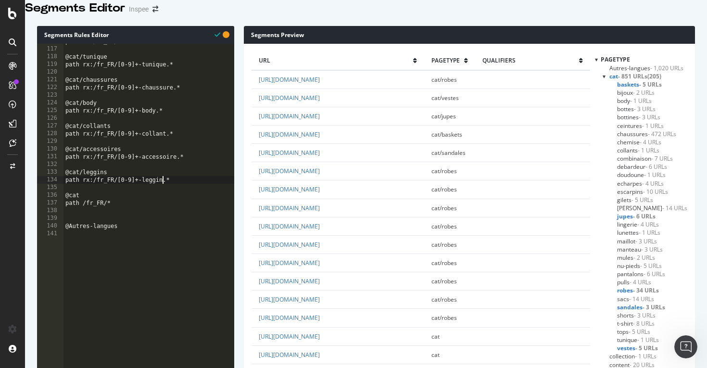
click at [190, 192] on div "path rx:/fr_FR/[0-9]+-combinaison.* @cat/tunique path rx:/fr_FR/[0-9]+-tunique.…" at bounding box center [149, 136] width 171 height 196
paste textarea "path rx:/fr_FR/[0-9]+-collant.*"
click at [90, 207] on div "path rx:/fr_FR/[0-9]+-combinaison.* @cat/tunique path rx:/fr_FR/[0-9]+-tunique.…" at bounding box center [149, 136] width 171 height 196
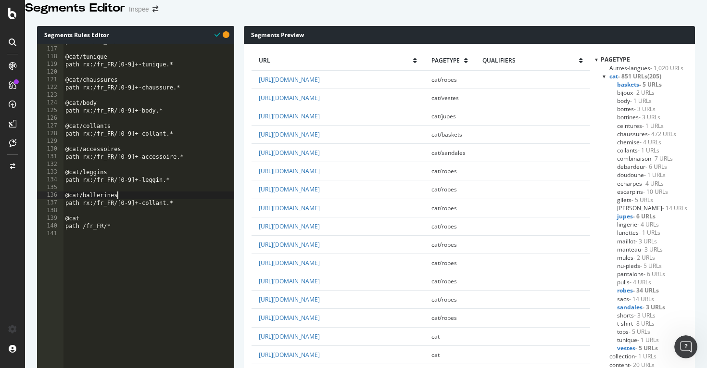
scroll to position [0, 4]
click at [164, 215] on div "path rx:/fr_FR/[0-9]+-combinaison.* @cat/tunique path rx:/fr_FR/[0-9]+-tunique.…" at bounding box center [149, 136] width 171 height 196
type textarea "path rx:/fr_FR/[0-9]+-ballerines.*"
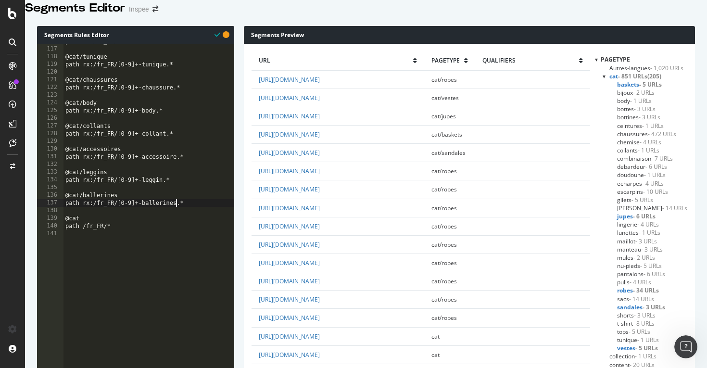
click at [193, 214] on div "path rx:/fr_FR/[0-9]+-combinaison.* @cat/tunique path rx:/fr_FR/[0-9]+-tunique.…" at bounding box center [149, 136] width 171 height 196
click at [176, 214] on div "path rx:/fr_FR/[0-9]+-combinaison.* @cat/tunique path rx:/fr_FR/[0-9]+-tunique.…" at bounding box center [149, 136] width 171 height 196
type textarea "path rx:/fr_FR/[0-9]+-ballerine.*"
click at [187, 224] on div "path rx:/fr_FR/[0-9]+-combinaison.* @cat/tunique path rx:/fr_FR/[0-9]+-tunique.…" at bounding box center [149, 136] width 171 height 196
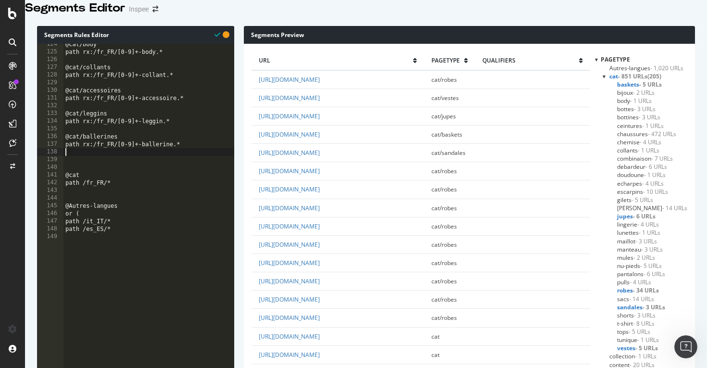
scroll to position [951, 0]
click at [85, 173] on div "@cat/body path rx:/fr_FR/[0-9]+-body.* @cat/collants path rx:/fr_FR/[0-9]+-coll…" at bounding box center [149, 138] width 171 height 196
paste textarea "path rx:/fr_FR/[0-9]+-collant.*"
click at [93, 172] on div "@cat/body path rx:/fr_FR/[0-9]+-body.* @cat/collants path rx:/fr_FR/[0-9]+-coll…" at bounding box center [149, 138] width 171 height 196
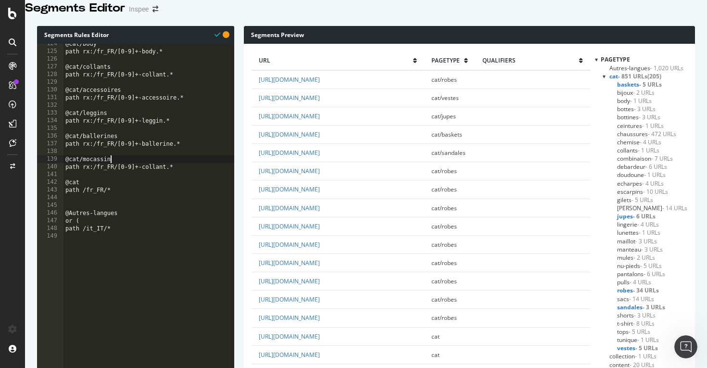
scroll to position [0, 3]
click at [154, 180] on div "@cat/body path rx:/fr_FR/[0-9]+-body.* @cat/collants path rx:/fr_FR/[0-9]+-coll…" at bounding box center [149, 138] width 171 height 196
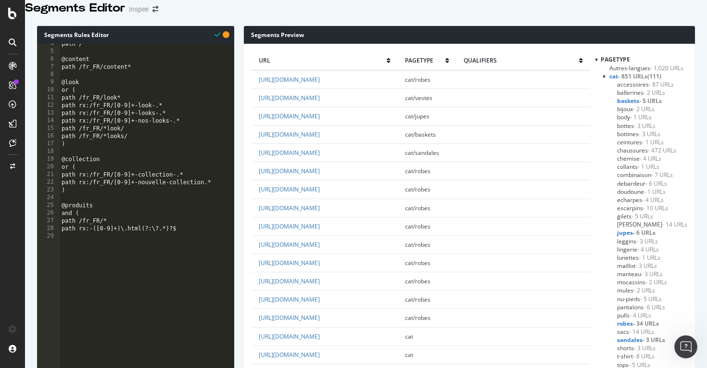
scroll to position [0, 0]
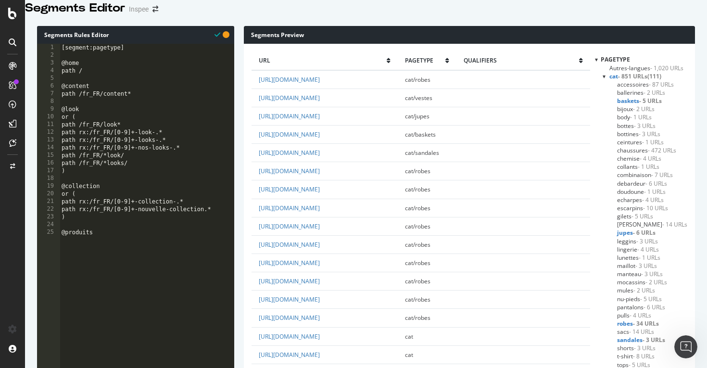
click at [108, 86] on div "[segment:pagetype] @home path / @content path /fr_FR/content* @look or ( path /…" at bounding box center [147, 142] width 175 height 196
type textarea "path /"
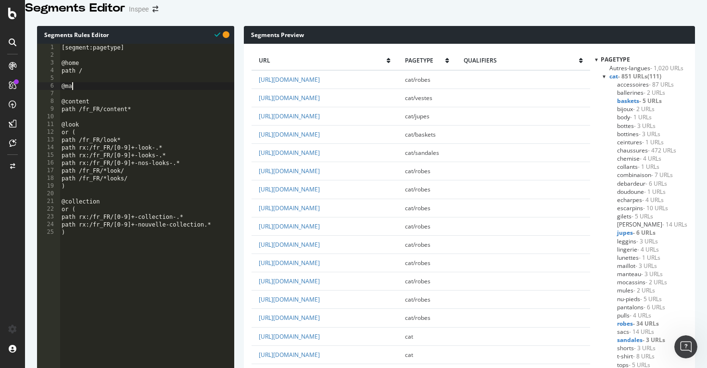
scroll to position [0, 0]
type textarea "@mandatory"
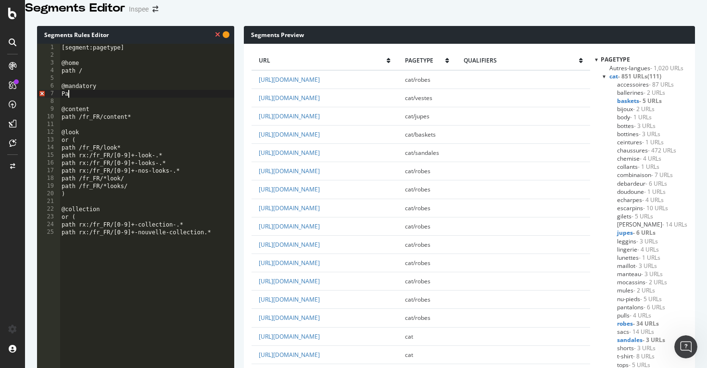
type textarea "P"
click at [607, 80] on div at bounding box center [605, 76] width 4 height 8
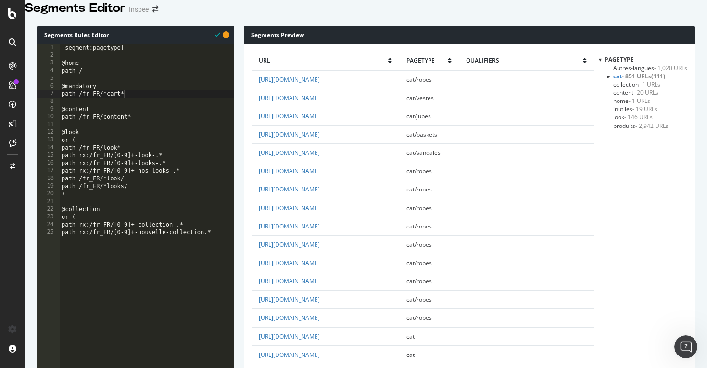
click at [607, 78] on div at bounding box center [608, 76] width 8 height 4
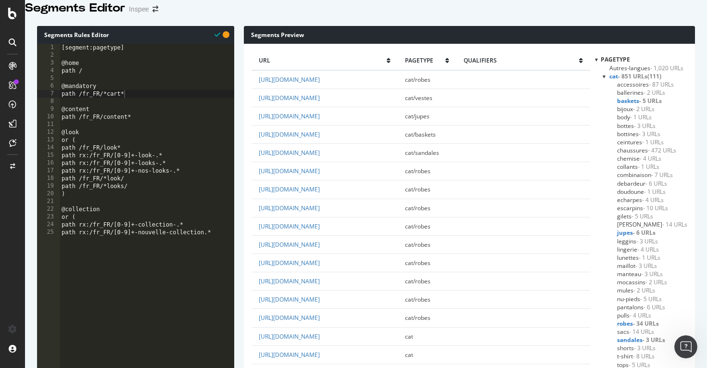
click at [69, 108] on div "[segment:pagetype] @home path / @mandatory path /fr_FR/*cart* @content path /fr…" at bounding box center [147, 142] width 175 height 196
click at [606, 80] on div at bounding box center [605, 76] width 4 height 8
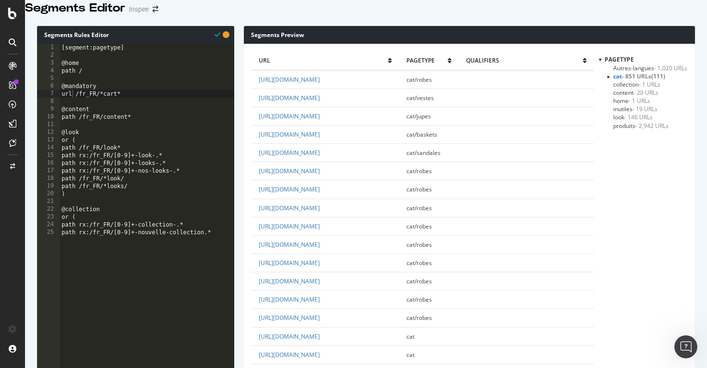
click at [606, 78] on div at bounding box center [608, 76] width 8 height 4
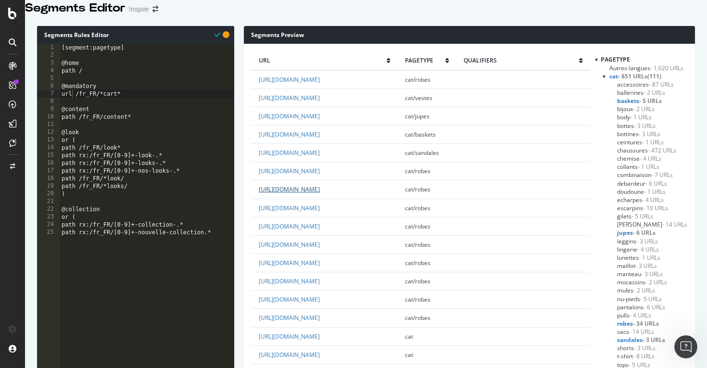
scroll to position [791, 0]
drag, startPoint x: 370, startPoint y: 186, endPoint x: 325, endPoint y: 185, distance: 45.2
copy link "/fr_FR/cart"
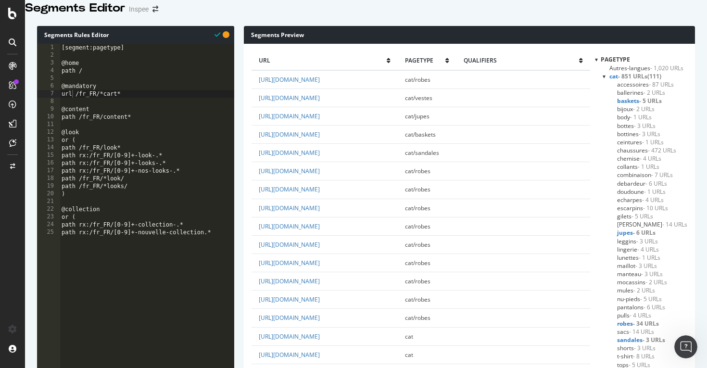
click at [130, 109] on div "[segment:pagetype] @home path / @mandatory url /fr_FR/*cart* @content path /fr_…" at bounding box center [147, 142] width 175 height 196
drag, startPoint x: 130, startPoint y: 107, endPoint x: 76, endPoint y: 106, distance: 53.4
click at [76, 106] on div "[segment:pagetype] @home path / @mandatory url /fr_FR/*cart* @content path /fr_…" at bounding box center [147, 142] width 175 height 196
paste textarea "cart"
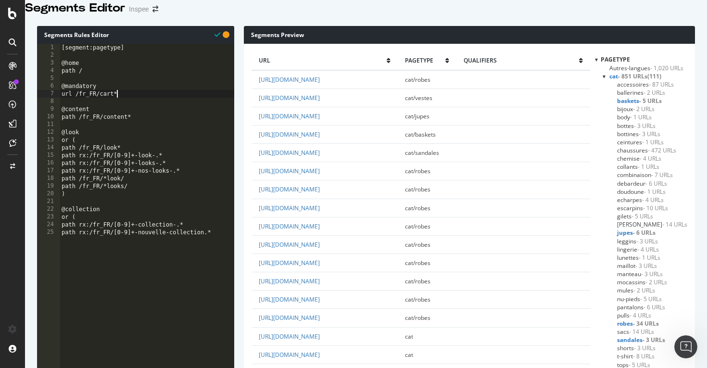
click at [113, 105] on div "[segment:pagetype] @home path / @mandatory url /fr_FR/cart* @content path /fr_F…" at bounding box center [147, 142] width 175 height 196
click at [97, 107] on div "[segment:pagetype] @home path / @mandatory url /fr_FR/cart* @content path /fr_F…" at bounding box center [147, 142] width 175 height 196
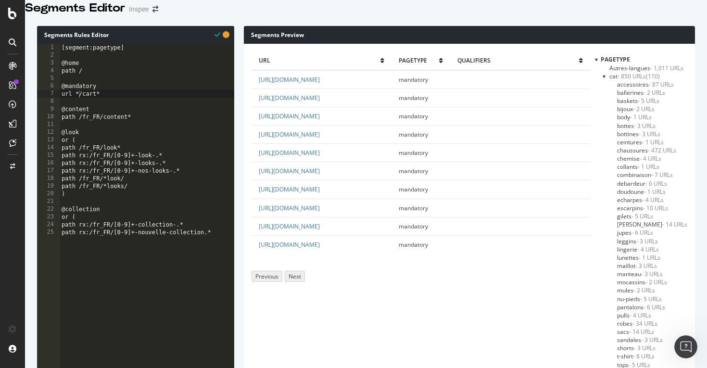
click at [80, 106] on div "[segment:pagetype] @home path / @mandatory url */cart* @content path /fr_FR/con…" at bounding box center [147, 142] width 175 height 196
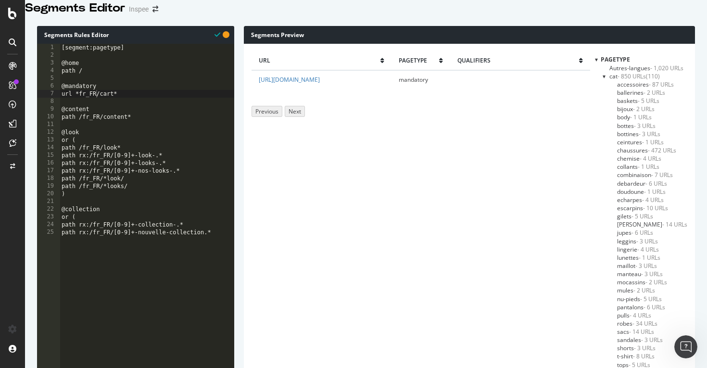
click at [631, 80] on span "- 850 URLs" at bounding box center [632, 76] width 28 height 8
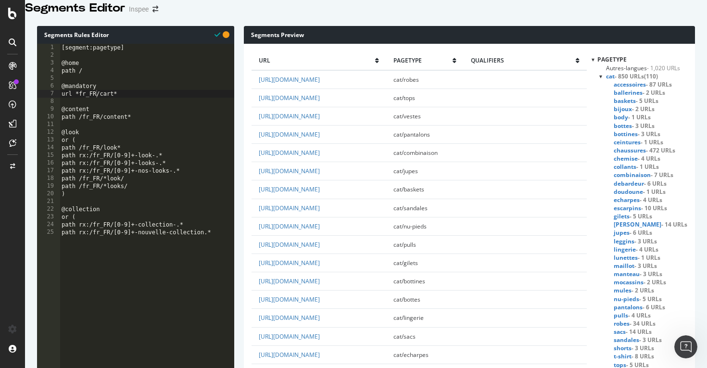
scroll to position [1805, 0]
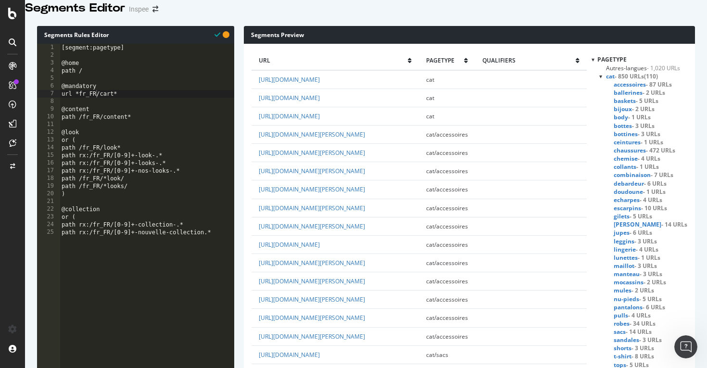
click at [106, 98] on div "[segment:pagetype] @home path / @mandatory url *fr_FR/cart* @content path /fr_F…" at bounding box center [147, 142] width 175 height 196
type textarea "@mandatory"
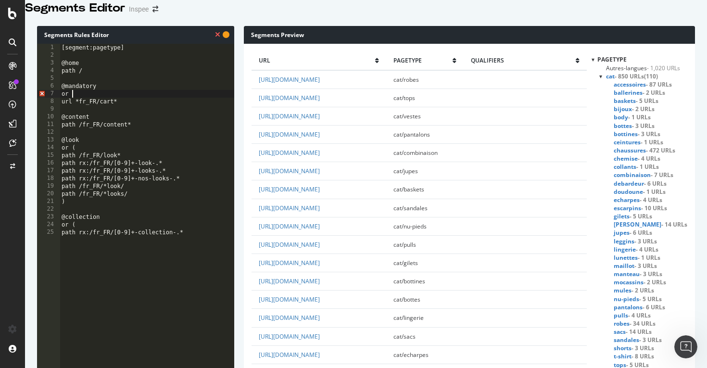
scroll to position [0, 0]
click at [150, 112] on div "[segment:pagetype] @home path / @mandatory or ( url *fr_FR/cart* @content path …" at bounding box center [147, 142] width 175 height 196
type textarea "url *fr_FR/cart*"
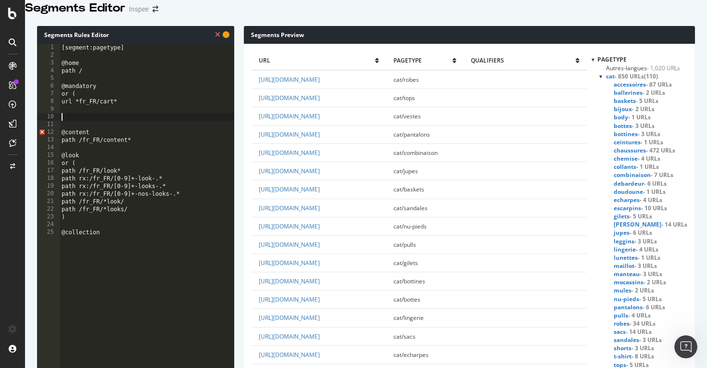
type textarea ")"
paste textarea "url *fr_FR/cart*"
click at [109, 123] on div "[segment:pagetype] @home path / @mandatory or ( url *fr_FR/cart* url *fr_FR/car…" at bounding box center [147, 142] width 175 height 196
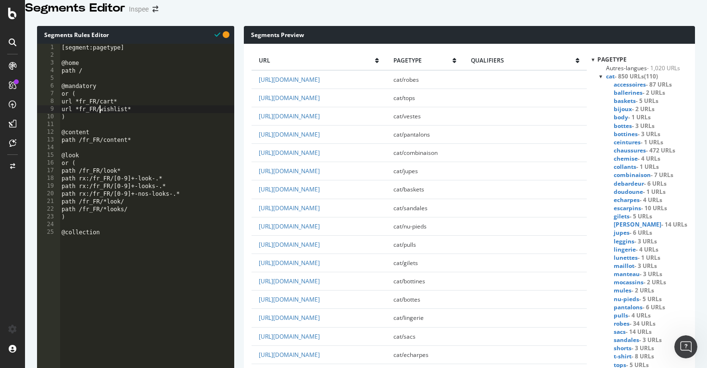
scroll to position [0, 3]
click at [507, 217] on td at bounding box center [525, 208] width 123 height 18
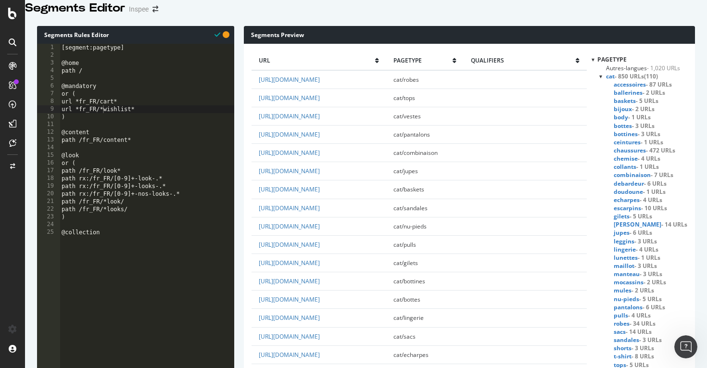
drag, startPoint x: 368, startPoint y: 284, endPoint x: 343, endPoint y: 284, distance: 24.5
copy link "wishlist"
click at [120, 121] on div "[segment:pagetype] @home path / @mandatory or ( url *fr_FR/cart* url *fr_FR/*wi…" at bounding box center [147, 142] width 175 height 196
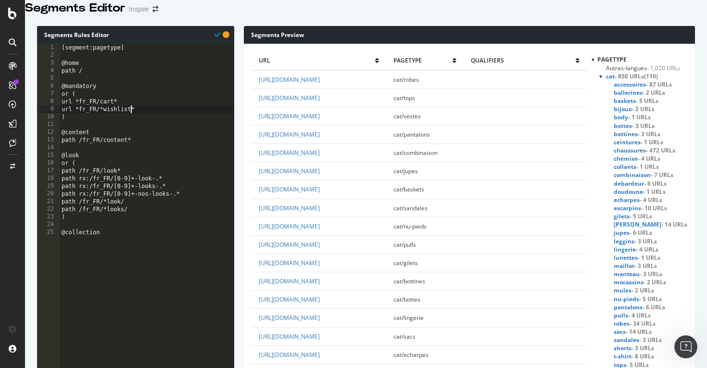
scroll to position [0, 0]
drag, startPoint x: 373, startPoint y: 287, endPoint x: 327, endPoint y: 287, distance: 45.7
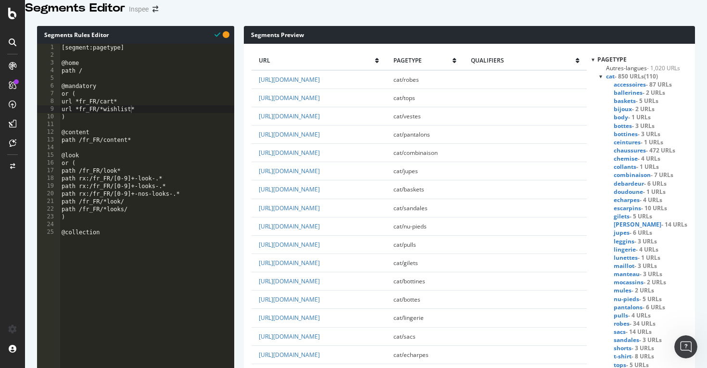
copy link "fr_FR/wishlist"
click at [133, 120] on div "[segment:pagetype] @home path / @mandatory or ( url *fr_FR/cart* url *fr_FR/*wi…" at bounding box center [147, 142] width 175 height 196
drag, startPoint x: 132, startPoint y: 120, endPoint x: 79, endPoint y: 124, distance: 52.6
click at [79, 124] on div "[segment:pagetype] @home path / @mandatory or ( url *fr_FR/cart* url *fr_FR/*wi…" at bounding box center [147, 142] width 175 height 196
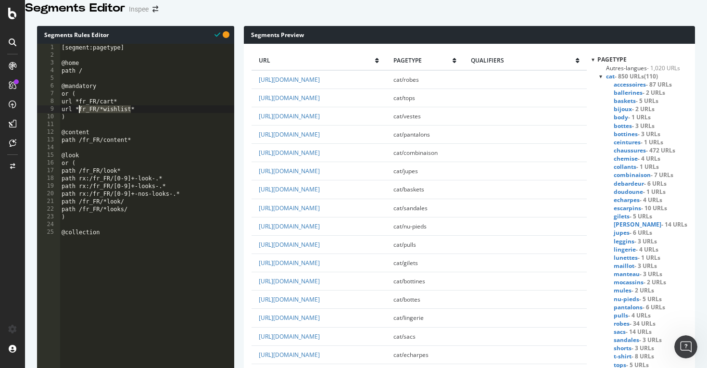
paste textarea "Cursor at row 9"
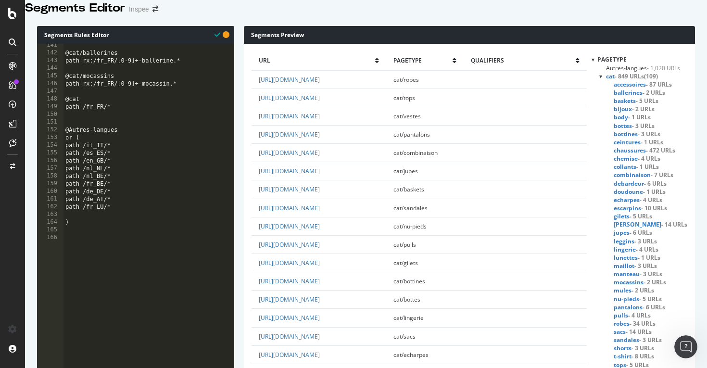
scroll to position [1052, 0]
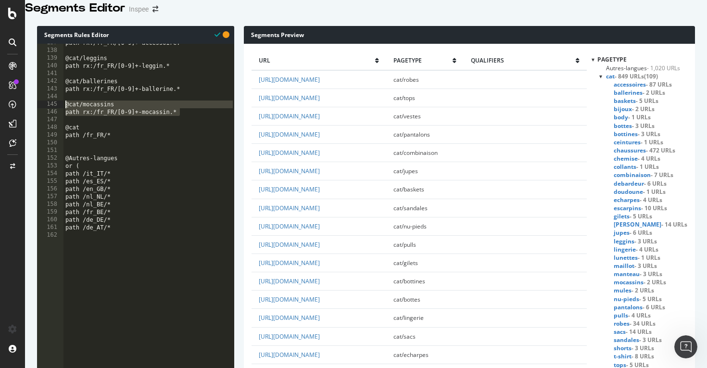
drag, startPoint x: 182, startPoint y: 123, endPoint x: 57, endPoint y: 116, distance: 125.2
click at [187, 124] on div "path rx:/fr_FR/[0-9]+-accessoire.* @cat/leggins path rx:/fr_FR/[0-9]+-leggin.* …" at bounding box center [149, 137] width 171 height 196
type textarea "path rx:/fr_FR/[0-9]+-mocassin.*"
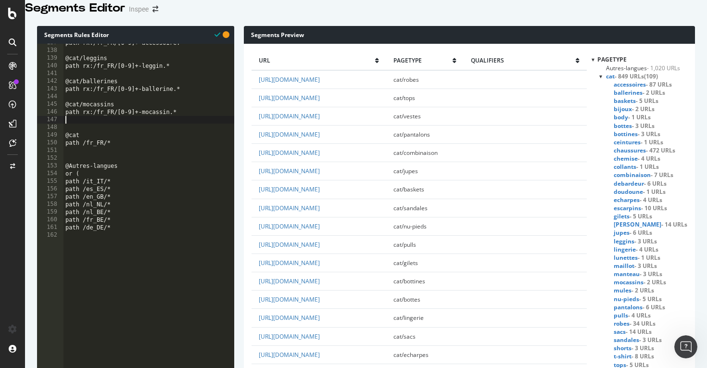
scroll to position [0, 0]
paste textarea "path rx:/fr_FR/[0-9]+-mocassin.*"
click at [96, 139] on div "path rx:/fr_FR/[0-9]+-accessoire.* @cat/leggins path rx:/fr_FR/[0-9]+-leggin.* …" at bounding box center [149, 137] width 171 height 196
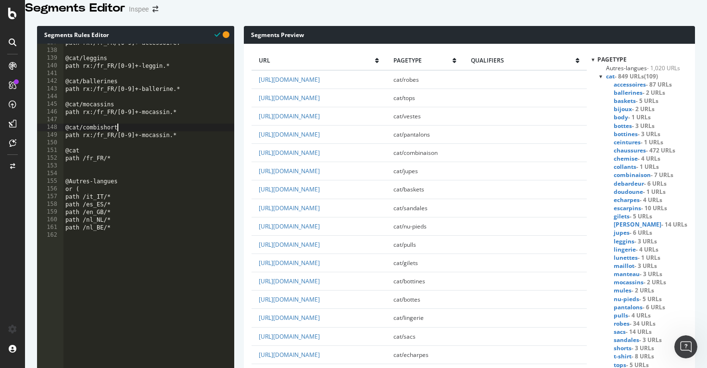
click at [162, 147] on div "path rx:/fr_FR/[0-9]+-accessoire.* @cat/leggins path rx:/fr_FR/[0-9]+-leggin.* …" at bounding box center [149, 137] width 171 height 196
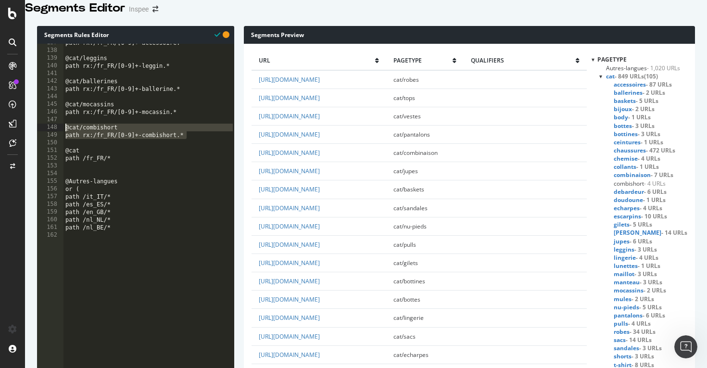
drag, startPoint x: 188, startPoint y: 146, endPoint x: 59, endPoint y: 140, distance: 129.5
click at [59, 131] on div "148" at bounding box center [50, 128] width 26 height 8
click at [192, 146] on div "path rx:/fr_FR/[0-9]+-accessoire.* @cat/leggins path rx:/fr_FR/[0-9]+-leggin.* …" at bounding box center [149, 137] width 171 height 196
type textarea "path rx:/fr_FR/[0-9]+-combishort.*"
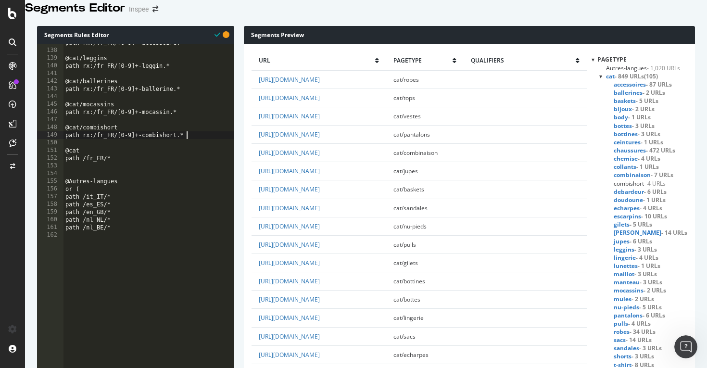
scroll to position [0, 0]
paste textarea "path rx:/fr_FR/[0-9]+-combishort.*"
click at [106, 164] on div "path rx:/fr_FR/[0-9]+-accessoire.* @cat/leggins path rx:/fr_FR/[0-9]+-leggin.* …" at bounding box center [149, 137] width 171 height 196
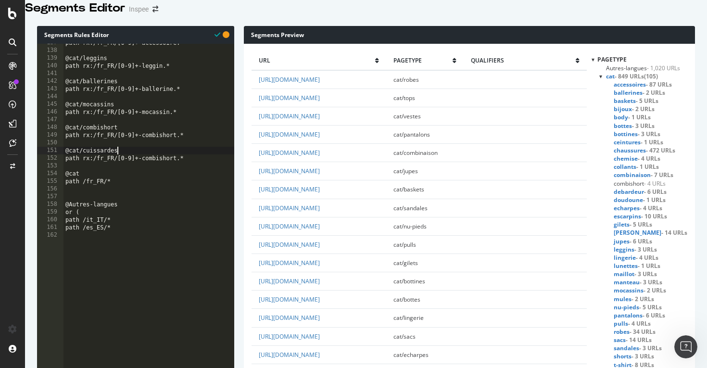
click at [162, 175] on div "path rx:/fr_FR/[0-9]+-accessoire.* @cat/leggins path rx:/fr_FR/[0-9]+-leggin.* …" at bounding box center [149, 137] width 171 height 196
click at [164, 171] on div "path rx:/fr_FR/[0-9]+-accessoire.* @cat/leggins path rx:/fr_FR/[0-9]+-leggin.* …" at bounding box center [149, 137] width 171 height 196
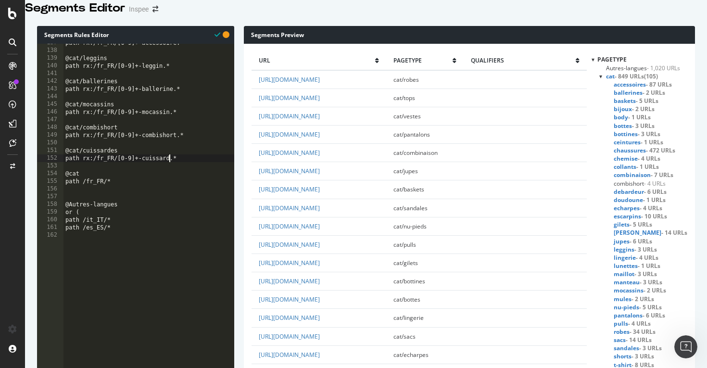
scroll to position [0, 9]
type textarea "path rx:/fr_FR/[0-9]+-cuissarde.*"
click at [190, 170] on div "path rx:/fr_FR/[0-9]+-accessoire.* @cat/leggins path rx:/fr_FR/[0-9]+-leggin.* …" at bounding box center [149, 137] width 171 height 196
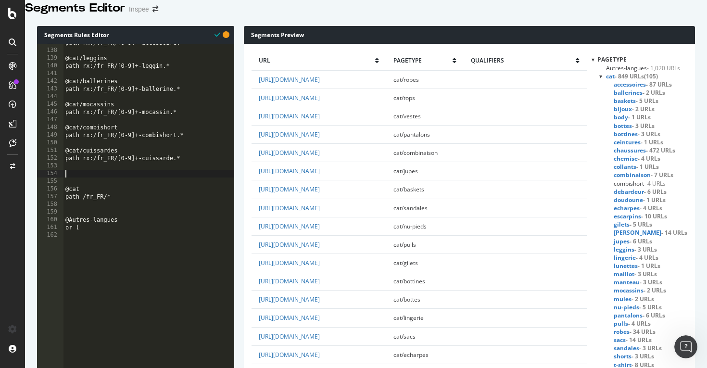
paste textarea "path rx:/fr_FR/[0-9]+-combishort.*"
click at [101, 187] on div "path rx:/fr_FR/[0-9]+-accessoire.* @cat/leggins path rx:/fr_FR/[0-9]+-leggin.* …" at bounding box center [149, 137] width 171 height 196
click at [163, 192] on div "path rx:/fr_FR/[0-9]+-accessoire.* @cat/leggins path rx:/fr_FR/[0-9]+-leggin.* …" at bounding box center [149, 137] width 171 height 196
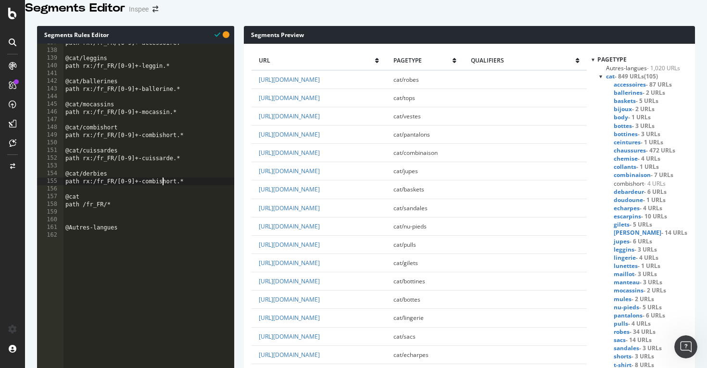
click at [163, 192] on div "path rx:/fr_FR/[0-9]+-accessoire.* @cat/leggins path rx:/fr_FR/[0-9]+-leggin.* …" at bounding box center [149, 137] width 171 height 196
type textarea "path rx:/fr_FR/[0-9]+-derbie.*"
click at [195, 196] on div "path rx:/fr_FR/[0-9]+-accessoire.* @cat/leggins path rx:/fr_FR/[0-9]+-leggin.* …" at bounding box center [149, 137] width 171 height 196
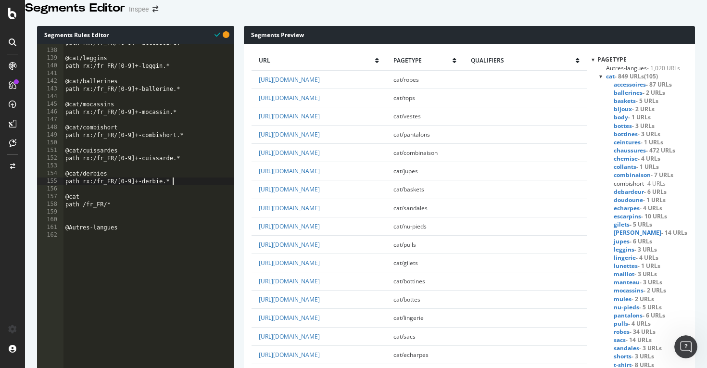
scroll to position [0, 0]
paste textarea "path rx:/fr_FR/[0-9]+-combishort.*"
click at [91, 212] on div "path rx:/fr_FR/[0-9]+-accessoire.* @cat/leggins path rx:/fr_FR/[0-9]+-leggin.* …" at bounding box center [149, 137] width 171 height 196
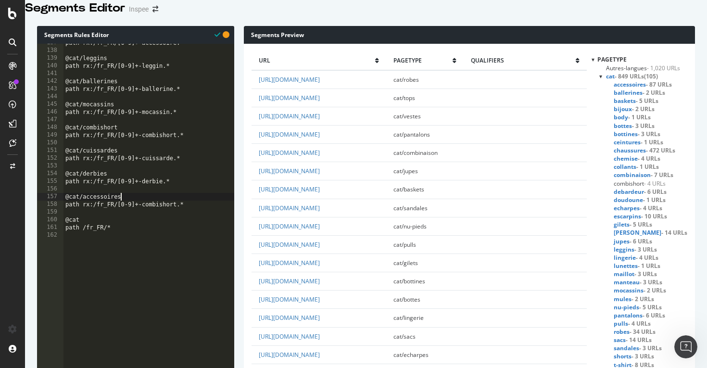
click at [161, 216] on div "path rx:/fr_FR/[0-9]+-accessoire.* @cat/leggins path rx:/fr_FR/[0-9]+-leggin.* …" at bounding box center [149, 137] width 171 height 196
type textarea "path rx:/fr_FR/[0-9]+-accessoire.*"
click at [190, 216] on div "path rx:/fr_FR/[0-9]+-accessoire.* @cat/leggins path rx:/fr_FR/[0-9]+-leggin.* …" at bounding box center [149, 137] width 171 height 196
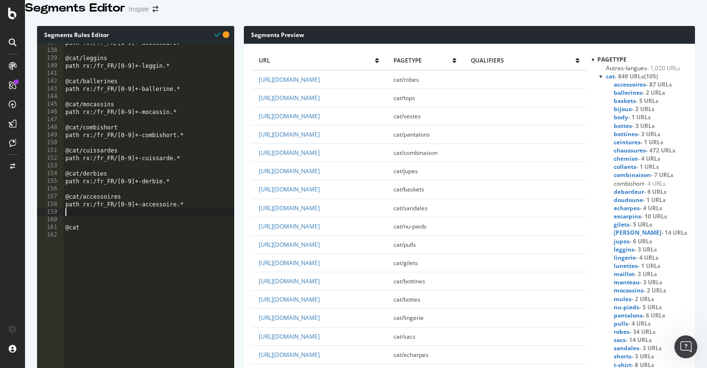
scroll to position [0, 0]
paste textarea "path rx:/fr_FR/[0-9]+-combishort.*"
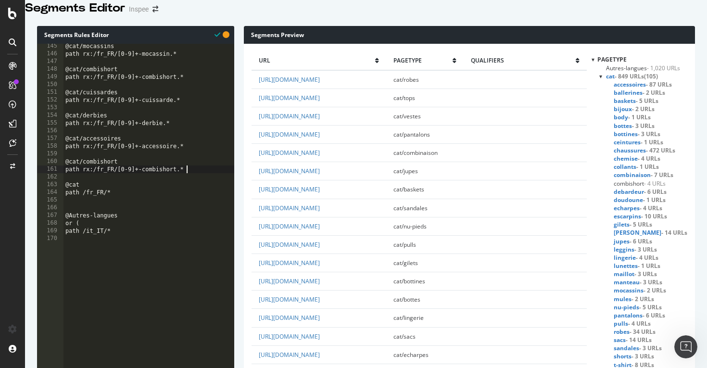
scroll to position [1110, 0]
click at [106, 173] on div "@cat/mocassins path rx:/fr_FR/[0-9]+-mocassin.* @cat/combishort path rx:/fr_FR/…" at bounding box center [149, 140] width 171 height 196
click at [154, 182] on div "@cat/mocassins path rx:/fr_FR/[0-9]+-mocassin.* @cat/combishort path rx:/fr_FR/…" at bounding box center [149, 140] width 171 height 196
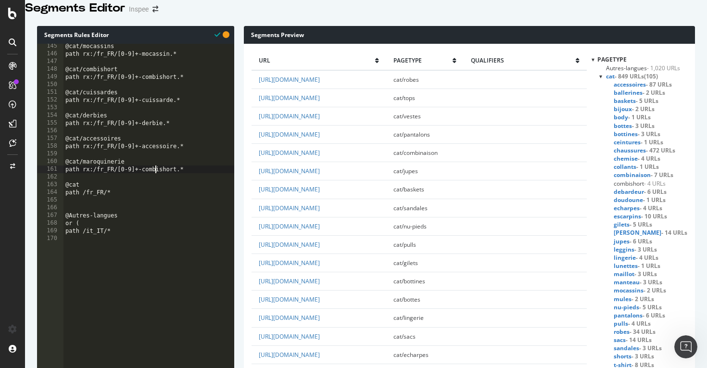
click at [154, 182] on div "@cat/mocassins path rx:/fr_FR/[0-9]+-mocassin.* @cat/combishort path rx:/fr_FR/…" at bounding box center [149, 140] width 171 height 196
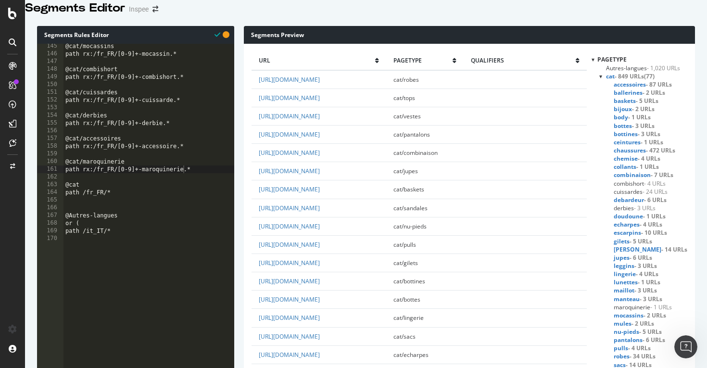
scroll to position [1803, 0]
drag, startPoint x: 369, startPoint y: 200, endPoint x: 326, endPoint y: 202, distance: 42.9
copy link "fr_FR/account"
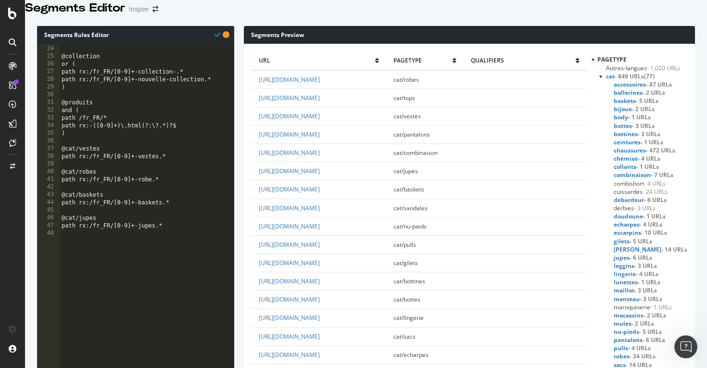
scroll to position [0, 0]
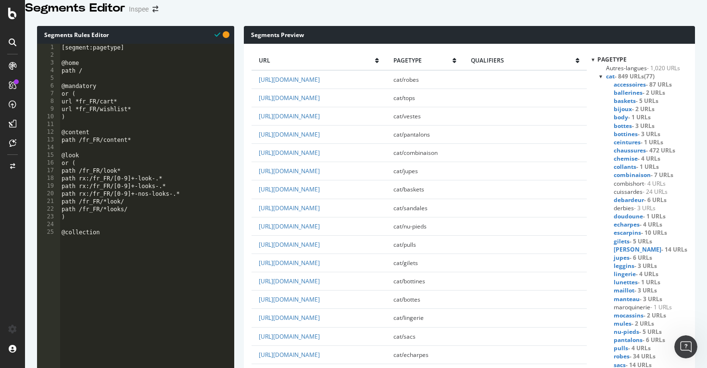
click at [137, 121] on div "[segment:pagetype] @home path / @mandatory or ( url *fr_FR/cart* url *fr_FR/wis…" at bounding box center [147, 142] width 175 height 196
type textarea "url *fr_FR/wishlist*"
paste textarea "fr_FR/account"
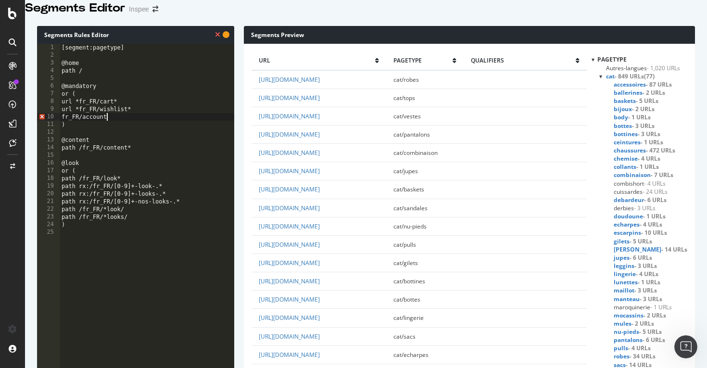
click at [63, 127] on div "[segment:pagetype] @home path / @mandatory or ( url *fr_FR/cart* url *fr_FR/wis…" at bounding box center [147, 142] width 175 height 196
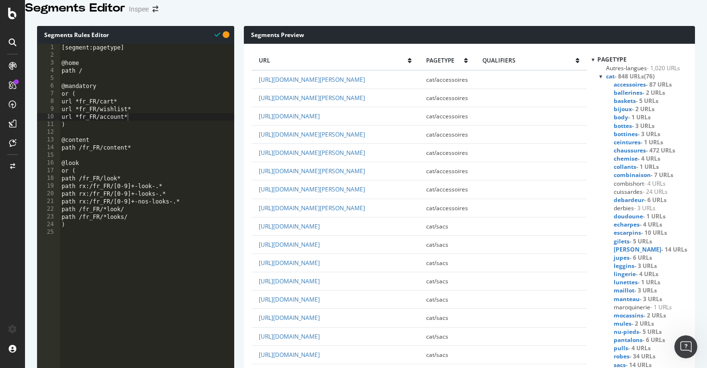
scroll to position [3198, 0]
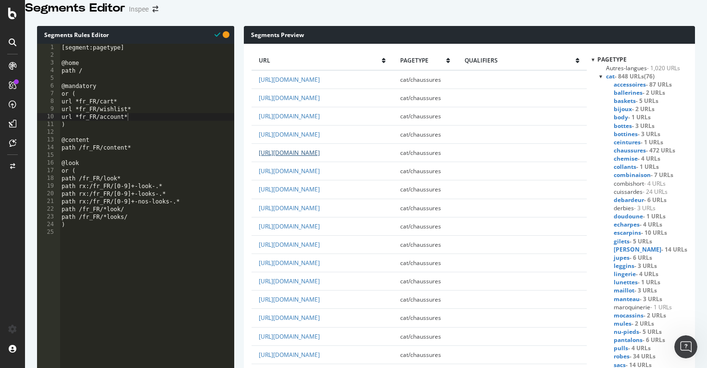
scroll to position [3140, 0]
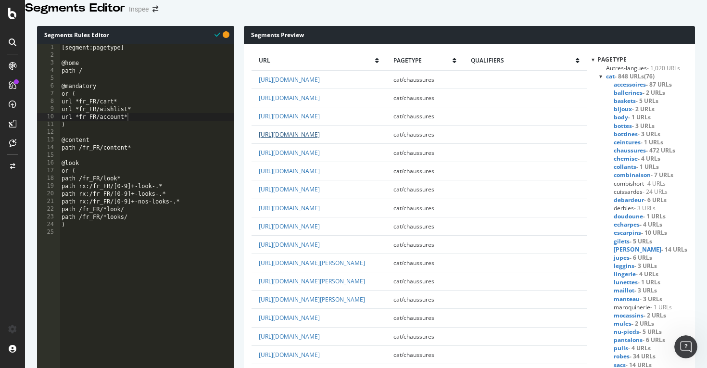
scroll to position [2778, 0]
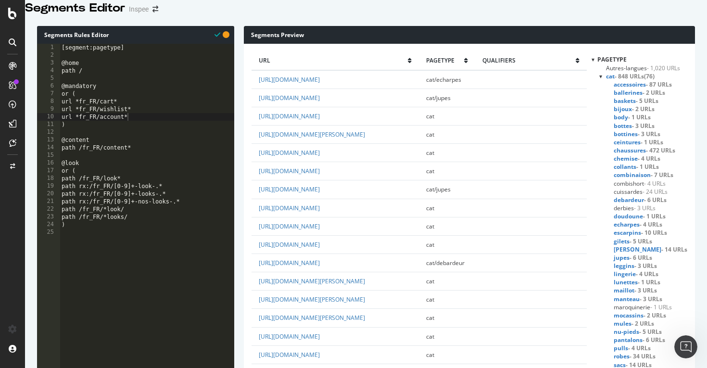
scroll to position [0, 0]
click at [178, 183] on div "[segment:pagetype] @home path / @mandatory or ( url *fr_FR/cart* url *fr_FR/wis…" at bounding box center [147, 142] width 175 height 196
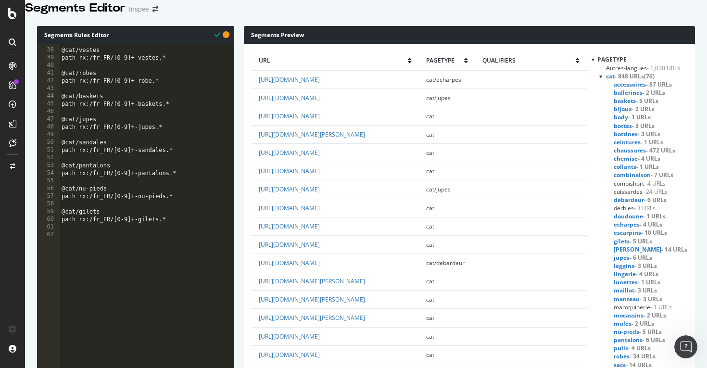
scroll to position [283, 0]
click at [155, 138] on div "@cat/vestes path rx:/fr_FR/[0-9]+-vestes.* @cat/robes path rx:/fr_FR/[0-9]+-rob…" at bounding box center [147, 136] width 175 height 196
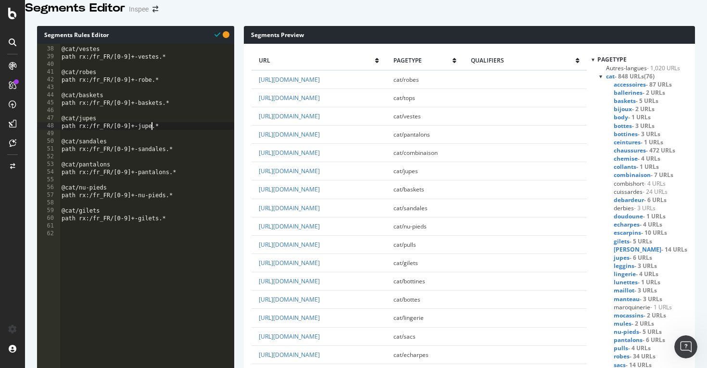
scroll to position [1904, 0]
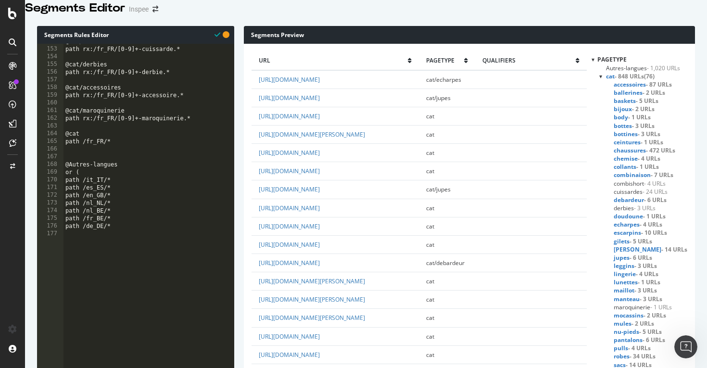
scroll to position [1160, 0]
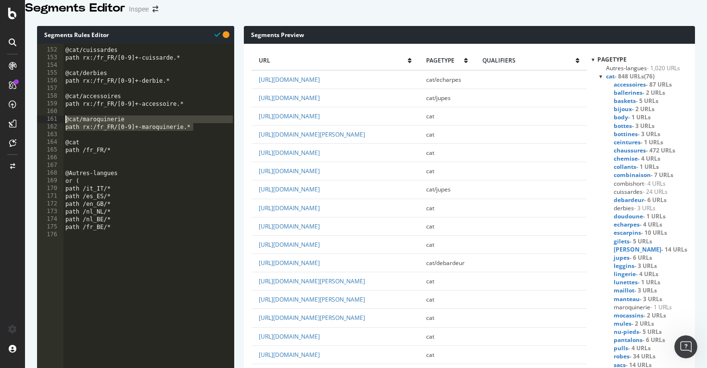
drag, startPoint x: 198, startPoint y: 140, endPoint x: 48, endPoint y: 129, distance: 150.4
click at [205, 140] on div "@cat/cuissardes path rx:/fr_FR/[0-9]+-cuissarde.* @cat/derbies path rx:/fr_FR/[…" at bounding box center [149, 136] width 171 height 196
type textarea "path rx:/fr_FR/[0-9]+-maroquinerie.*"
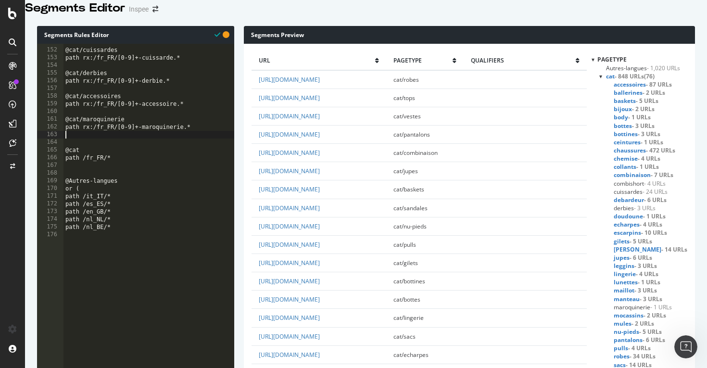
scroll to position [0, 0]
paste textarea "path rx:/fr_FR/[0-9]+-maroquinerie.*"
click at [112, 156] on div "@cat/cuissardes path rx:/fr_FR/[0-9]+-cuissarde.* @cat/derbies path rx:/fr_FR/[…" at bounding box center [149, 136] width 171 height 196
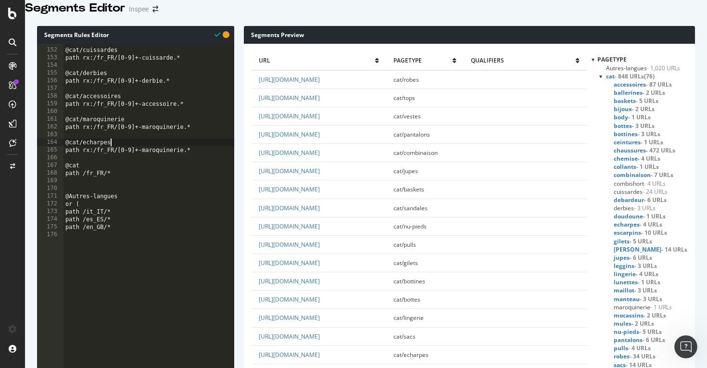
click at [168, 164] on div "@cat/cuissardes path rx:/fr_FR/[0-9]+-cuissarde.* @cat/derbies path rx:/fr_FR/[…" at bounding box center [149, 136] width 171 height 196
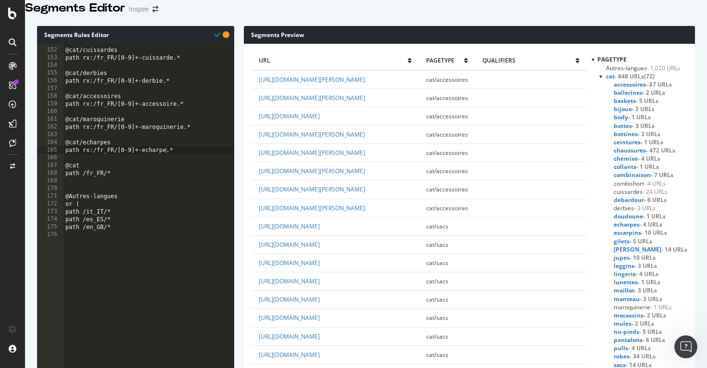
scroll to position [3198, 0]
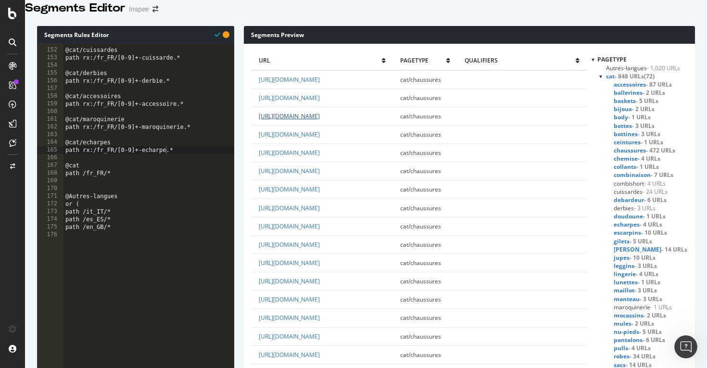
scroll to position [3140, 0]
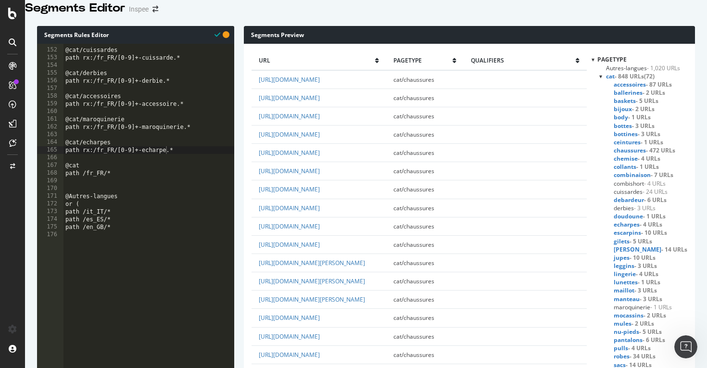
scroll to position [2778, 0]
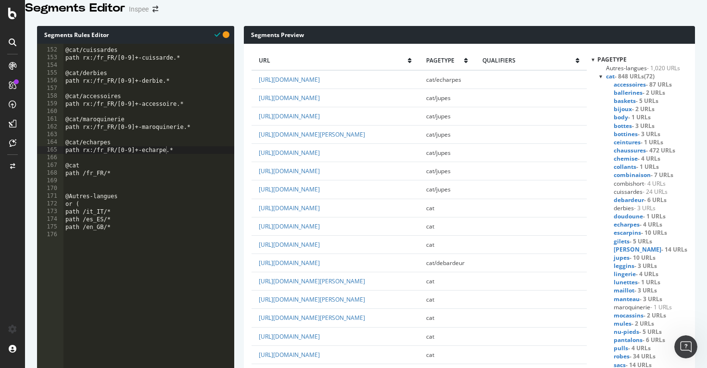
scroll to position [0, 0]
click at [133, 146] on div "@cat/cuissardes path rx:/fr_FR/[0-9]+-cuissarde.* @cat/derbies path rx:/fr_FR/[…" at bounding box center [149, 136] width 171 height 196
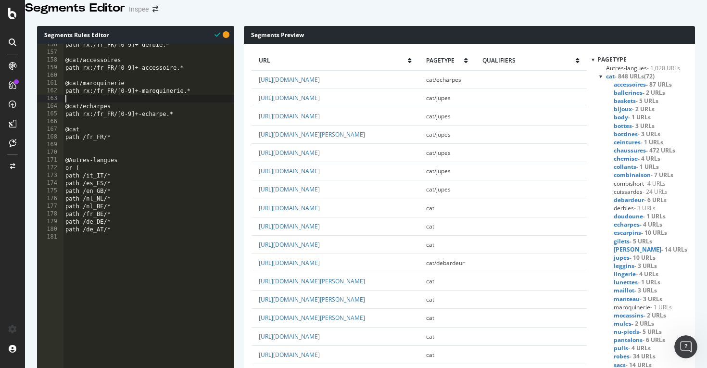
scroll to position [1194, 0]
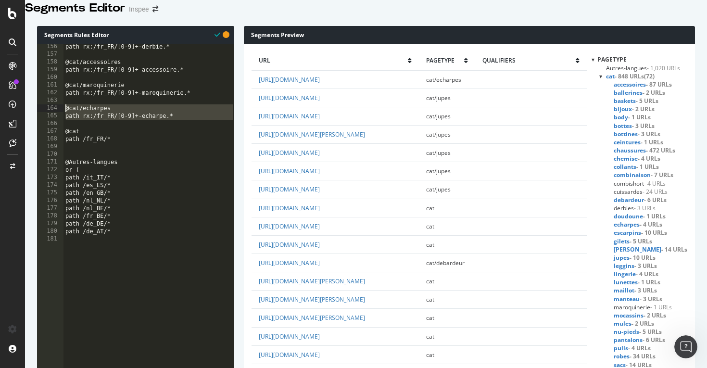
drag, startPoint x: 182, startPoint y: 132, endPoint x: 63, endPoint y: 120, distance: 119.9
click at [201, 127] on div "path rx:/fr_FR/[0-9]+-derbie.* @cat/accessoires path rx:/fr_FR/[0-9]+-accessoir…" at bounding box center [149, 141] width 171 height 196
type textarea "path rx:/fr_FR/[0-9]+-echarpe.*"
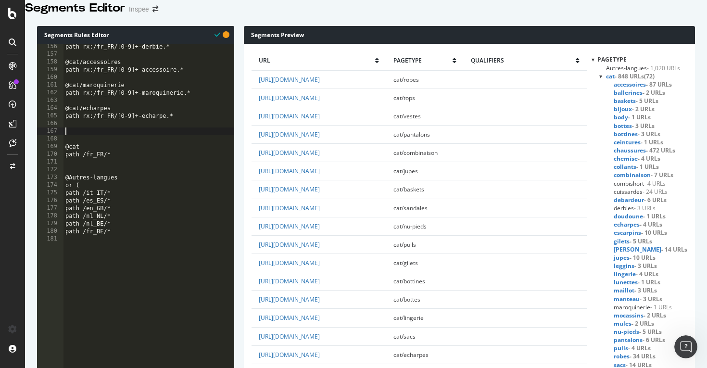
paste textarea "@cat/echarpes"
click at [99, 146] on div "path rx:/fr_FR/[0-9]+-derbie.* @cat/accessoires path rx:/fr_FR/[0-9]+-accessoir…" at bounding box center [149, 141] width 171 height 196
click at [148, 152] on div "path rx:/fr_FR/[0-9]+-derbie.* @cat/accessoires path rx:/fr_FR/[0-9]+-accessoir…" at bounding box center [149, 141] width 171 height 196
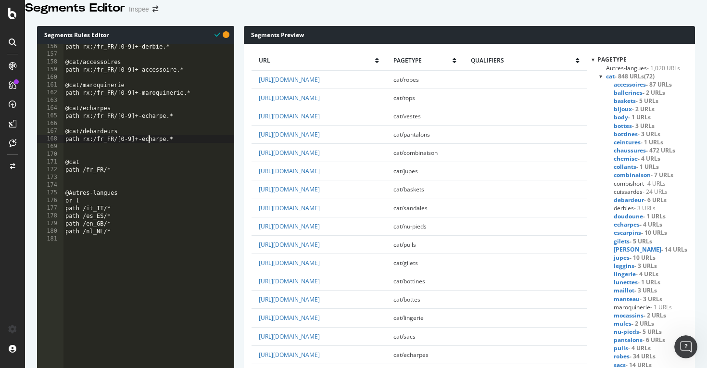
click at [148, 152] on div "path rx:/fr_FR/[0-9]+-derbie.* @cat/accessoires path rx:/fr_FR/[0-9]+-accessoir…" at bounding box center [149, 141] width 171 height 196
type textarea "path rx:/fr_FR/[0-9]+-debardeur.*"
click at [187, 151] on div "path rx:/fr_FR/[0-9]+-derbie.* @cat/accessoires path rx:/fr_FR/[0-9]+-accessoir…" at bounding box center [149, 141] width 171 height 196
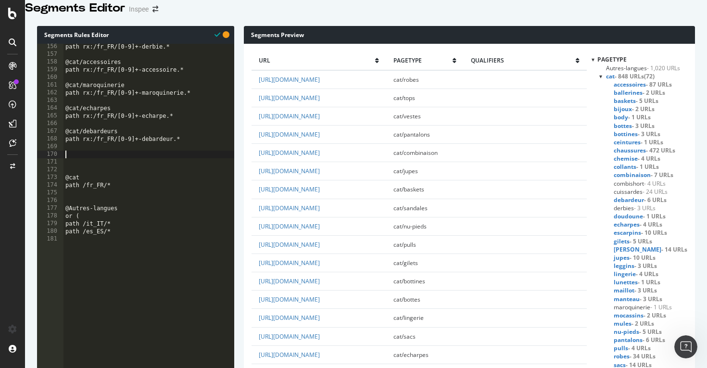
paste textarea "@cat/echarpes"
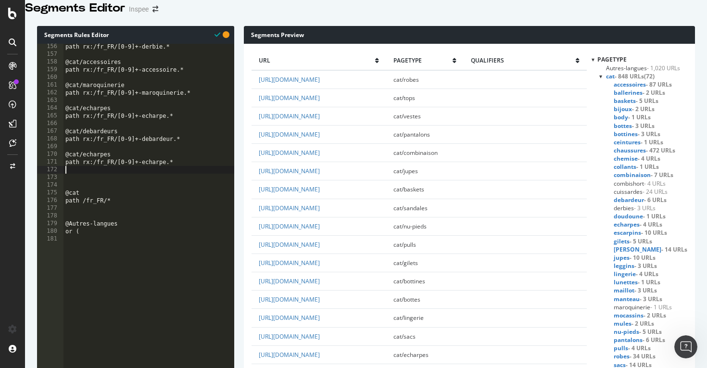
click at [94, 166] on div "path rx:/fr_FR/[0-9]+-derbie.* @cat/accessoires path rx:/fr_FR/[0-9]+-accessoir…" at bounding box center [149, 141] width 171 height 196
click at [153, 176] on div "path rx:/fr_FR/[0-9]+-derbie.* @cat/accessoires path rx:/fr_FR/[0-9]+-accessoir…" at bounding box center [149, 141] width 171 height 196
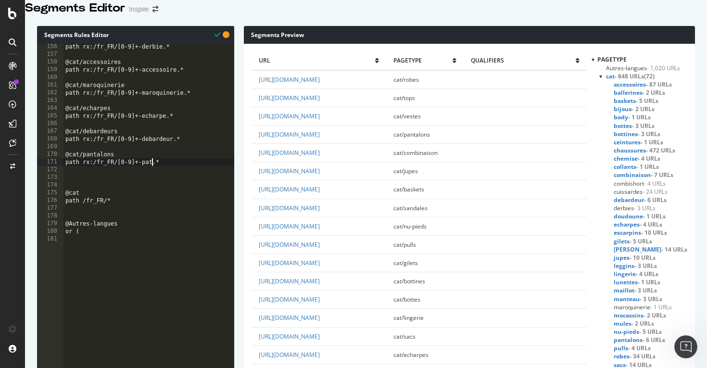
scroll to position [0, 7]
type textarea "path rx:/fr_FR/[0-9]+-pantalon.*"
click at [87, 192] on div "path rx:/fr_FR/[0-9]+-derbie.* @cat/accessoires path rx:/fr_FR/[0-9]+-accessoir…" at bounding box center [149, 141] width 171 height 196
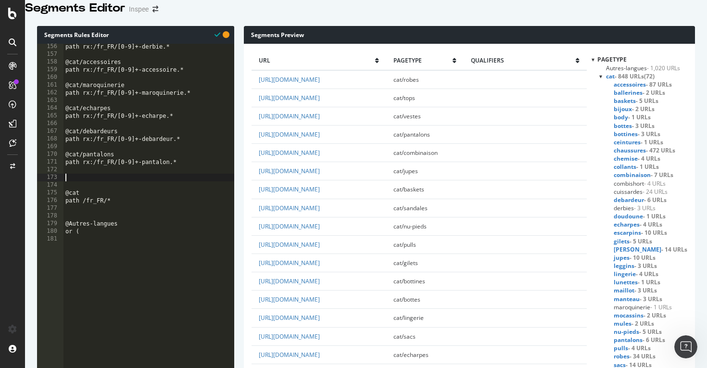
paste textarea "@cat/echarpes"
click at [103, 191] on div "path rx:/fr_FR/[0-9]+-derbie.* @cat/accessoires path rx:/fr_FR/[0-9]+-accessoir…" at bounding box center [149, 141] width 171 height 196
click at [148, 197] on div "path rx:/fr_FR/[0-9]+-derbie.* @cat/accessoires path rx:/fr_FR/[0-9]+-accessoir…" at bounding box center [149, 141] width 171 height 196
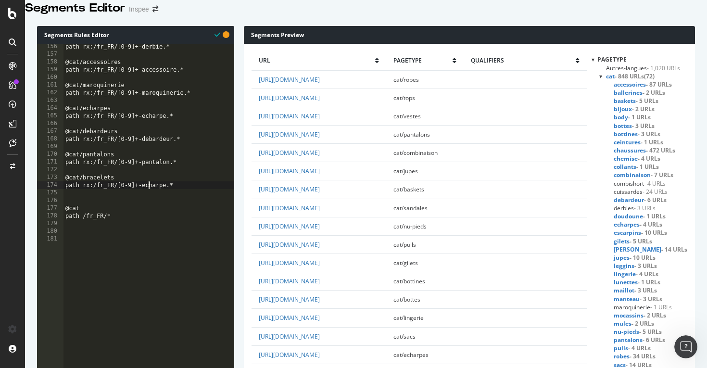
click at [148, 197] on div "path rx:/fr_FR/[0-9]+-derbie.* @cat/accessoires path rx:/fr_FR/[0-9]+-accessoir…" at bounding box center [149, 141] width 171 height 196
type textarea "path rx:/fr_FR/[0-9]+-bracelet.*"
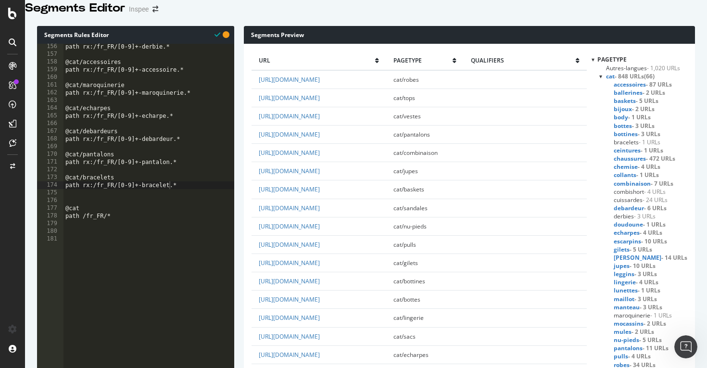
scroll to position [775, 0]
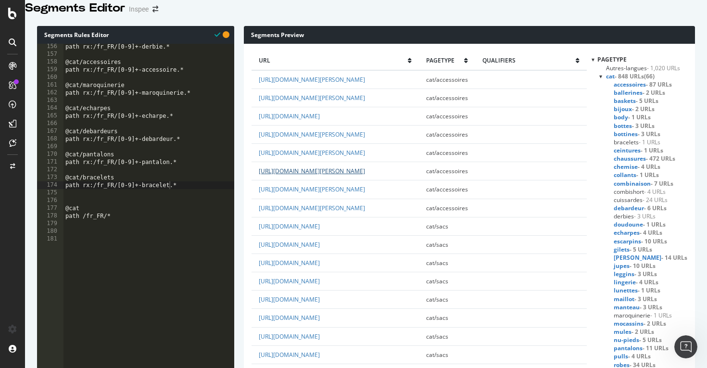
scroll to position [3198, 0]
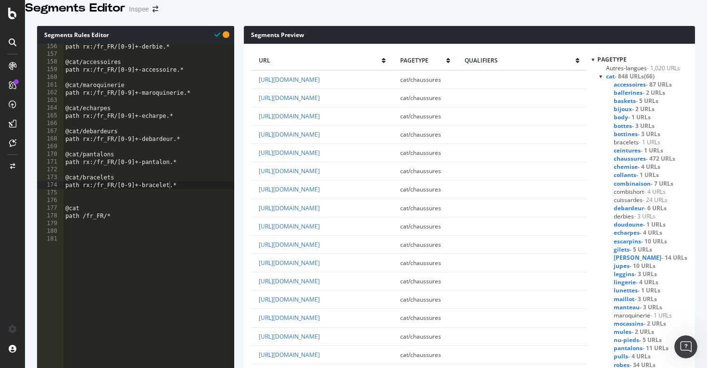
scroll to position [3140, 0]
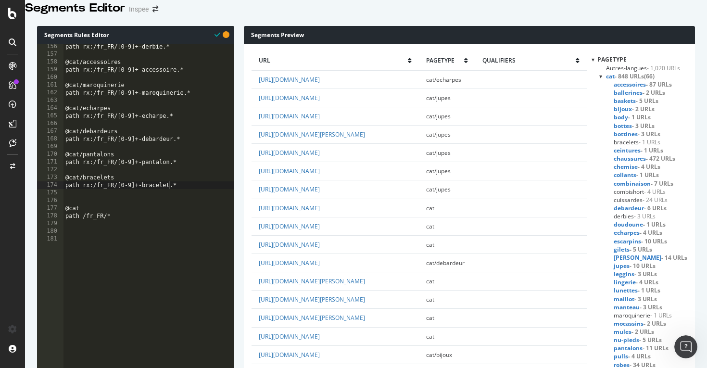
scroll to position [2786, 0]
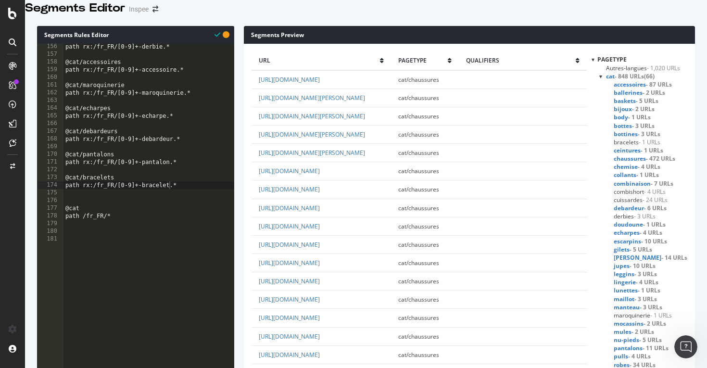
scroll to position [3132, 0]
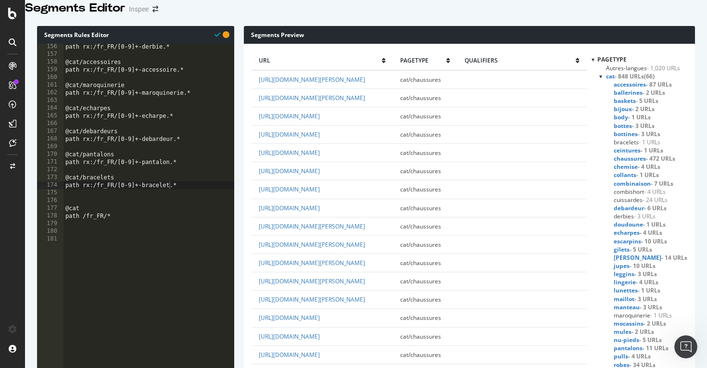
scroll to position [3066, 0]
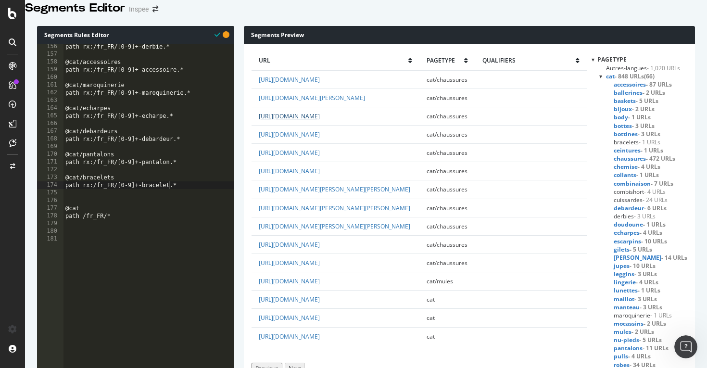
scroll to position [254, 0]
click at [210, 203] on div "path rx:/fr_FR/[0-9]+-derbie.* @cat/accessoires path rx:/fr_FR/[0-9]+-accessoir…" at bounding box center [149, 141] width 171 height 196
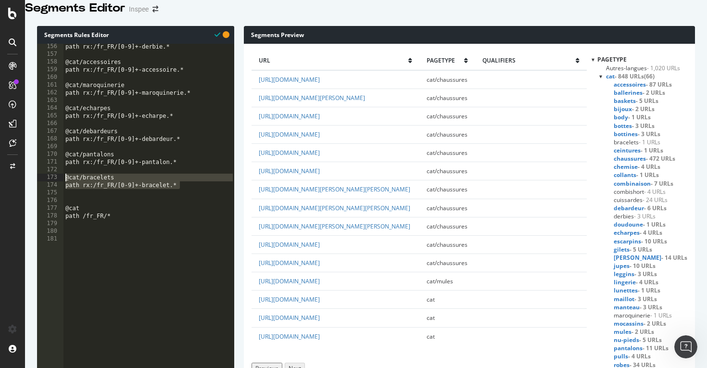
drag, startPoint x: 184, startPoint y: 198, endPoint x: 56, endPoint y: 190, distance: 128.2
click at [56, 190] on div "path rx:/fr_FR/[0-9]+-bracelet.* 156 157 158 159 160 161 162 163 164 165 166 16…" at bounding box center [135, 234] width 197 height 381
click at [56, 181] on div "173" at bounding box center [50, 178] width 26 height 8
click at [186, 196] on div "path rx:/fr_FR/[0-9]+-derbie.* @cat/accessoires path rx:/fr_FR/[0-9]+-accessoir…" at bounding box center [149, 141] width 171 height 196
drag, startPoint x: 186, startPoint y: 196, endPoint x: 60, endPoint y: 189, distance: 125.7
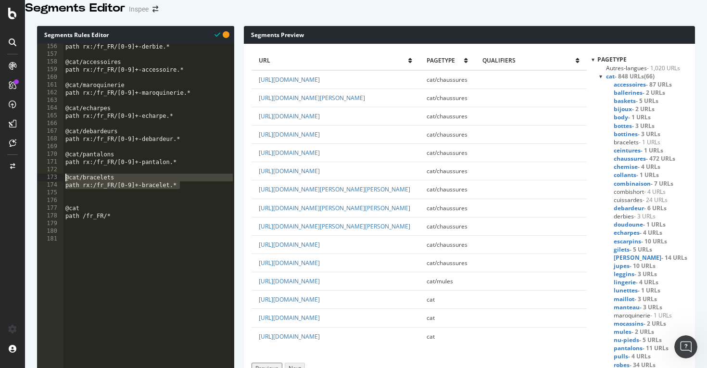
click at [60, 189] on div "@cat/bracelets path rx:/fr_FR/[0-9]+-bracelet.* 156 157 158 159 160 161 162 163…" at bounding box center [135, 234] width 197 height 381
click at [187, 195] on div "path rx:/fr_FR/[0-9]+-derbie.* @cat/accessoires path rx:/fr_FR/[0-9]+-accessoir…" at bounding box center [149, 141] width 171 height 196
type textarea "path rx:/fr_FR/[0-9]+-bracelet.*"
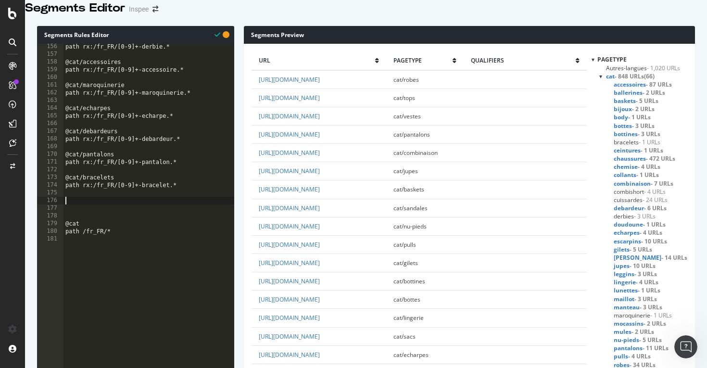
paste textarea "path rx:/fr_FR/[0-9]+-bracelet.*"
click at [102, 214] on div "path rx:/fr_FR/[0-9]+-derbie.* @cat/accessoires path rx:/fr_FR/[0-9]+-accessoir…" at bounding box center [149, 141] width 171 height 196
click at [154, 223] on div "path rx:/fr_FR/[0-9]+-derbie.* @cat/accessoires path rx:/fr_FR/[0-9]+-accessoir…" at bounding box center [149, 141] width 171 height 196
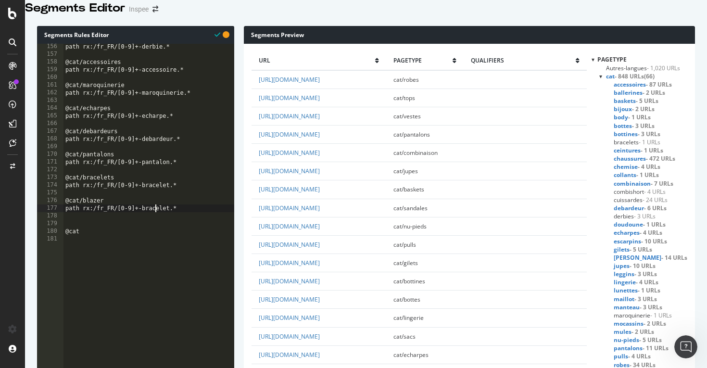
click at [154, 223] on div "path rx:/fr_FR/[0-9]+-derbie.* @cat/accessoires path rx:/fr_FR/[0-9]+-accessoir…" at bounding box center [149, 141] width 171 height 196
type textarea "path rx:/fr_FR/[0-9]+-blazer.*"
click at [179, 224] on div "path rx:/fr_FR/[0-9]+-derbie.* @cat/accessoires path rx:/fr_FR/[0-9]+-accessoir…" at bounding box center [149, 141] width 171 height 196
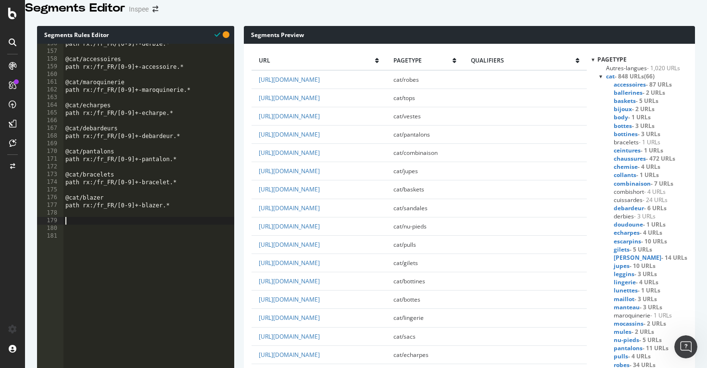
paste textarea "path rx:/fr_FR/[0-9]+-bracelet.*"
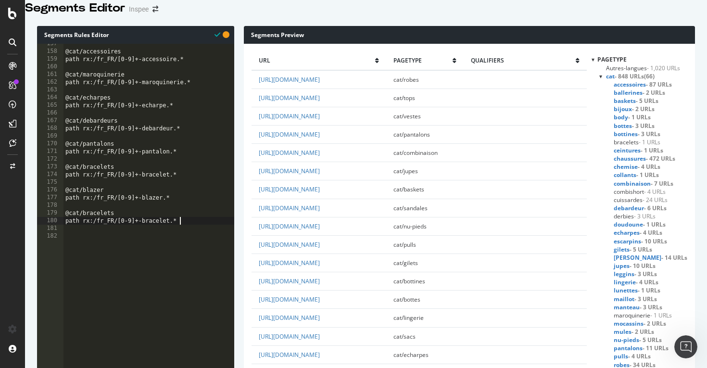
click at [102, 227] on div "@cat/accessoires path rx:/fr_FR/[0-9]+-accessoire.* @cat/maroquinerie path rx:/…" at bounding box center [149, 138] width 171 height 196
click at [153, 234] on div "@cat/accessoires path rx:/fr_FR/[0-9]+-accessoire.* @cat/maroquinerie path rx:/…" at bounding box center [149, 138] width 171 height 196
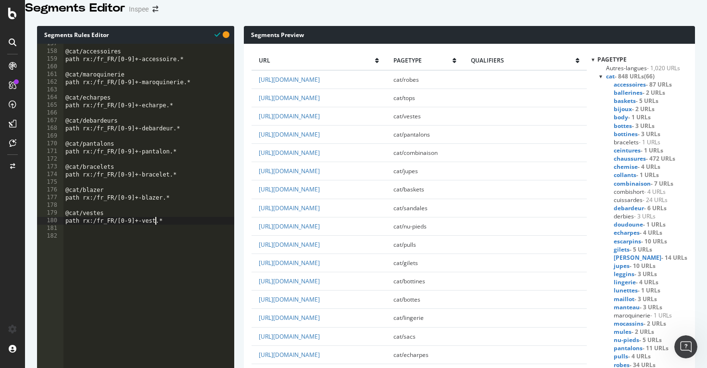
scroll to position [0, 7]
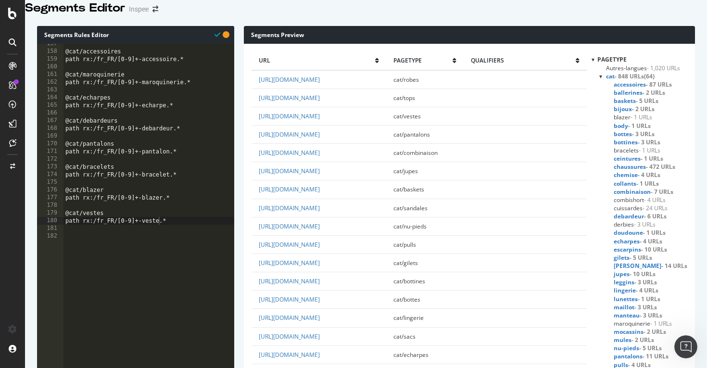
scroll to position [1898, 0]
drag, startPoint x: 417, startPoint y: 105, endPoint x: 326, endPoint y: 108, distance: 91.0
copy link "fr_FR/product-informations.html"
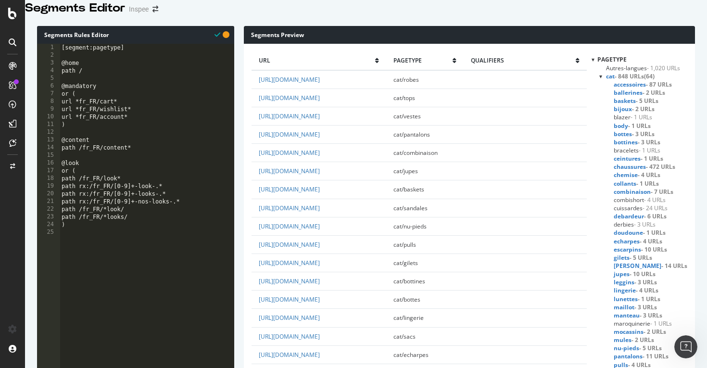
scroll to position [0, 0]
click at [144, 129] on div "[segment:pagetype] @home path / @mandatory or ( url *fr_FR/cart* url *fr_FR/wis…" at bounding box center [147, 142] width 175 height 196
type textarea "url *fr_FR/account*"
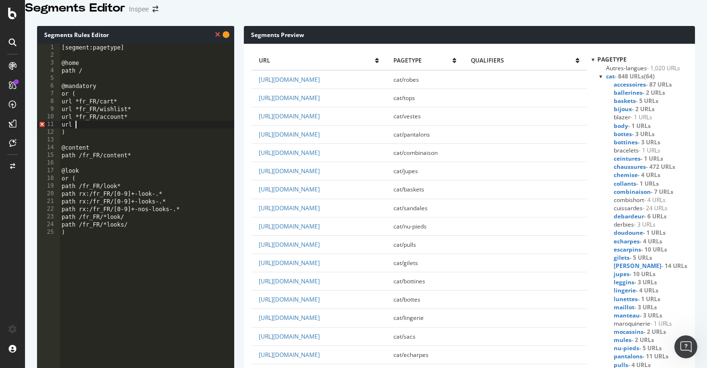
paste textarea "fr_FR/product-informations.html"
click at [76, 135] on div "[segment:pagetype] @home path / @mandatory or ( url *fr_FR/cart* url *fr_FR/wis…" at bounding box center [147, 142] width 175 height 196
click at [201, 135] on div "[segment:pagetype] @home path / @mandatory or ( url *fr_FR/cart* url *fr_FR/wis…" at bounding box center [147, 142] width 175 height 196
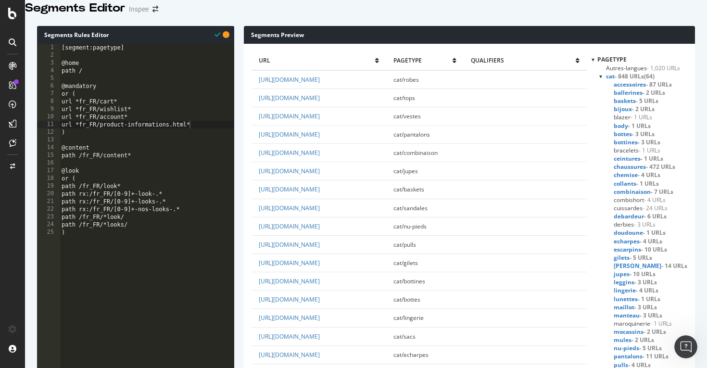
drag, startPoint x: 386, startPoint y: 203, endPoint x: 343, endPoint y: 205, distance: 43.8
copy link "10129-looks/"
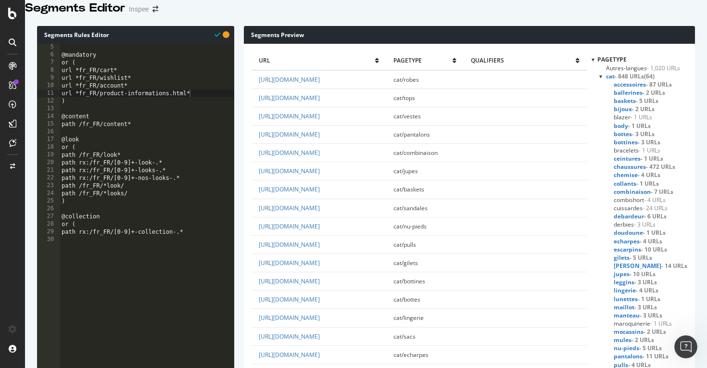
scroll to position [31, 0]
click at [149, 203] on div "@mandatory or ( url *fr_FR/cart* url *fr_FR/wishlist* url *fr_FR/account* url *…" at bounding box center [147, 141] width 175 height 196
type textarea "path /fr_FR/*looks/"
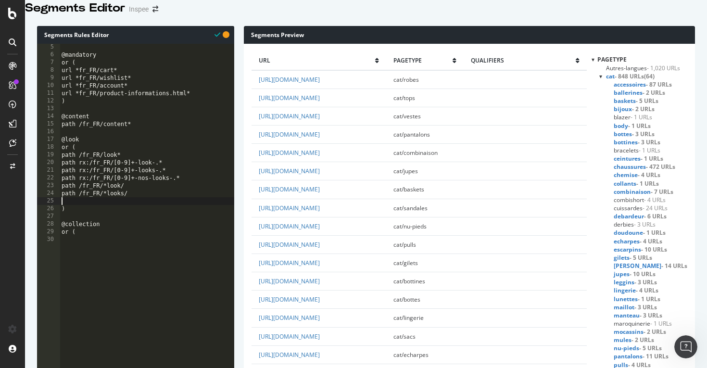
paste textarea "10129-looks/"
click at [63, 213] on div "@mandatory or ( url *fr_FR/cart* url *fr_FR/wishlist* url *fr_FR/account* url *…" at bounding box center [147, 141] width 175 height 196
paste textarea "fr_FR/"
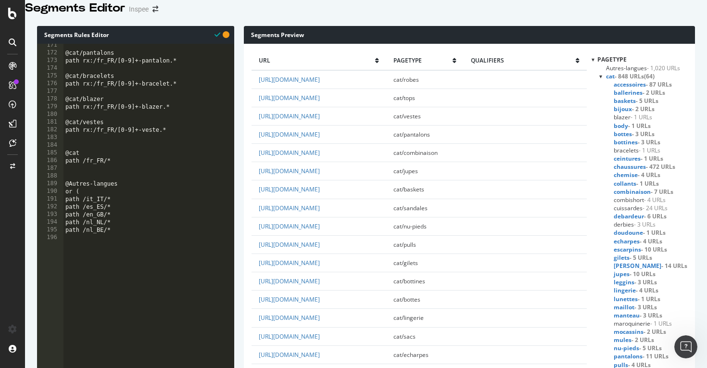
scroll to position [1311, 0]
drag, startPoint x: 175, startPoint y: 141, endPoint x: 48, endPoint y: 133, distance: 127.2
type textarea "path rx:/fr_FR/[0-9]+-veste.*"
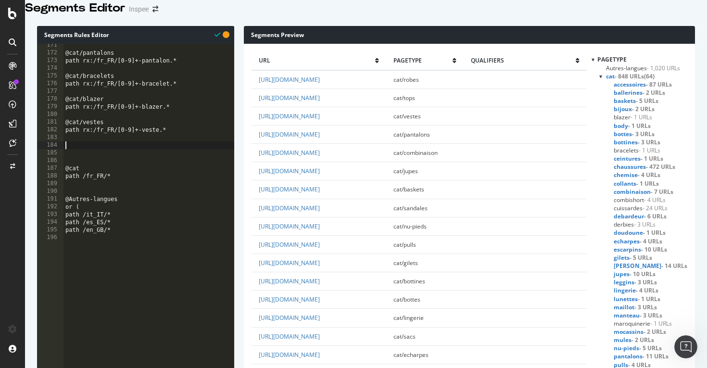
paste textarea "path rx:/fr_FR/[0-9]+-veste.*"
click at [113, 157] on div "@cat/pantalons path rx:/fr_FR/[0-9]+-pantalon.* @cat/bracelets path rx:/fr_FR/[…" at bounding box center [149, 139] width 171 height 196
click at [96, 155] on div "@cat/pantalons path rx:/fr_FR/[0-9]+-pantalon.* @cat/bracelets path rx:/fr_FR/[…" at bounding box center [149, 139] width 171 height 196
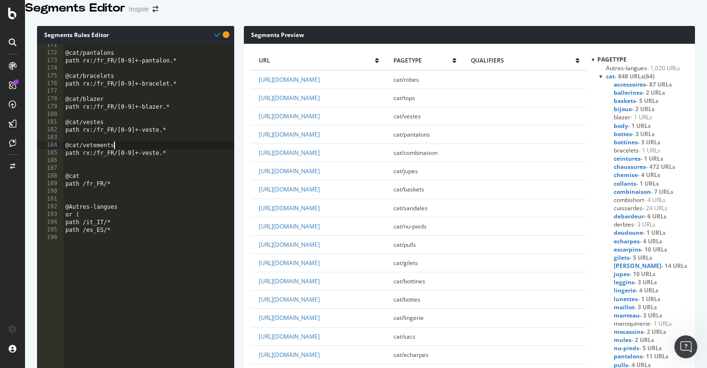
click at [147, 165] on div "@cat/pantalons path rx:/fr_FR/[0-9]+-pantalon.* @cat/bracelets path rx:/fr_FR/[…" at bounding box center [149, 139] width 171 height 196
type textarea "path rx:/fr_FR/[0-9]+-vetement.*"
click at [183, 165] on div "@cat/pantalons path rx:/fr_FR/[0-9]+-pantalon.* @cat/bracelets path rx:/fr_FR/[…" at bounding box center [149, 139] width 171 height 196
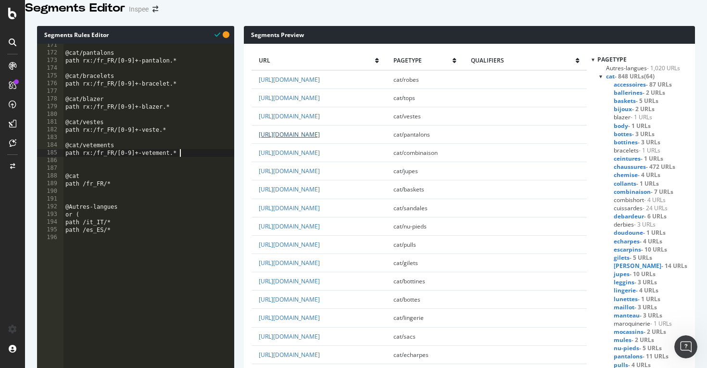
scroll to position [0, 0]
paste textarea "path rx:/fr_FR/[0-9]+-veste.*"
click at [92, 178] on div "@cat/pantalons path rx:/fr_FR/[0-9]+-pantalon.* @cat/bracelets path rx:/fr_FR/[…" at bounding box center [149, 139] width 171 height 196
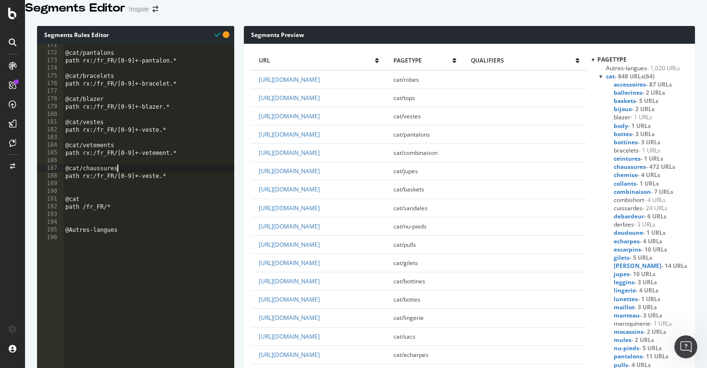
click at [153, 189] on div "@cat/pantalons path rx:/fr_FR/[0-9]+-pantalon.* @cat/bracelets path rx:/fr_FR/[…" at bounding box center [149, 139] width 171 height 196
type textarea "path rx:/fr_FR/[0-9]+-chaussure.*"
click at [117, 195] on div "@cat/pantalons path rx:/fr_FR/[0-9]+-pantalon.* @cat/bracelets path rx:/fr_FR/[…" at bounding box center [149, 139] width 171 height 196
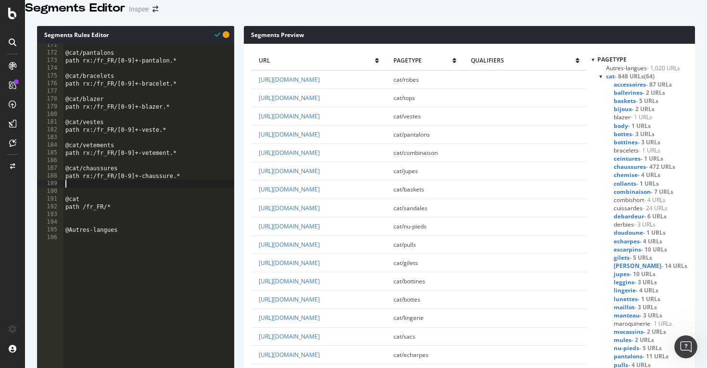
scroll to position [0, 0]
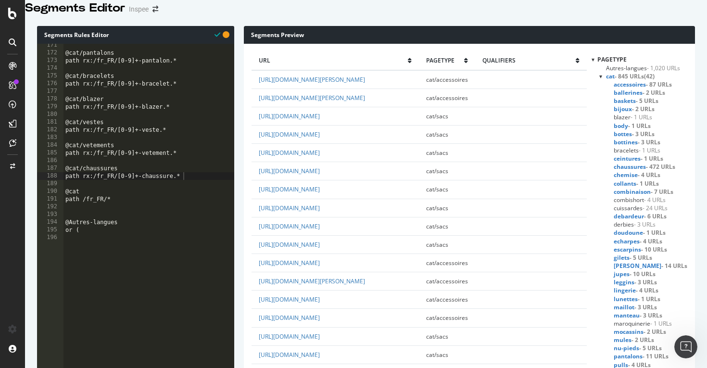
scroll to position [3198, 0]
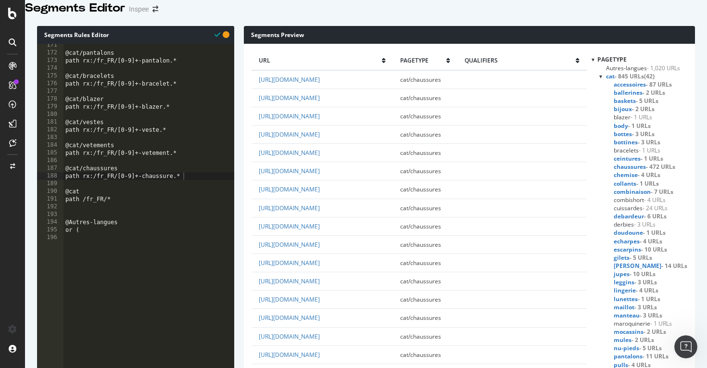
scroll to position [3149, 0]
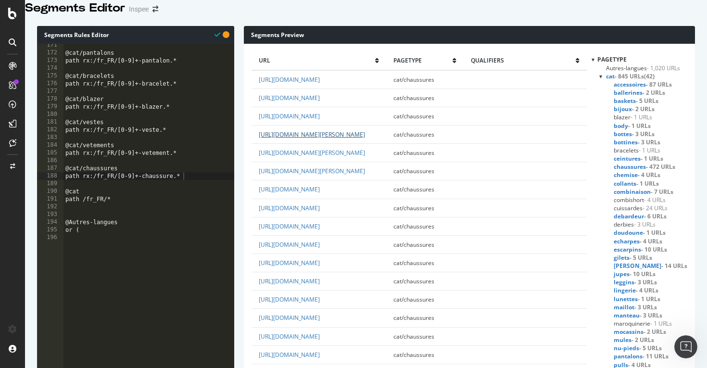
scroll to position [2679, 0]
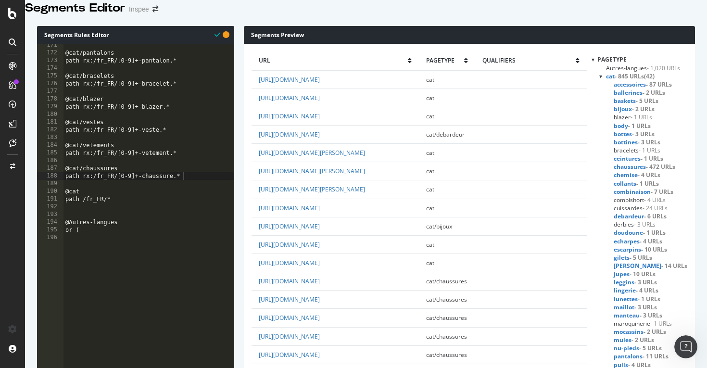
scroll to position [2893, 0]
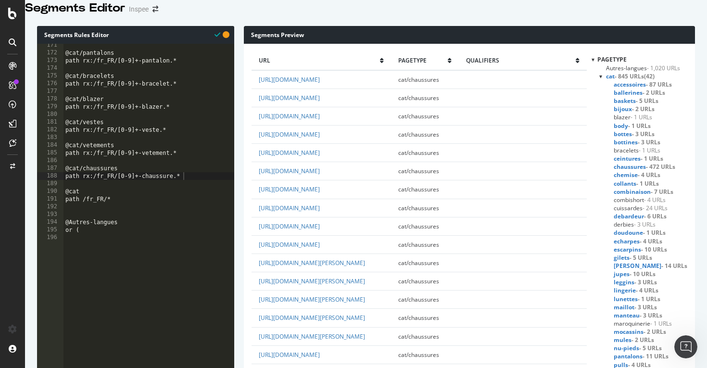
scroll to position [1894, 0]
click at [163, 178] on div "@cat/pantalons path rx:/fr_FR/[0-9]+-pantalon.* @cat/bracelets path rx:/fr_FR/[…" at bounding box center [149, 139] width 171 height 196
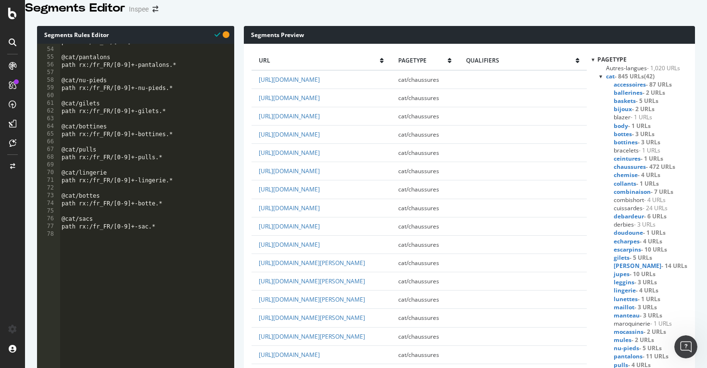
scroll to position [406, 0]
click at [166, 150] on div "path rx:/fr_FR/[0-9]+-sandales.* @cat/pantalons path rx:/fr_FR/[0-9]+-pantalons…" at bounding box center [147, 136] width 175 height 196
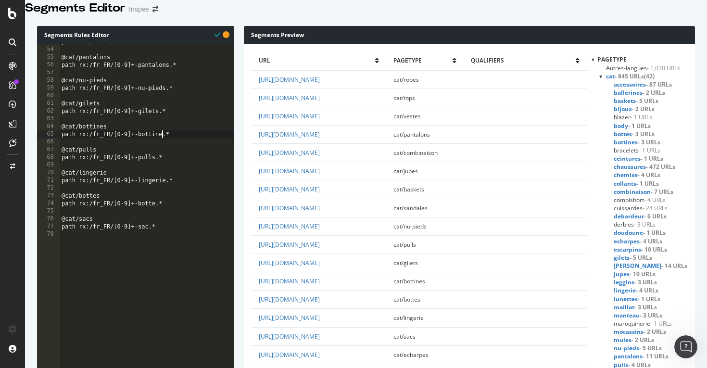
scroll to position [0, 0]
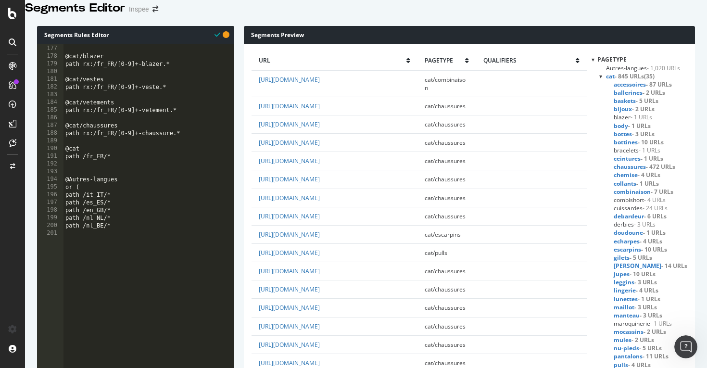
scroll to position [1354, 0]
drag, startPoint x: 193, startPoint y: 146, endPoint x: 43, endPoint y: 135, distance: 150.9
click at [199, 149] on div "path rx:/fr_FR/[0-9]+-bracelet.* @cat/blazer path rx:/fr_FR/[0-9]+-blazer.* @ca…" at bounding box center [149, 135] width 171 height 196
type textarea "path rx:/fr_FR/[0-9]+-chaussure.*"
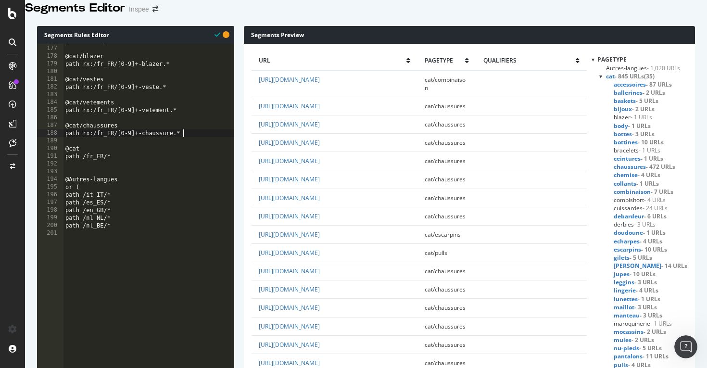
scroll to position [0, 0]
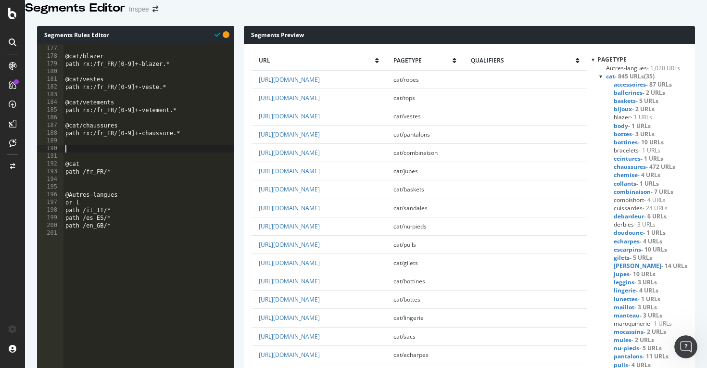
paste textarea "path rx:/fr_FR/[0-9]+-chaussure.*"
click at [102, 163] on div "path rx:/fr_FR/[0-9]+-bracelet.* @cat/blazer path rx:/fr_FR/[0-9]+-blazer.* @ca…" at bounding box center [149, 135] width 171 height 196
click at [153, 168] on div "path rx:/fr_FR/[0-9]+-bracelet.* @cat/blazer path rx:/fr_FR/[0-9]+-blazer.* @ca…" at bounding box center [149, 135] width 171 height 196
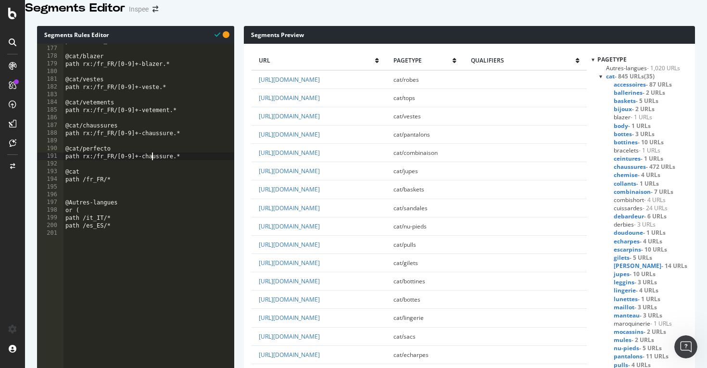
click at [153, 168] on div "path rx:/fr_FR/[0-9]+-bracelet.* @cat/blazer path rx:/fr_FR/[0-9]+-blazer.* @ca…" at bounding box center [149, 135] width 171 height 196
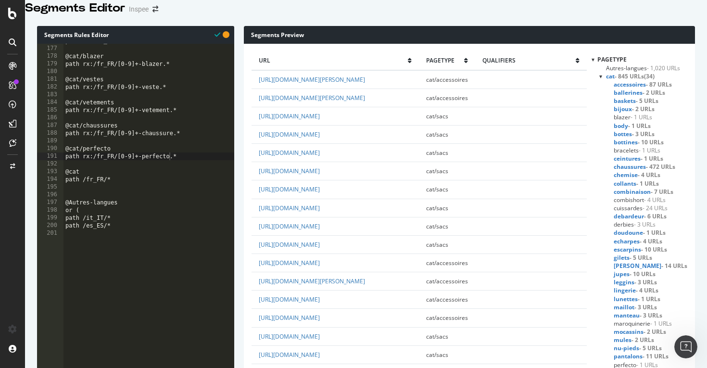
scroll to position [3198, 0]
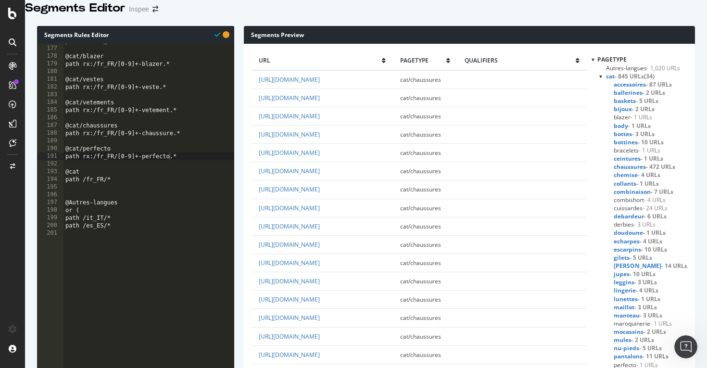
scroll to position [3149, 0]
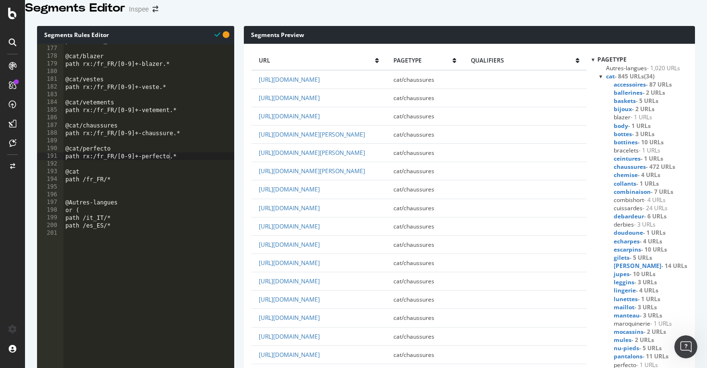
scroll to position [2679, 0]
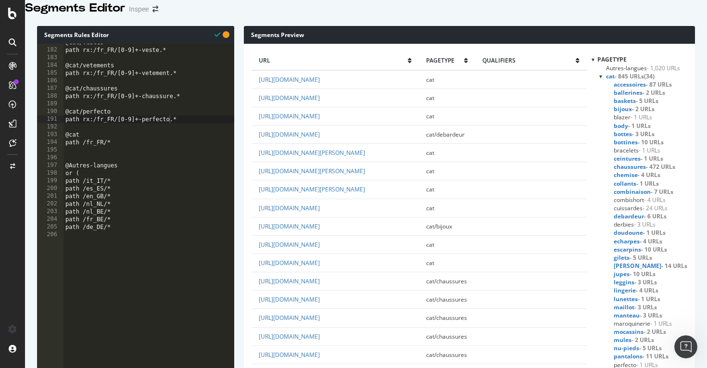
scroll to position [1347, 0]
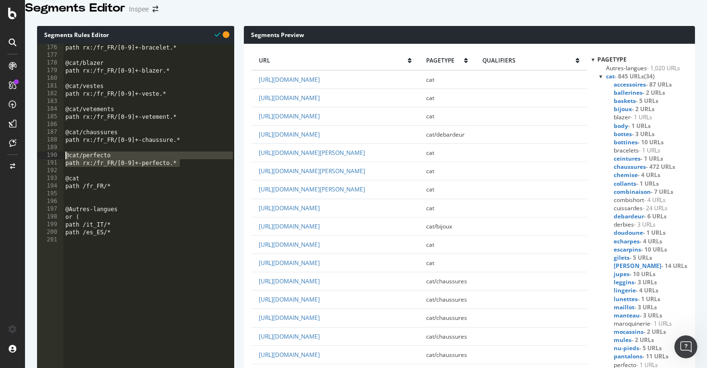
drag, startPoint x: 185, startPoint y: 174, endPoint x: 36, endPoint y: 165, distance: 149.4
click at [190, 177] on div "path rx:/fr_FR/[0-9]+-bracelet.* @cat/blazer path rx:/fr_FR/[0-9]+-blazer.* @ca…" at bounding box center [149, 142] width 171 height 196
type textarea "path rx:/fr_FR/[0-9]+-perfecto.*"
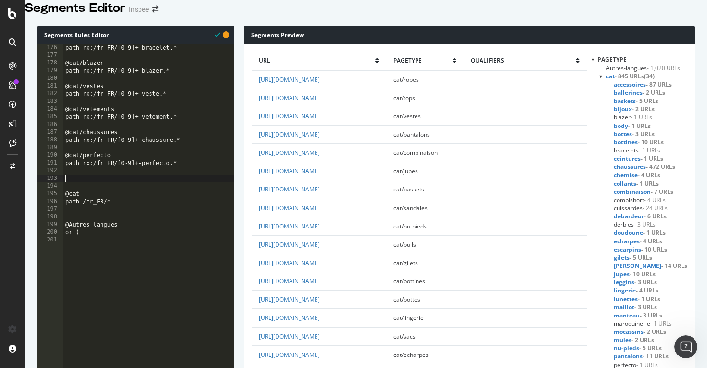
paste textarea "path rx:/fr_FR/[0-9]+-perfecto.*"
click at [97, 192] on div "path rx:/fr_FR/[0-9]+-bracelet.* @cat/blazer path rx:/fr_FR/[0-9]+-blazer.* @ca…" at bounding box center [149, 142] width 171 height 196
click at [156, 197] on div "path rx:/fr_FR/[0-9]+-bracelet.* @cat/blazer path rx:/fr_FR/[0-9]+-blazer.* @ca…" at bounding box center [149, 142] width 171 height 196
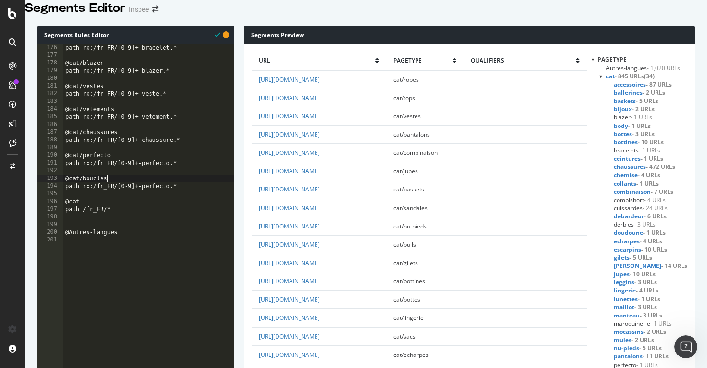
click at [156, 197] on div "path rx:/fr_FR/[0-9]+-bracelet.* @cat/blazer path rx:/fr_FR/[0-9]+-blazer.* @ca…" at bounding box center [149, 142] width 171 height 196
type textarea "path rx:/fr_FR/[0-9]+-boucle.*"
click at [185, 199] on div "path rx:/fr_FR/[0-9]+-bracelet.* @cat/blazer path rx:/fr_FR/[0-9]+-blazer.* @ca…" at bounding box center [149, 142] width 171 height 196
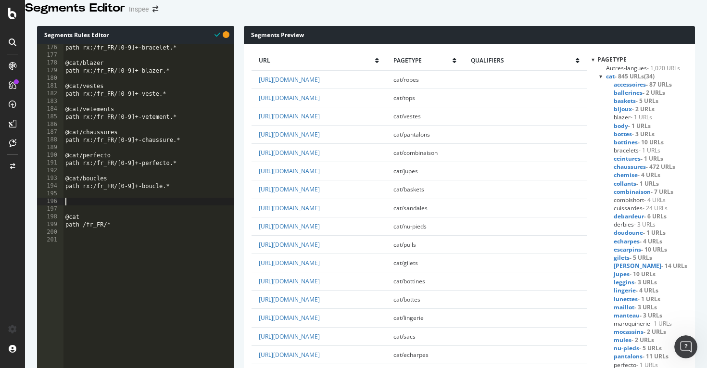
paste textarea "path rx:/fr_FR/[0-9]+-perfecto.*"
click at [100, 210] on div "path rx:/fr_FR/[0-9]+-bracelet.* @cat/blazer path rx:/fr_FR/[0-9]+-blazer.* @ca…" at bounding box center [149, 142] width 171 height 196
click at [165, 223] on div "path rx:/fr_FR/[0-9]+-bracelet.* @cat/blazer path rx:/fr_FR/[0-9]+-blazer.* @ca…" at bounding box center [149, 142] width 171 height 196
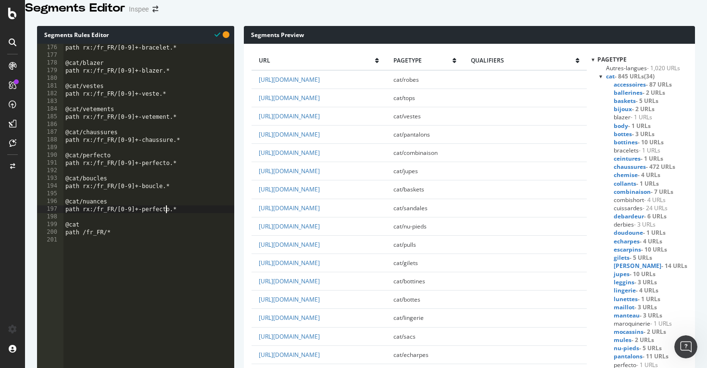
click at [165, 223] on div "path rx:/fr_FR/[0-9]+-bracelet.* @cat/blazer path rx:/fr_FR/[0-9]+-blazer.* @ca…" at bounding box center [149, 142] width 171 height 196
type textarea "path rx:/fr_FR/[0-9]+-nuance.*"
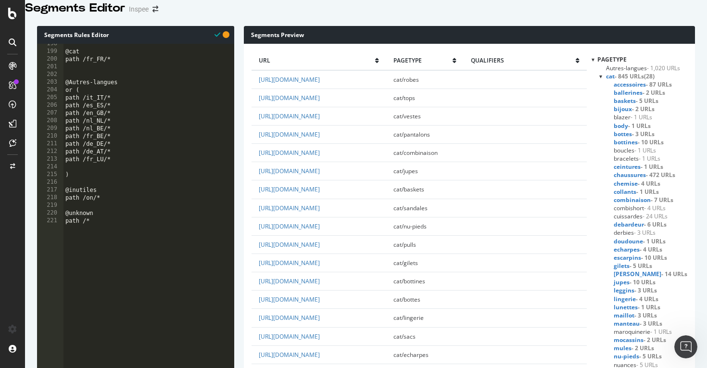
scroll to position [228, 0]
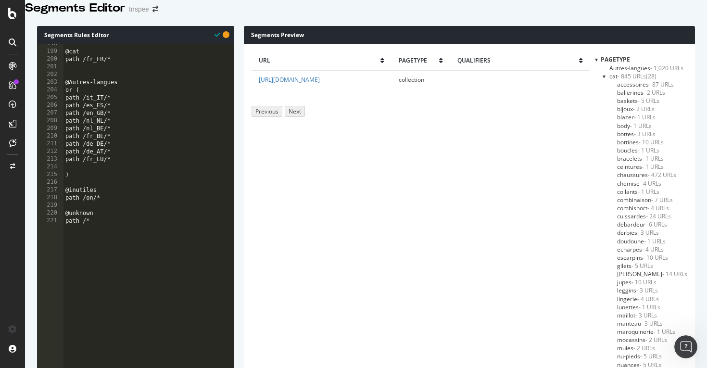
scroll to position [0, 0]
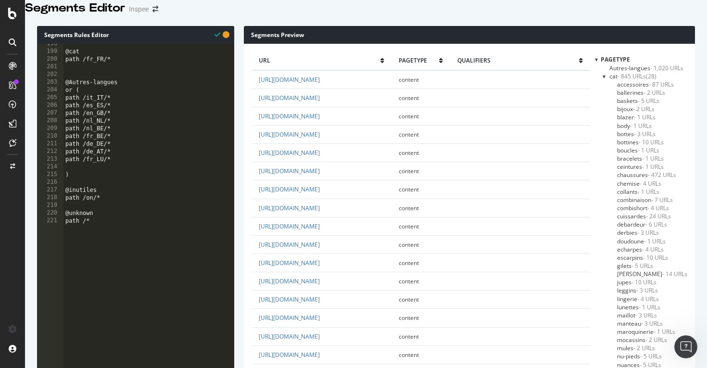
scroll to position [228, 0]
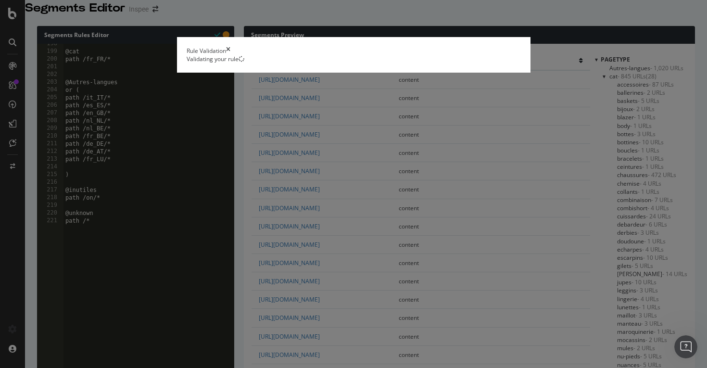
scroll to position [0, 0]
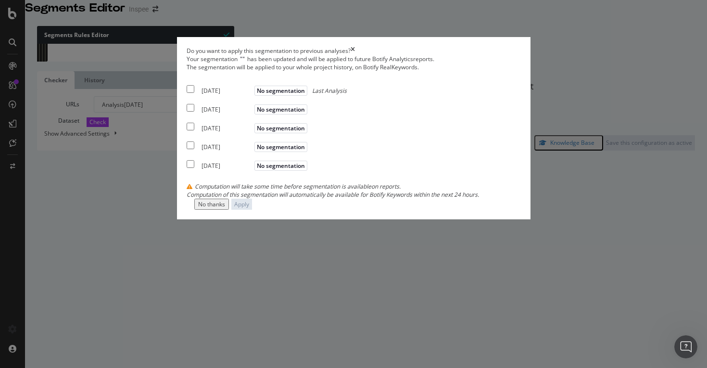
click at [225, 208] on div "No thanks" at bounding box center [211, 204] width 27 height 8
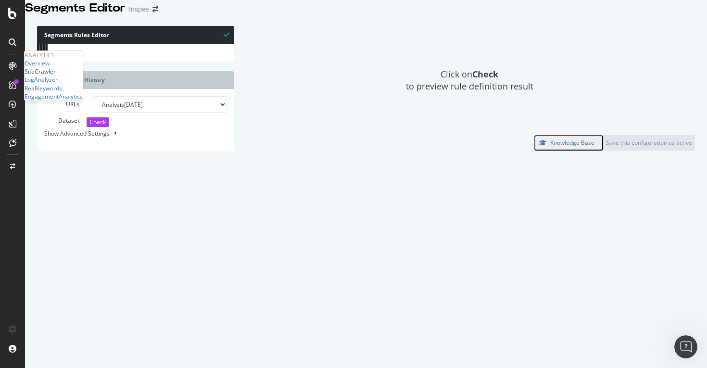
click at [51, 76] on div "SiteCrawler" at bounding box center [40, 71] width 31 height 8
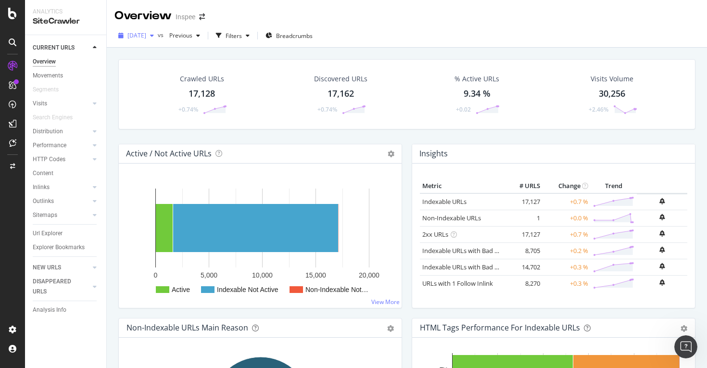
click at [146, 34] on span "[DATE]" at bounding box center [136, 35] width 19 height 8
click at [171, 62] on div "[DATE]" at bounding box center [153, 60] width 51 height 9
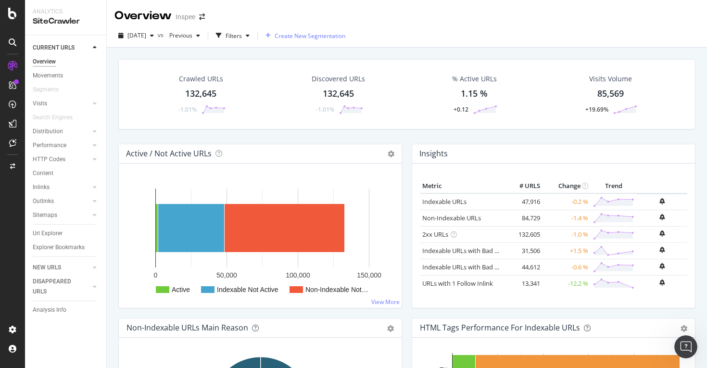
click at [319, 38] on span "Create New Segmentation" at bounding box center [310, 36] width 71 height 8
click at [271, 38] on icon "button" at bounding box center [268, 36] width 5 height 6
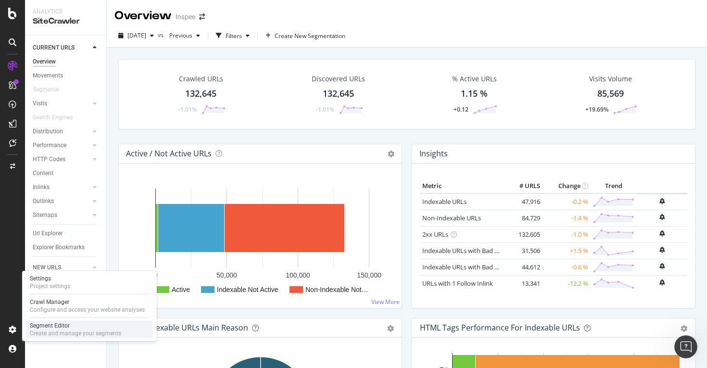
click at [55, 330] on div "Create and manage your segments" at bounding box center [75, 334] width 91 height 8
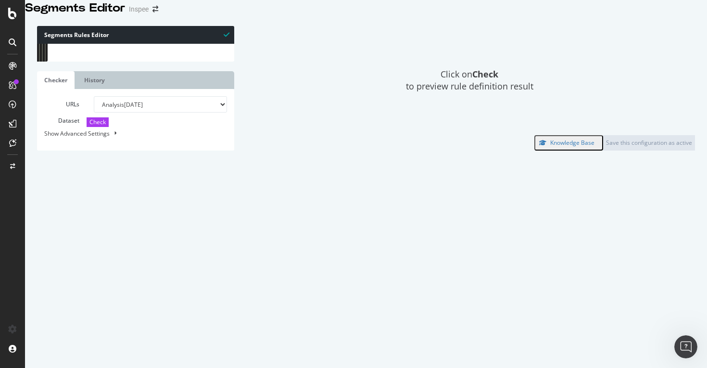
click at [316, 135] on div "Click on Check to preview rule definition result" at bounding box center [469, 80] width 451 height 109
click at [191, 113] on select "Analysis [DATE] Analysis [DATE] Analysis [DATE] Analysis [DATE] Analysis [DATE]…" at bounding box center [161, 104] width 134 height 16
select select "analysis:20250514"
click at [94, 113] on select "Analysis [DATE] Analysis [DATE] Analysis [DATE] Analysis [DATE] Analysis [DATE]…" at bounding box center [161, 104] width 134 height 16
click at [89, 126] on span "Check" at bounding box center [97, 122] width 16 height 8
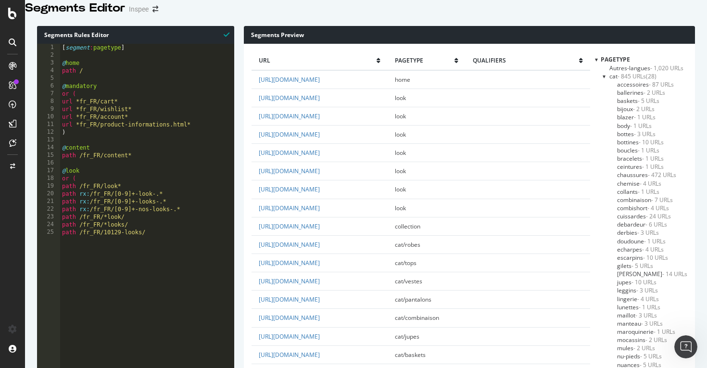
scroll to position [1572, 0]
click at [108, 179] on div "[ segment : pagetype ] @ home path / @ mandatory or ( url *fr_FR/cart* url *fr_…" at bounding box center [147, 142] width 174 height 196
type textarea "@look"
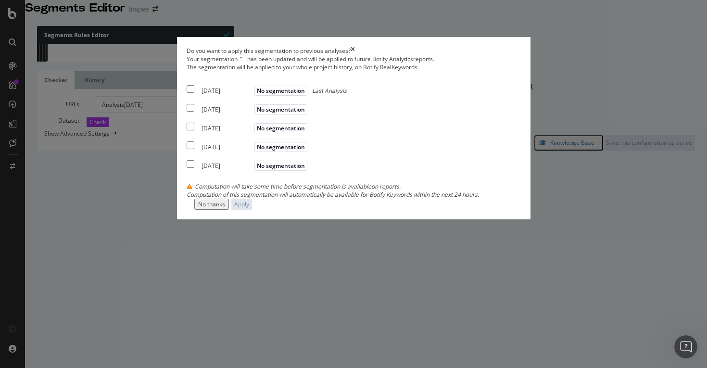
click at [225, 208] on div "No thanks" at bounding box center [211, 204] width 27 height 8
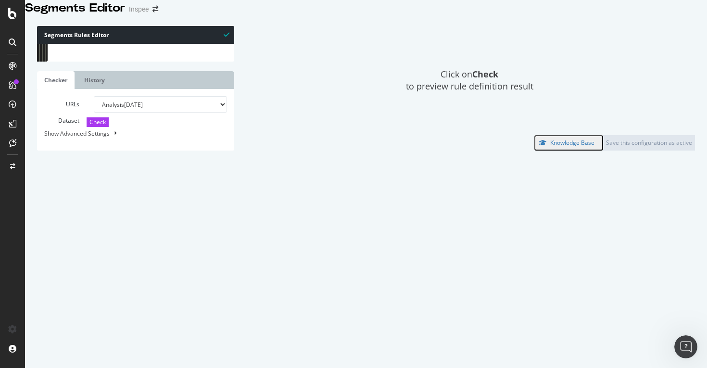
click at [85, 138] on div "Show Advanced Settings" at bounding box center [128, 133] width 183 height 9
select select "5000"
select select "100"
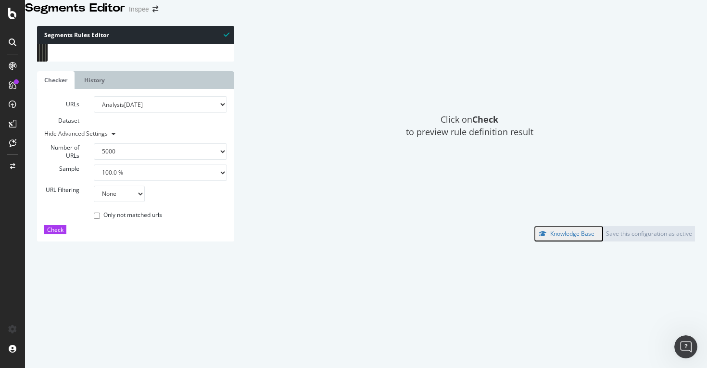
click at [123, 160] on select "100 500 1000 5000" at bounding box center [161, 151] width 134 height 16
click at [16, 10] on icon at bounding box center [12, 14] width 9 height 12
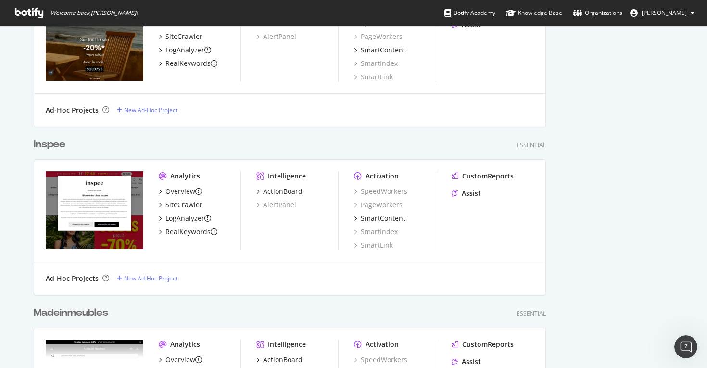
scroll to position [449, 0]
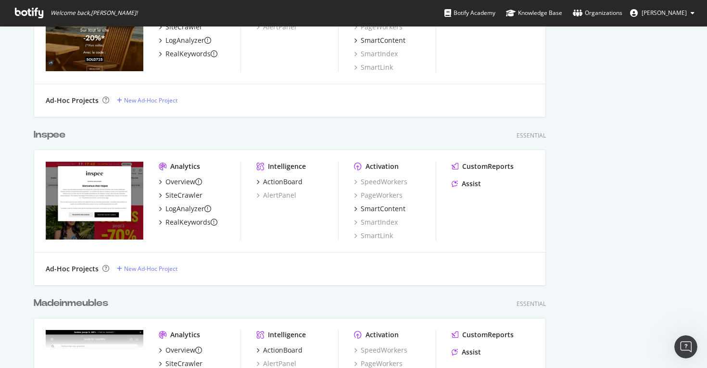
click at [97, 191] on img "grid" at bounding box center [95, 201] width 98 height 78
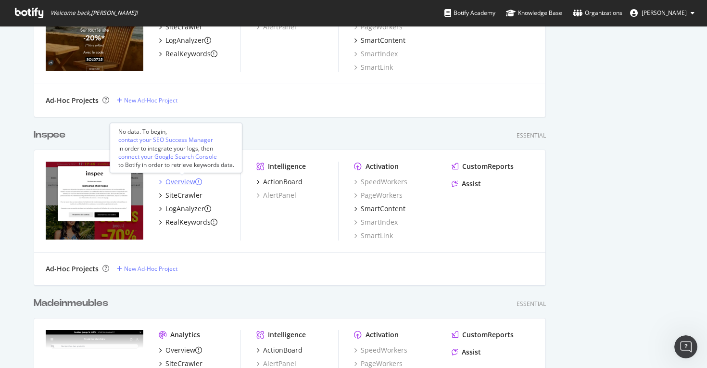
click at [185, 181] on div "Overview" at bounding box center [180, 182] width 30 height 10
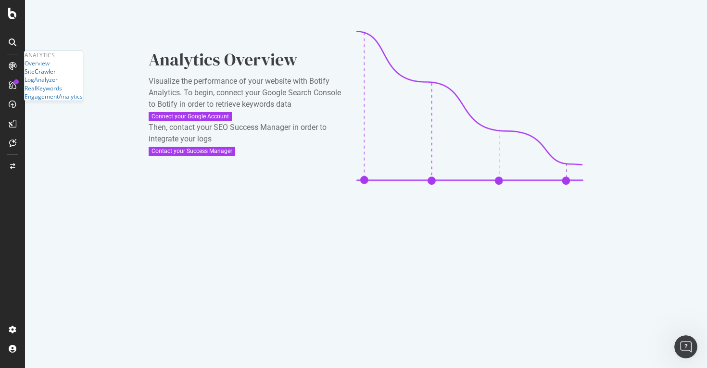
click at [52, 76] on div "SiteCrawler" at bounding box center [40, 71] width 31 height 8
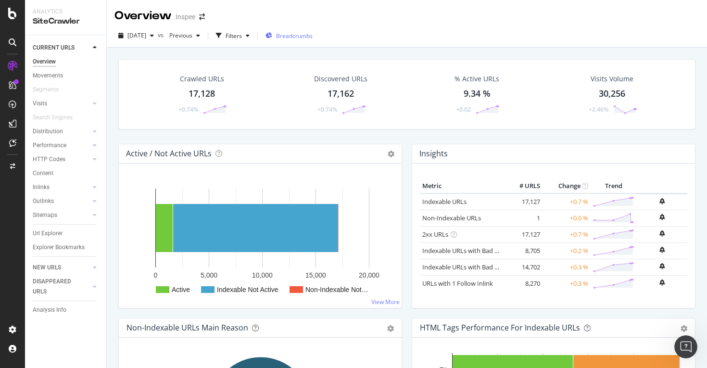
click at [313, 37] on span "Breadcrumbs" at bounding box center [294, 36] width 37 height 8
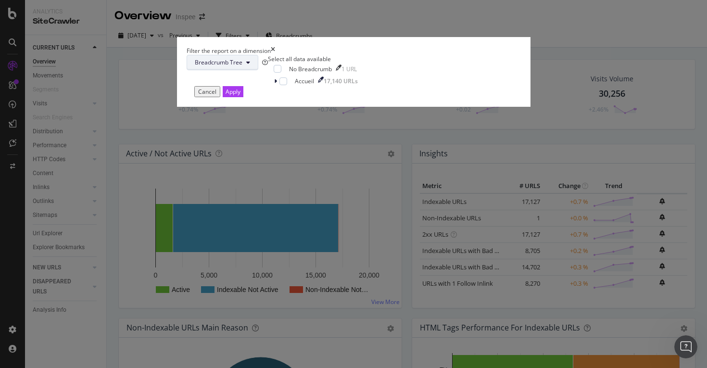
click at [242, 66] on span "Breadcrumb Tree" at bounding box center [219, 62] width 48 height 8
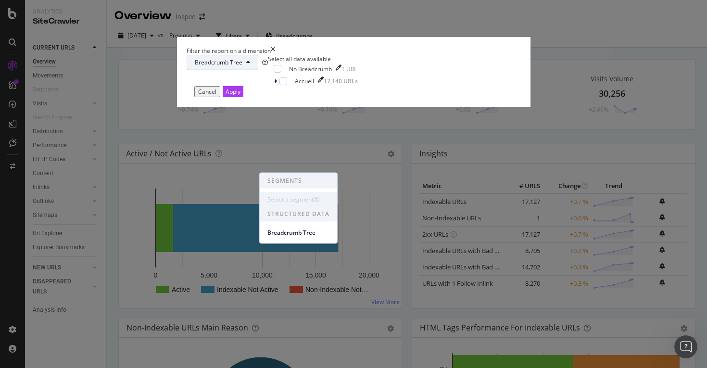
click at [313, 199] on div "Select a segment" at bounding box center [293, 199] width 52 height 9
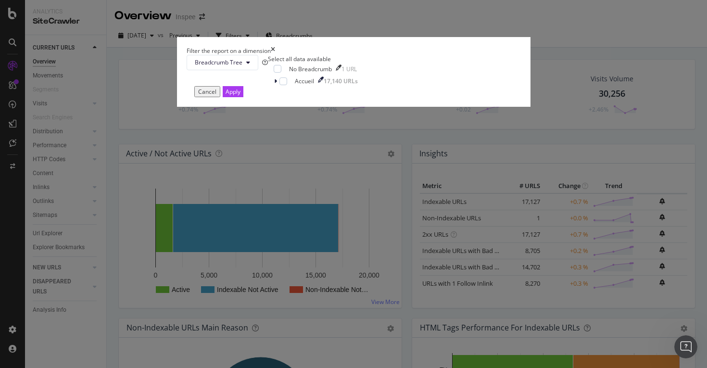
click at [119, 241] on div "Filter the report on a dimension Breadcrumb Tree Select all data available No B…" at bounding box center [353, 184] width 707 height 368
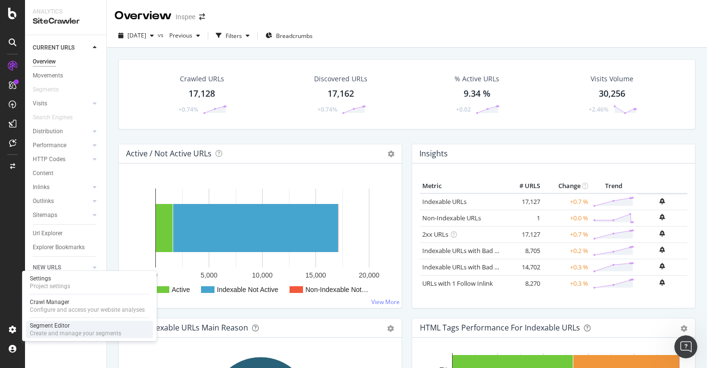
click at [58, 323] on div "Segment Editor" at bounding box center [75, 326] width 91 height 8
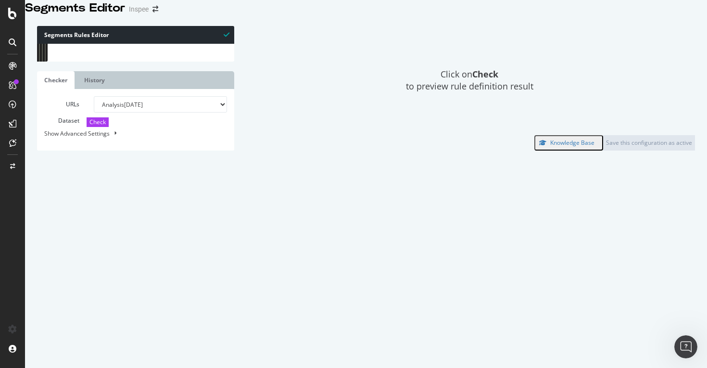
click at [97, 143] on div "[ segment : pagetype ] @ home path / @ mandatory or ( url *fr_FR/cart* url *fr_…" at bounding box center [147, 142] width 174 height 196
type textarea ")"
click at [628, 147] on div "Save this configuration as active" at bounding box center [649, 143] width 86 height 8
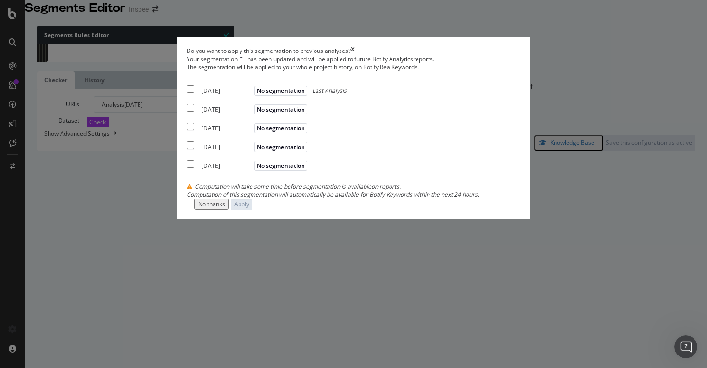
click at [521, 55] on div "Do you want to apply this segmentation to previous analyses?" at bounding box center [354, 51] width 334 height 8
click at [355, 55] on icon "times" at bounding box center [353, 51] width 4 height 8
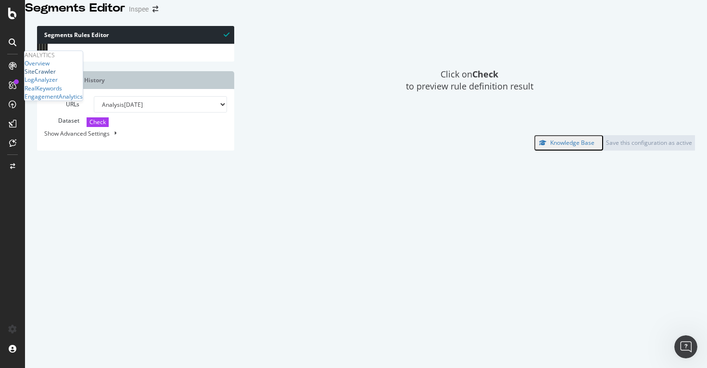
click at [49, 76] on div "SiteCrawler" at bounding box center [40, 71] width 31 height 8
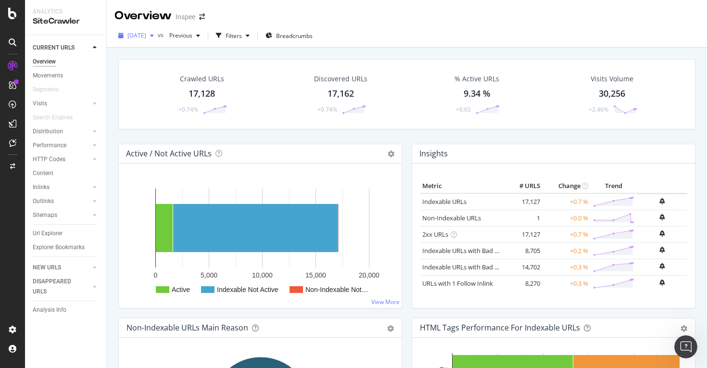
click at [146, 36] on span "[DATE]" at bounding box center [136, 35] width 19 height 8
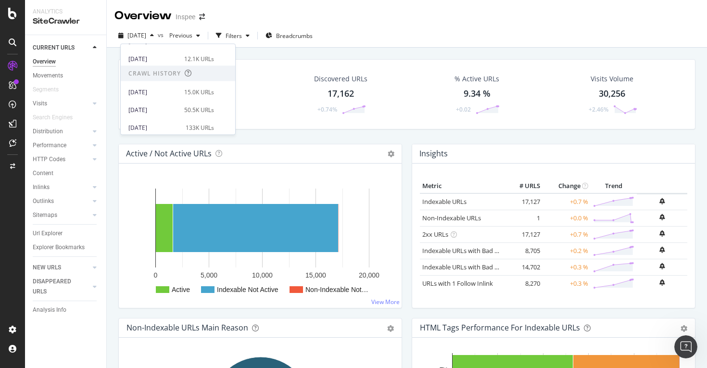
scroll to position [131, 0]
click at [166, 79] on div "[DATE]" at bounding box center [153, 79] width 51 height 9
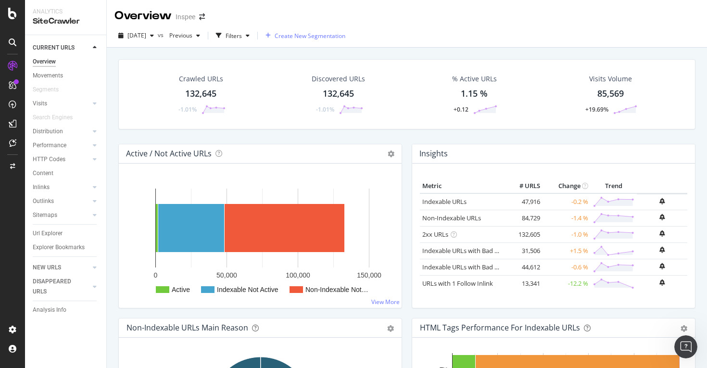
click at [328, 34] on span "Create New Segmentation" at bounding box center [310, 36] width 71 height 8
click at [271, 36] on icon "button" at bounding box center [268, 36] width 5 height 6
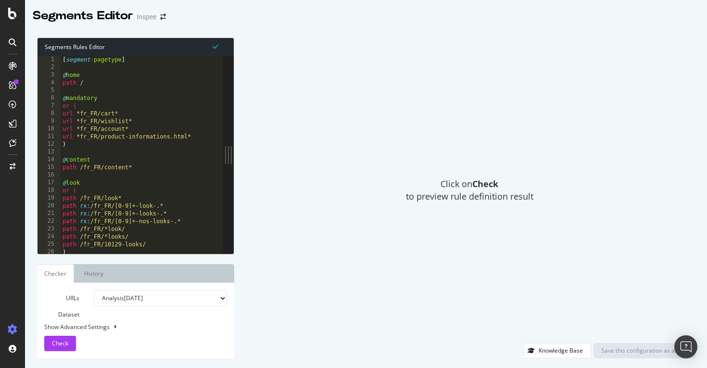
click at [131, 150] on div "[ segment : pagetype ] @ home path / @ mandatory or ( url *fr_FR/cart* url *fr_…" at bounding box center [142, 162] width 163 height 213
click at [639, 350] on div "Save this configuration as active" at bounding box center [644, 350] width 86 height 8
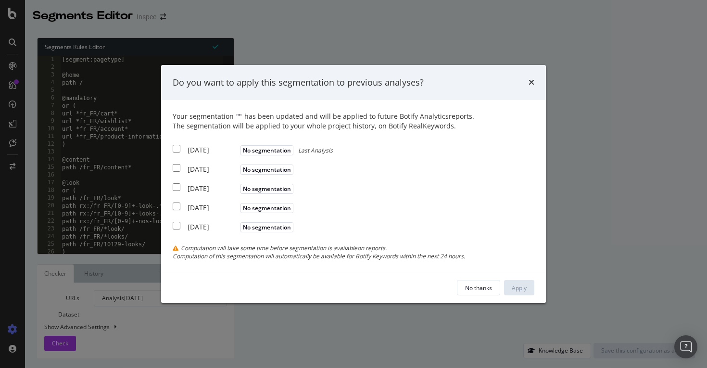
click at [179, 148] on input "modal" at bounding box center [177, 149] width 8 height 8
checkbox input "true"
click at [522, 288] on div "Apply" at bounding box center [519, 288] width 15 height 8
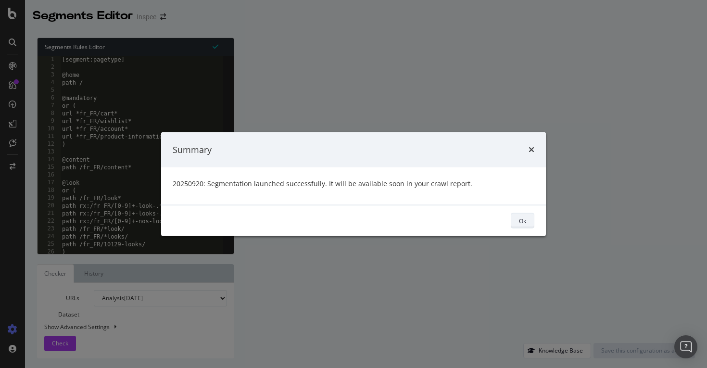
click at [527, 215] on button "Ok" at bounding box center [523, 220] width 24 height 15
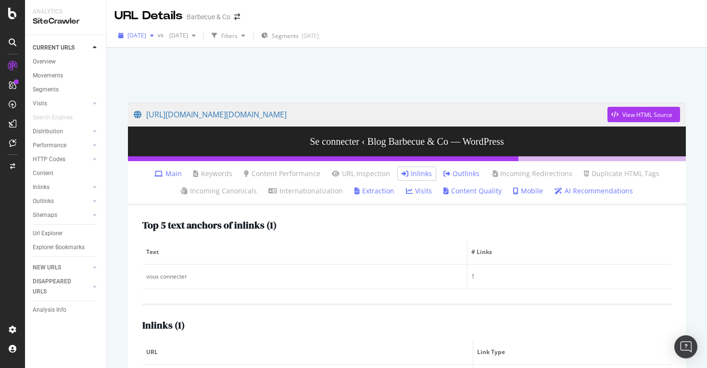
click at [146, 34] on span "2025 Sep. 22nd" at bounding box center [136, 35] width 19 height 8
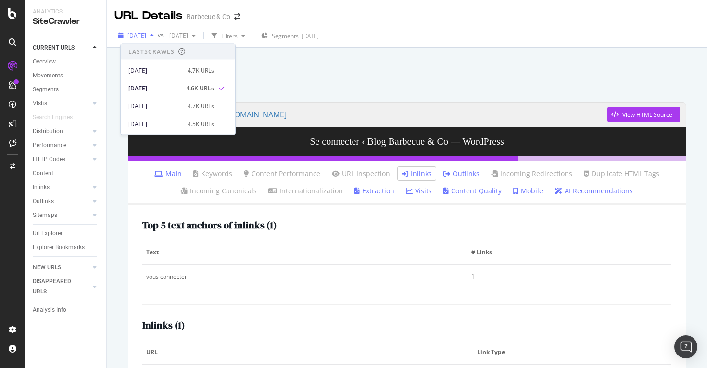
click at [146, 34] on span "2025 Sep. 22nd" at bounding box center [136, 35] width 19 height 8
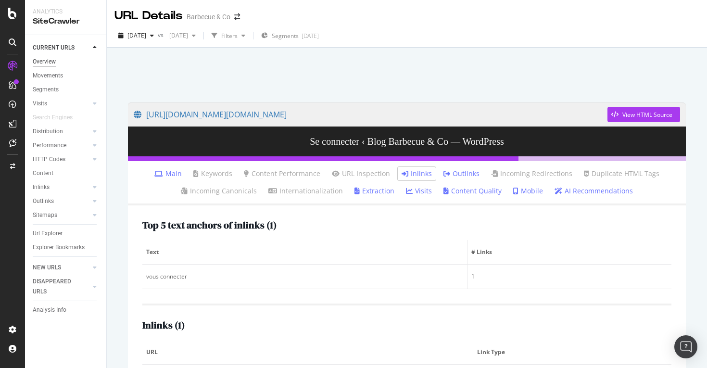
click at [54, 63] on div "Overview" at bounding box center [44, 62] width 23 height 10
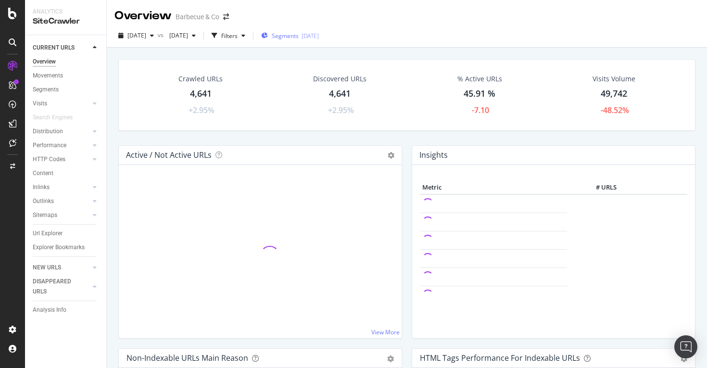
click at [299, 37] on span "Segments" at bounding box center [285, 36] width 27 height 8
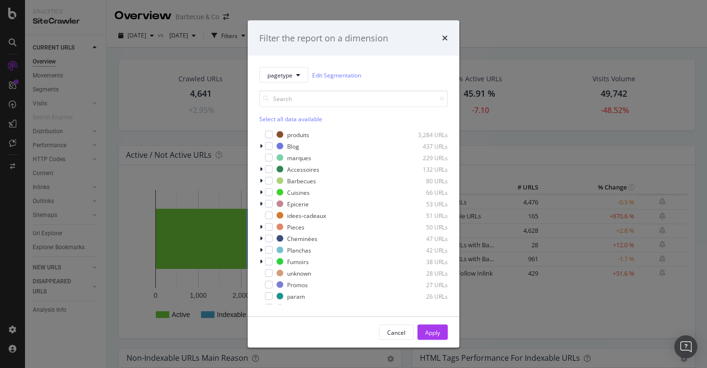
click at [337, 37] on div "Filter the report on a dimension" at bounding box center [323, 38] width 129 height 13
click at [430, 7] on div "Filter the report on a dimension pagetype Edit Segmentation Select all data ava…" at bounding box center [353, 184] width 707 height 368
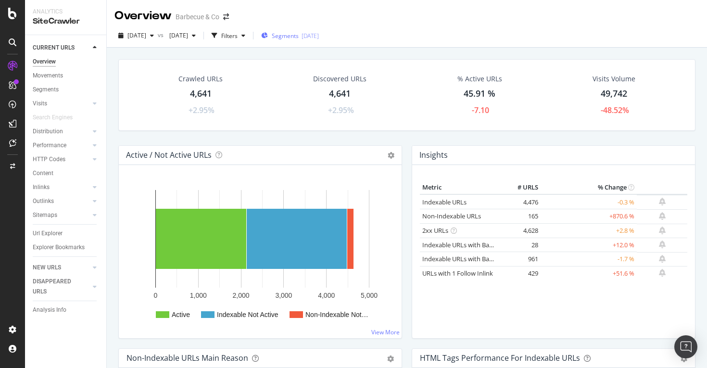
click at [319, 34] on div "[DATE]" at bounding box center [310, 36] width 17 height 8
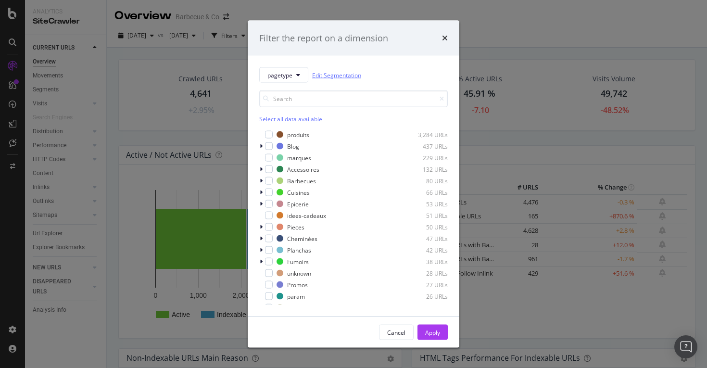
click at [337, 73] on link "Edit Segmentation" at bounding box center [336, 75] width 49 height 10
click at [448, 38] on div "Filter the report on a dimension" at bounding box center [354, 38] width 212 height 36
click at [443, 38] on icon "times" at bounding box center [445, 38] width 6 height 8
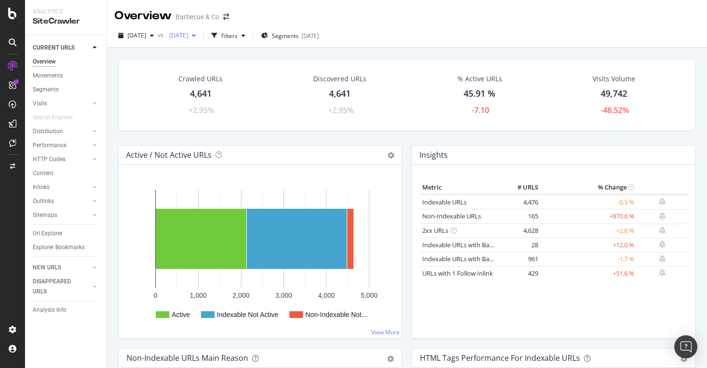
click at [188, 38] on span "[DATE]" at bounding box center [176, 35] width 23 height 8
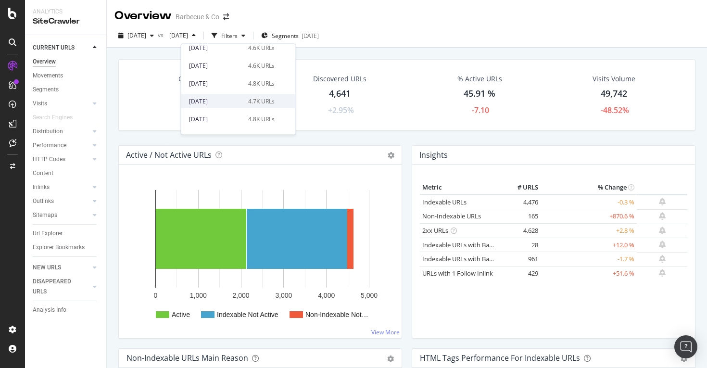
click at [225, 101] on div "2025 May. 4th" at bounding box center [215, 101] width 53 height 9
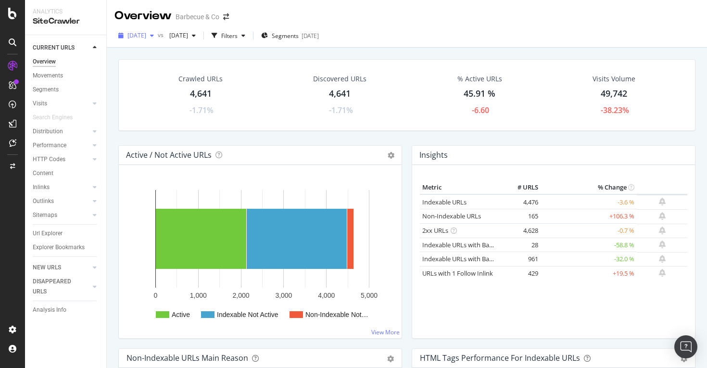
click at [146, 38] on span "[DATE]" at bounding box center [136, 35] width 19 height 8
click at [163, 96] on div "2025 May. 4th" at bounding box center [154, 95] width 53 height 9
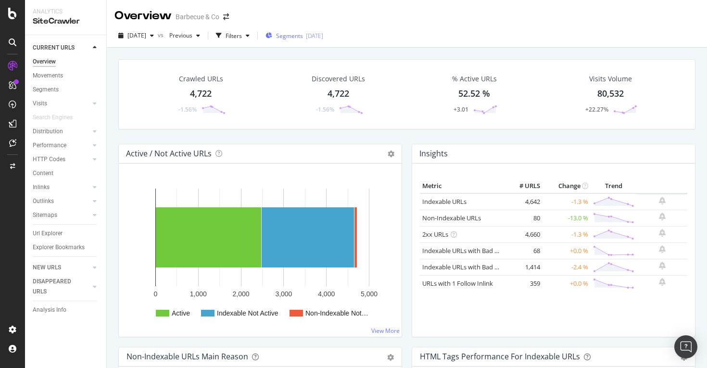
click at [303, 32] on span "Segments" at bounding box center [289, 36] width 27 height 8
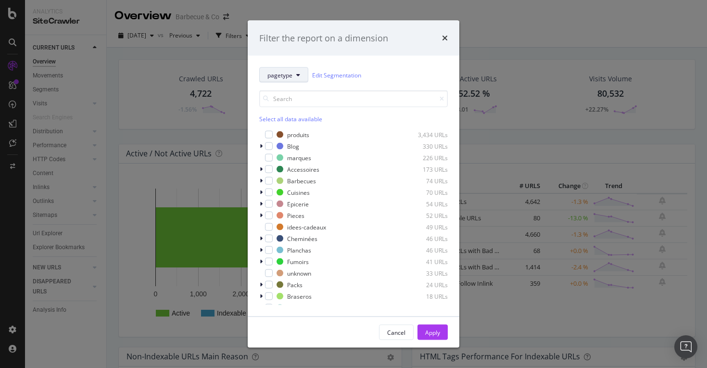
click at [299, 77] on icon "modal" at bounding box center [298, 75] width 4 height 6
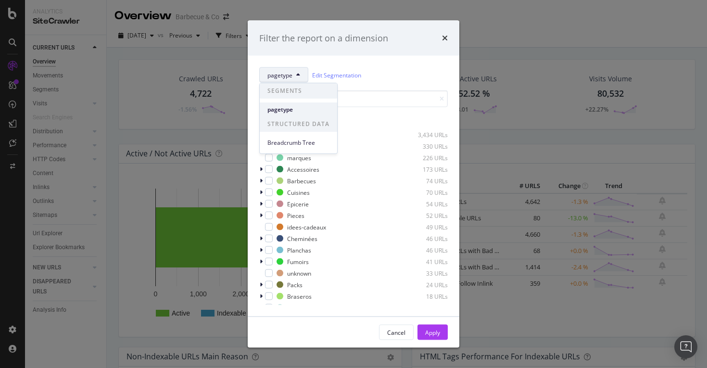
click at [290, 110] on span "pagetype" at bounding box center [298, 109] width 62 height 9
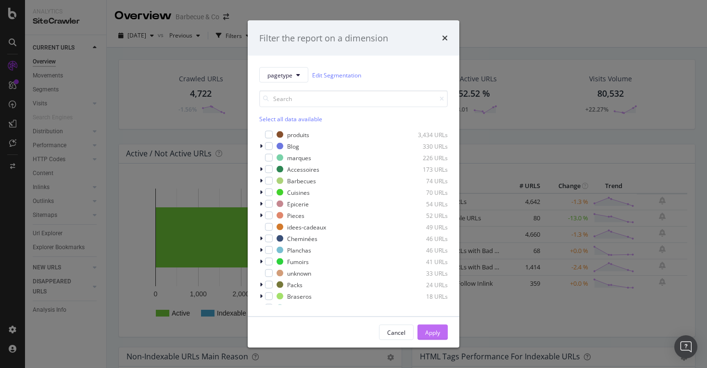
click at [436, 330] on div "Apply" at bounding box center [432, 332] width 15 height 8
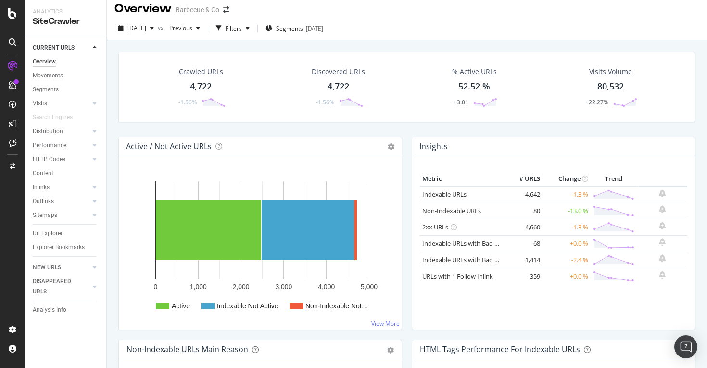
scroll to position [8, 0]
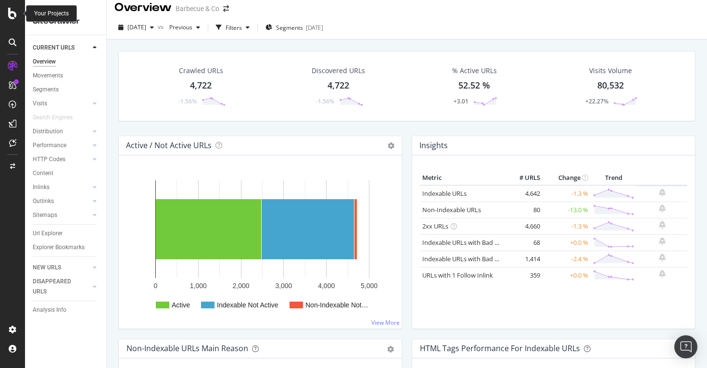
click at [14, 14] on icon at bounding box center [12, 14] width 9 height 12
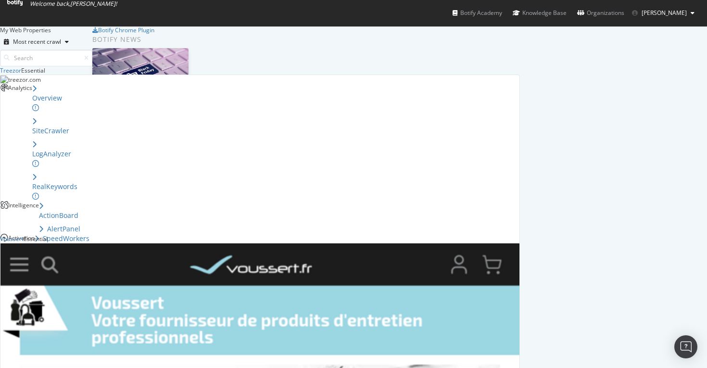
scroll to position [1435, 0]
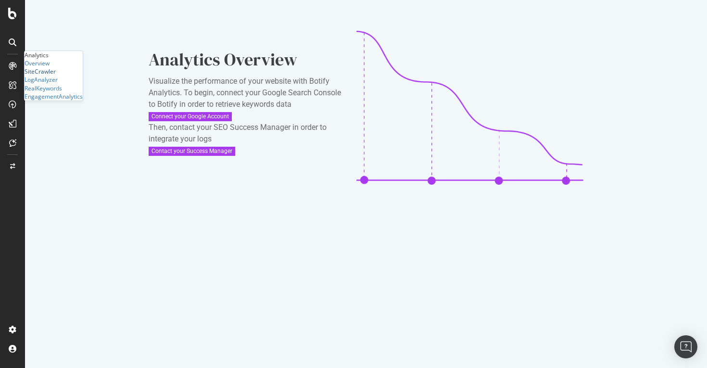
click at [56, 76] on div "SiteCrawler" at bounding box center [40, 71] width 31 height 8
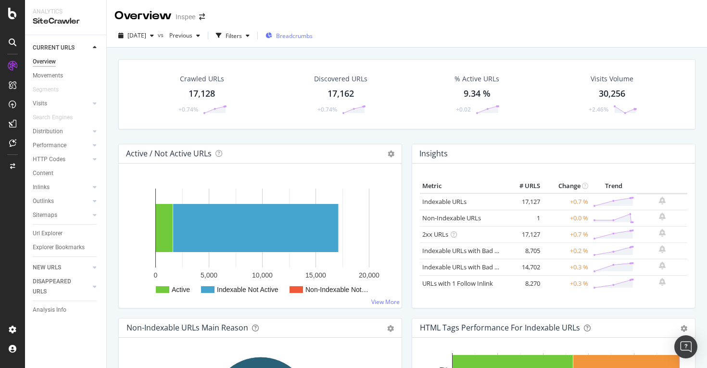
click at [313, 33] on span "Breadcrumbs" at bounding box center [294, 36] width 37 height 8
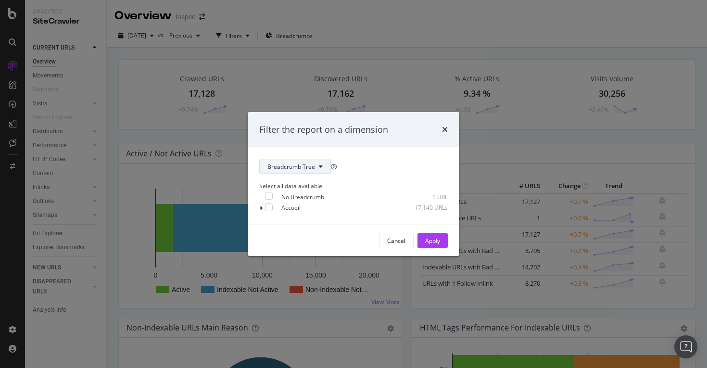
click at [300, 163] on span "Breadcrumb Tree" at bounding box center [291, 167] width 48 height 8
click at [441, 88] on div "Filter the report on a dimension Breadcrumb Tree Select all data available No B…" at bounding box center [353, 184] width 707 height 368
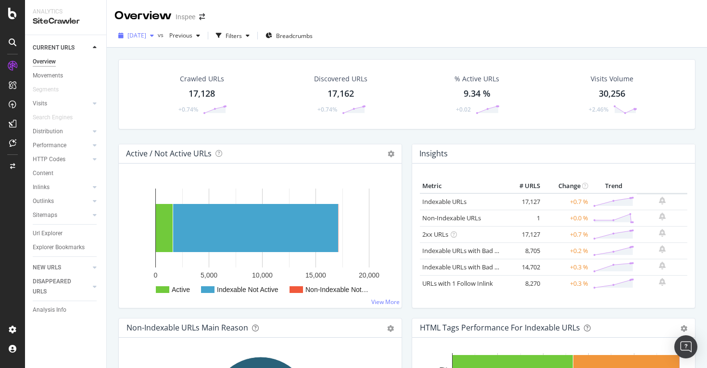
click at [146, 38] on span "[DATE]" at bounding box center [136, 35] width 19 height 8
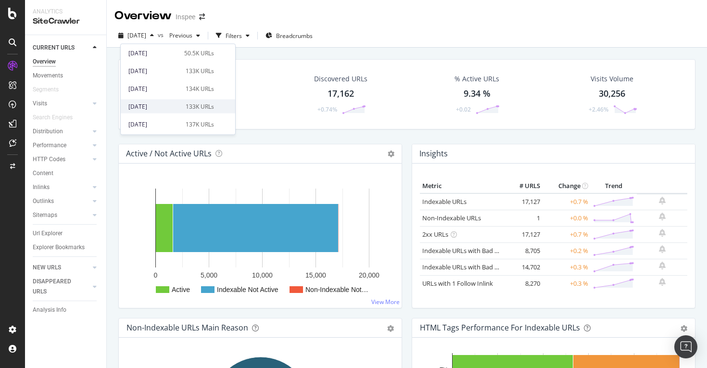
scroll to position [136, 0]
click at [161, 73] on div "[DATE]" at bounding box center [153, 74] width 51 height 9
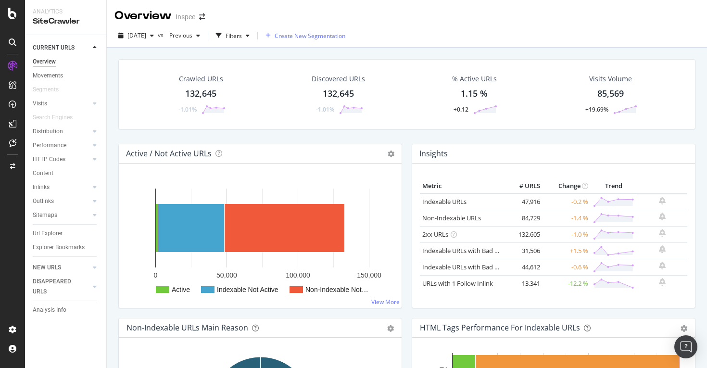
click at [301, 38] on span "Create New Segmentation" at bounding box center [310, 36] width 71 height 8
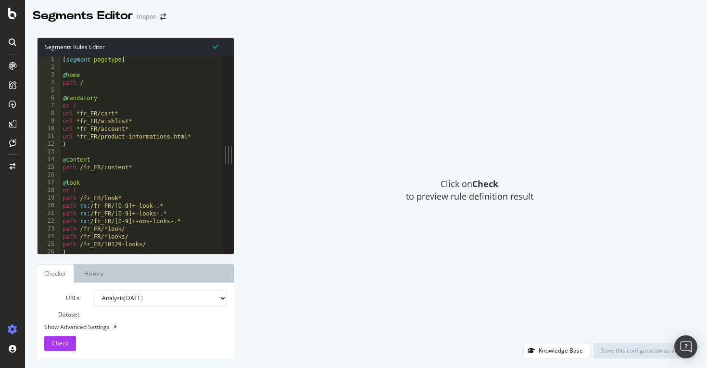
click at [94, 124] on div "[ segment : pagetype ] @ home path / @ mandatory or ( url *fr_FR/cart* url *fr_…" at bounding box center [142, 162] width 163 height 213
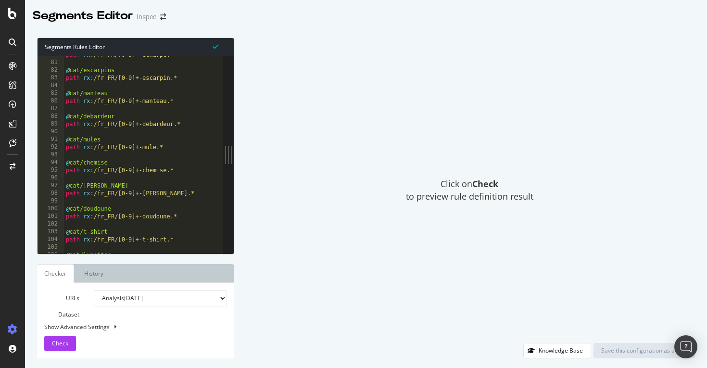
scroll to position [613, 0]
click at [169, 300] on select "Analysis [DATE] Analysis [DATE] Analysis [DATE] Analysis [DATE] Analysis [DATE]…" at bounding box center [161, 298] width 134 height 16
click at [133, 185] on div "path rx : /fr_FR/[0-9]+-echarpe.* @ cat/escarpins path rx : /fr_FR/[0-9]+-escar…" at bounding box center [144, 157] width 160 height 213
type textarea "@cat/[PERSON_NAME]"
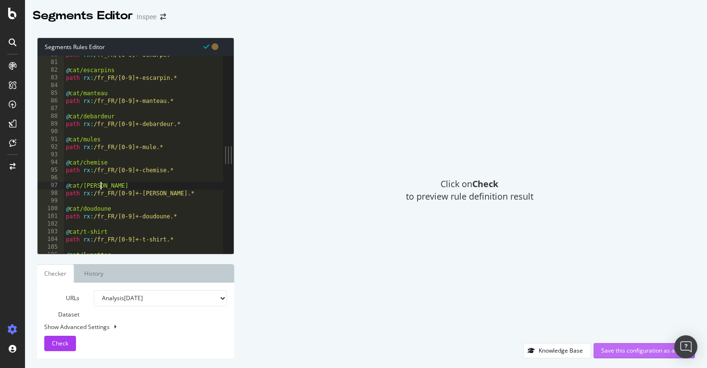
click at [638, 356] on div "Save this configuration as active" at bounding box center [644, 350] width 86 height 14
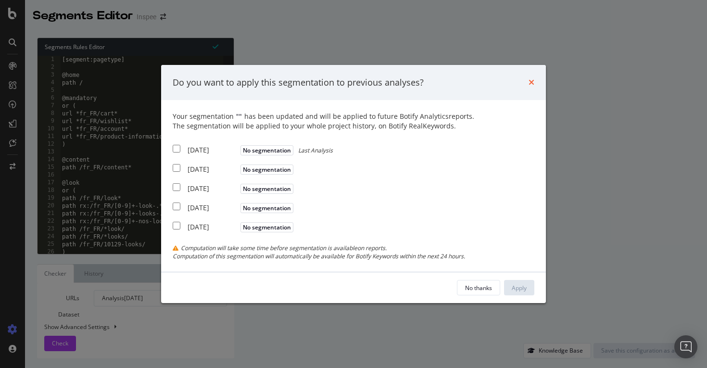
click at [534, 82] on icon "times" at bounding box center [532, 82] width 6 height 8
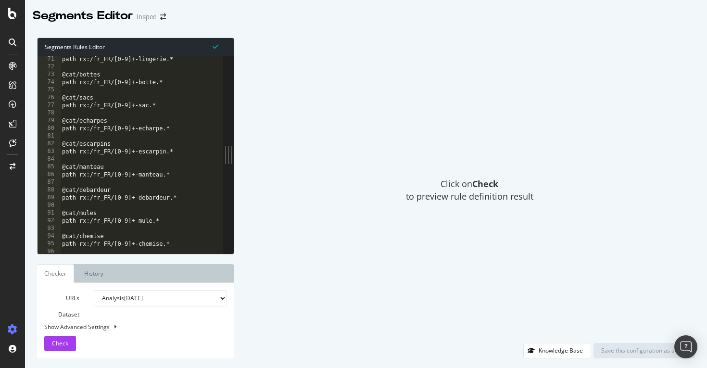
scroll to position [572, 0]
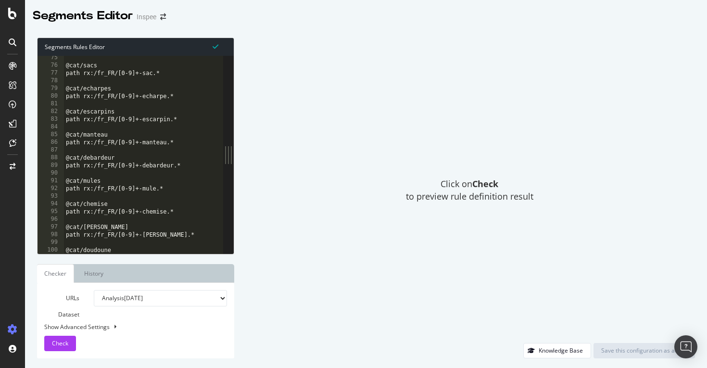
click at [20, 19] on div at bounding box center [12, 184] width 25 height 368
click at [11, 15] on icon at bounding box center [12, 14] width 9 height 12
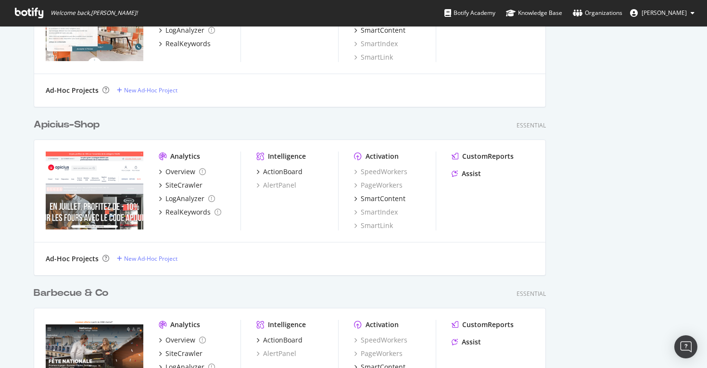
scroll to position [463, 0]
